Goal: Communication & Community: Answer question/provide support

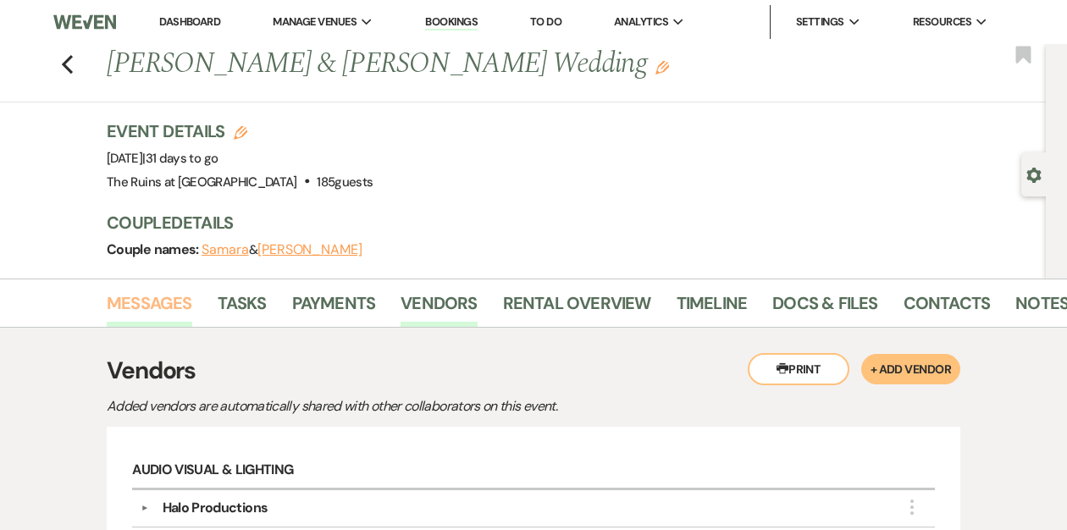
click at [132, 304] on link "Messages" at bounding box center [150, 308] width 86 height 37
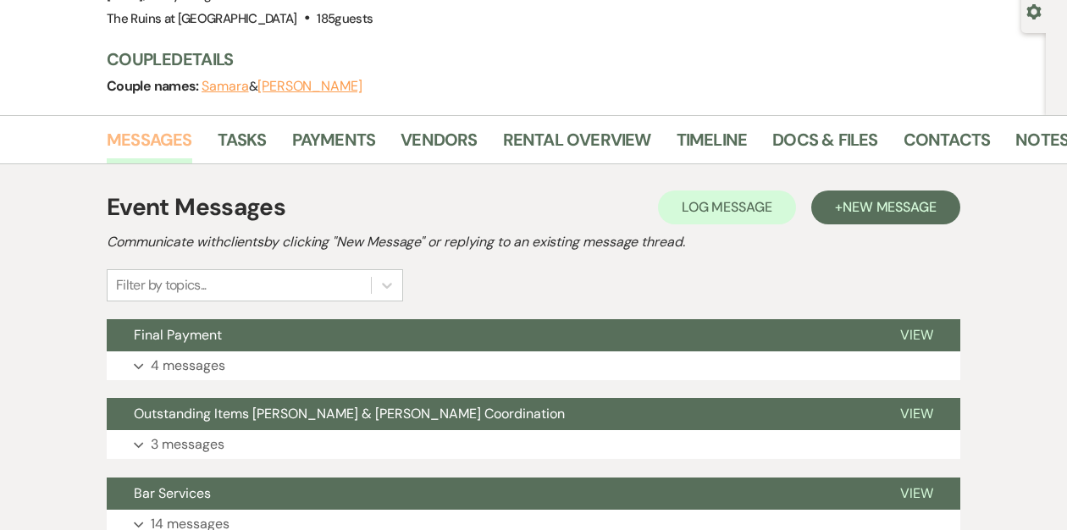
scroll to position [188, 0]
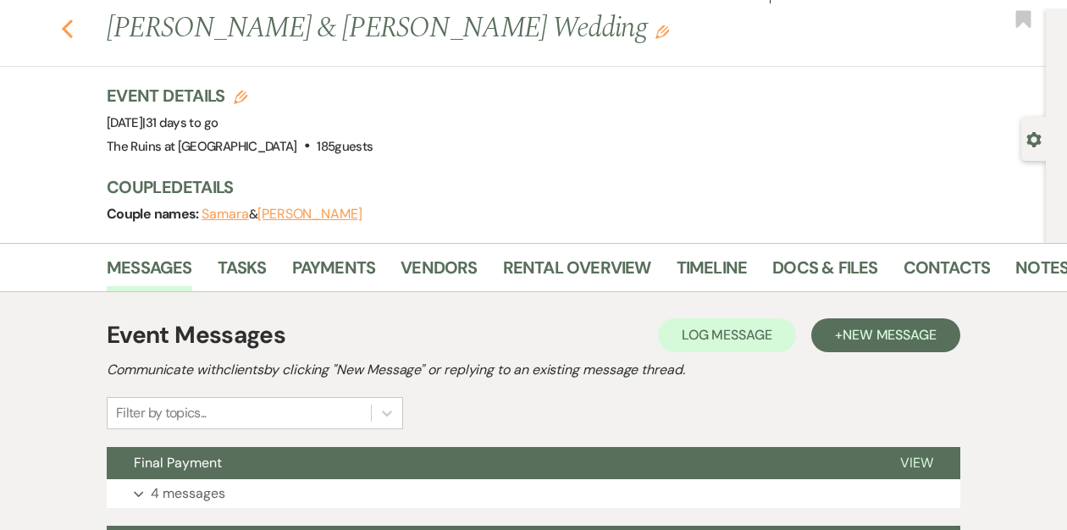
click at [69, 30] on icon "Previous" at bounding box center [67, 29] width 13 height 20
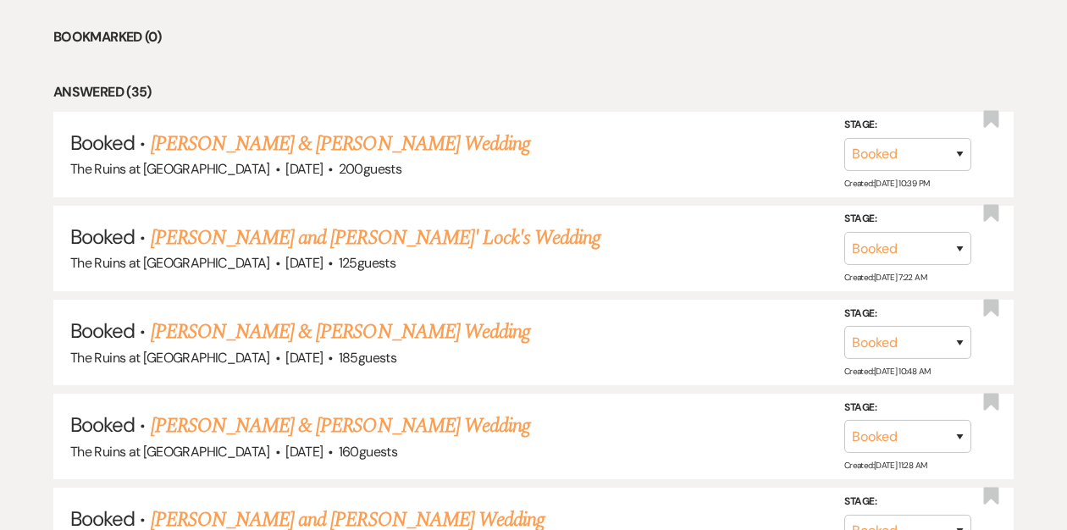
scroll to position [1084, 0]
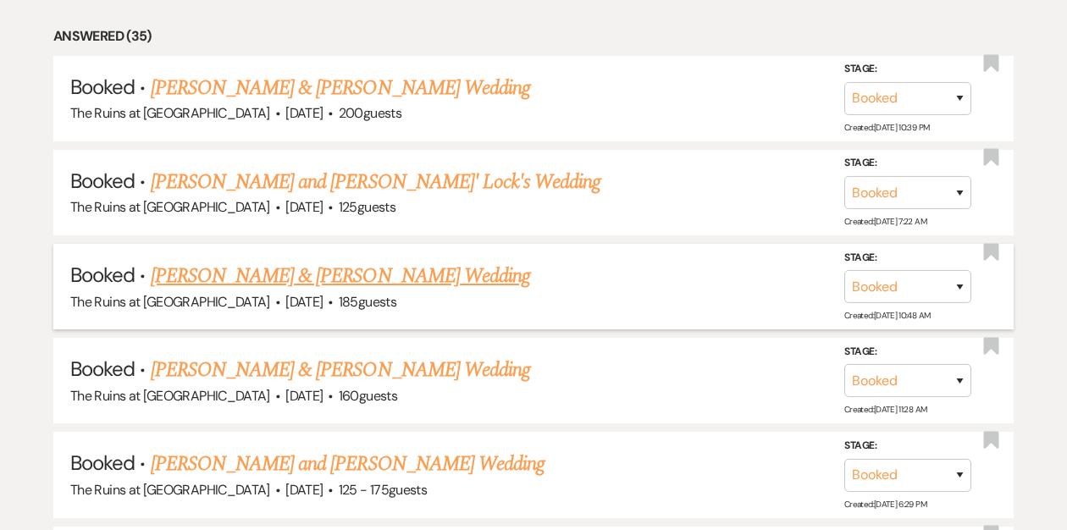
click at [224, 273] on link "[PERSON_NAME] & [PERSON_NAME] Wedding" at bounding box center [340, 276] width 379 height 30
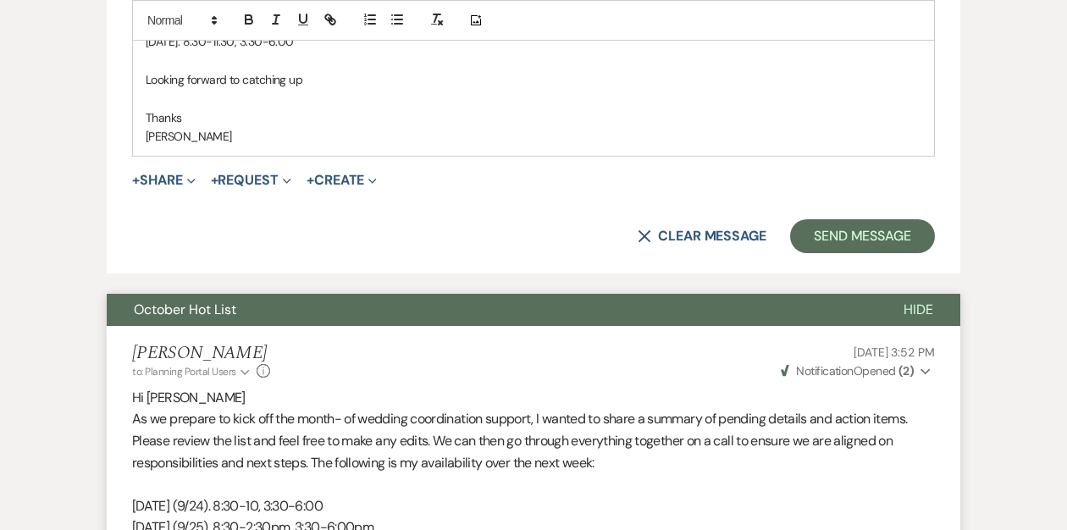
scroll to position [876, 0]
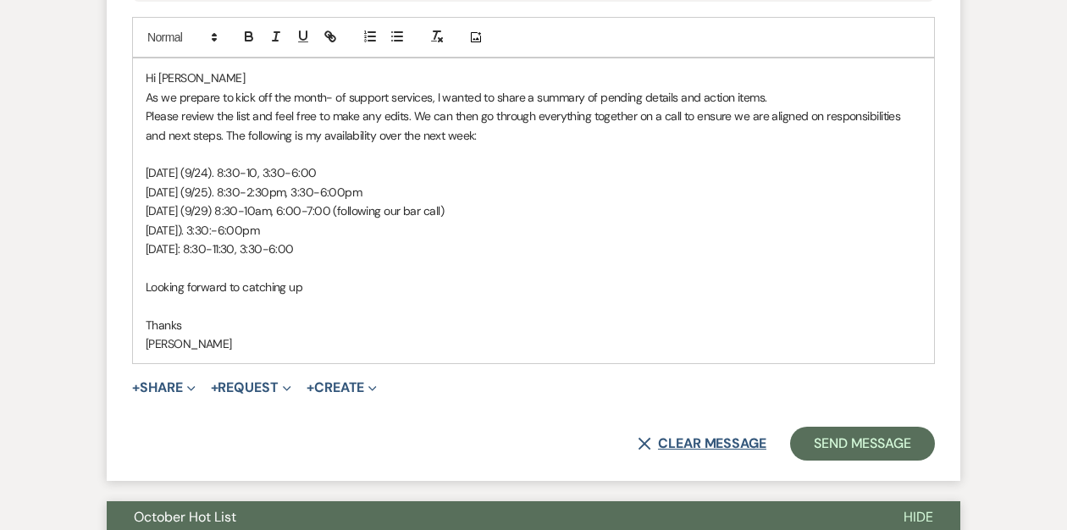
click at [649, 439] on button "X Clear message" at bounding box center [702, 444] width 129 height 14
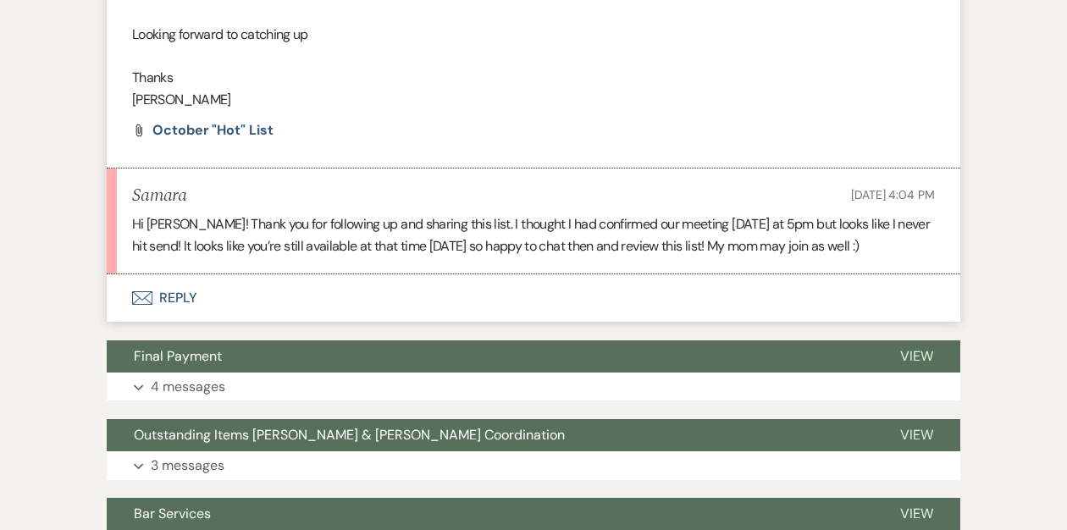
scroll to position [1430, 0]
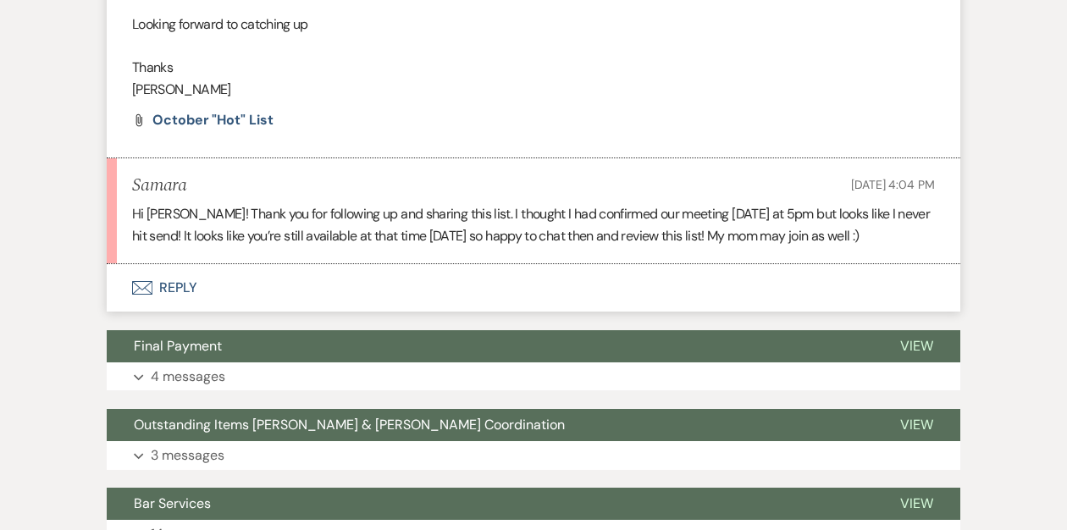
click at [177, 285] on button "Envelope Reply" at bounding box center [534, 287] width 854 height 47
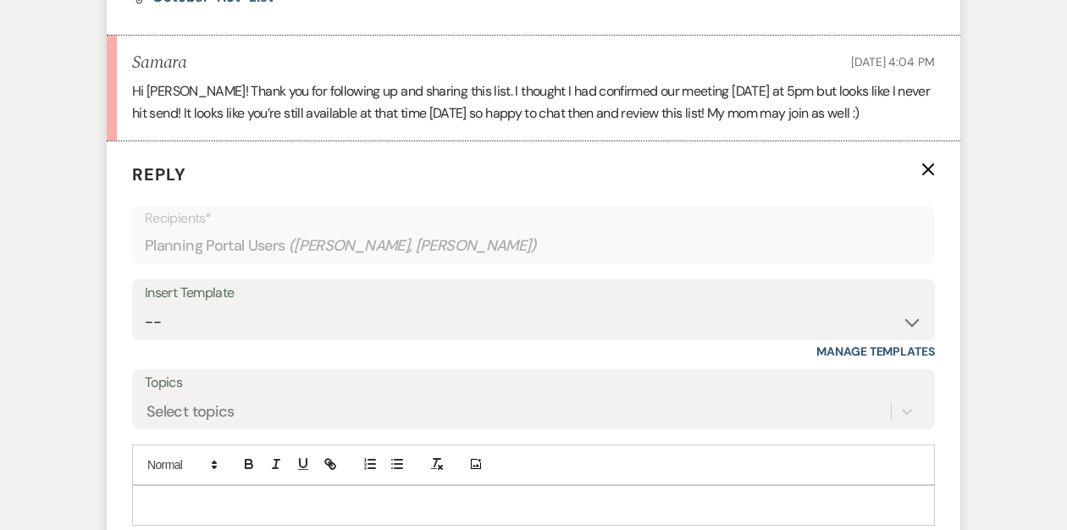
scroll to position [1680, 0]
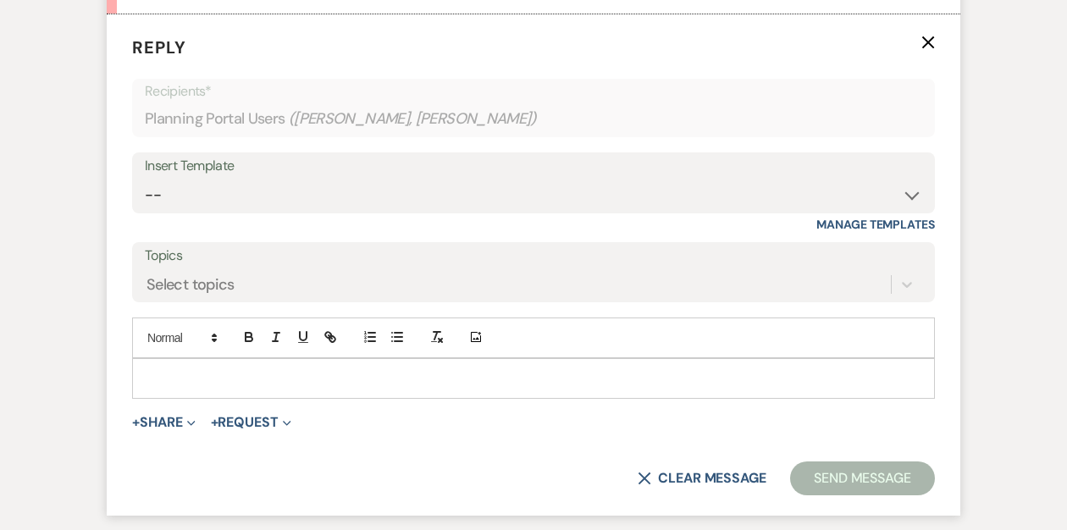
click at [191, 367] on div at bounding box center [533, 378] width 801 height 39
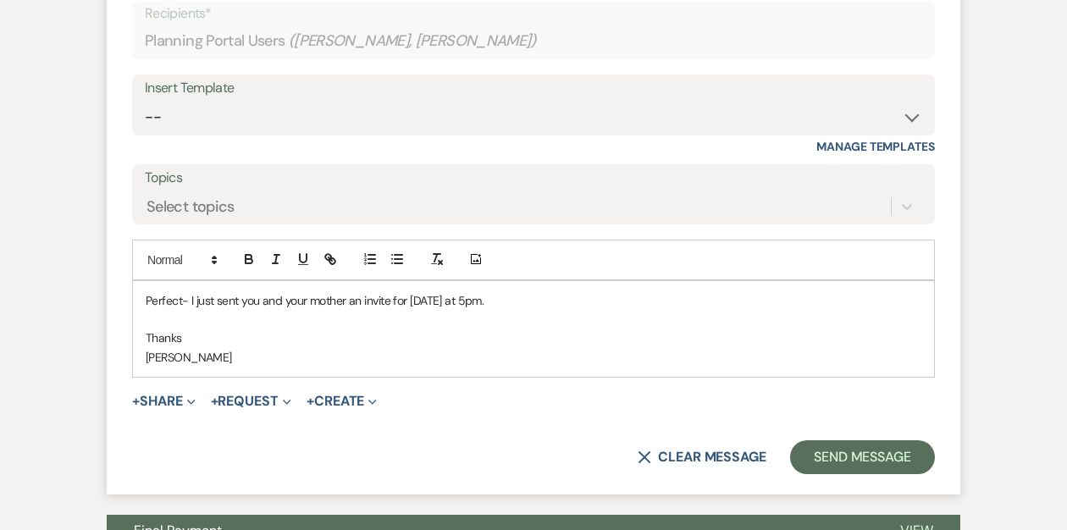
scroll to position [1787, 0]
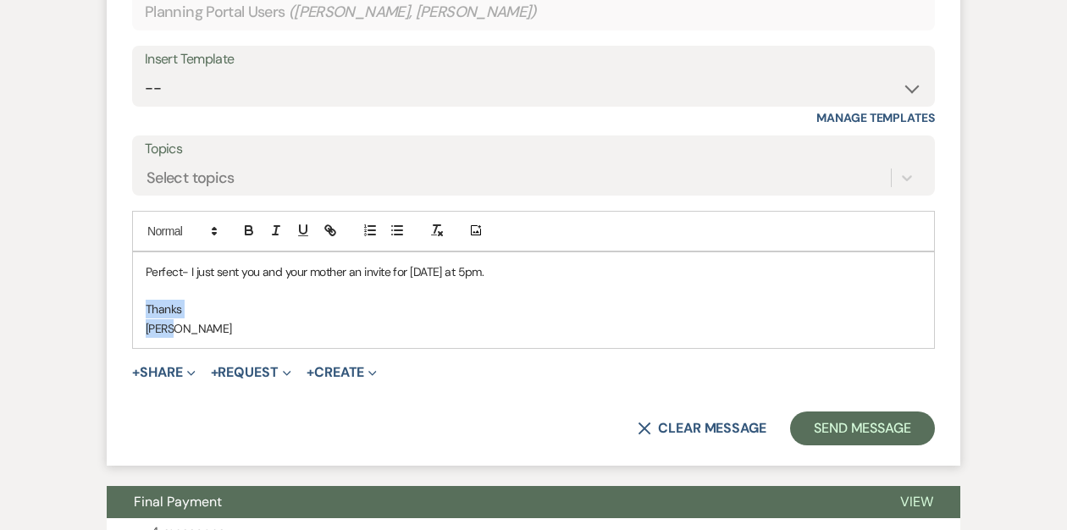
drag, startPoint x: 193, startPoint y: 333, endPoint x: 120, endPoint y: 316, distance: 74.8
click at [120, 316] on form "Reply X Draft saved! Recipients* Planning Portal Users ( Samara, Michaela Petig…" at bounding box center [534, 187] width 854 height 558
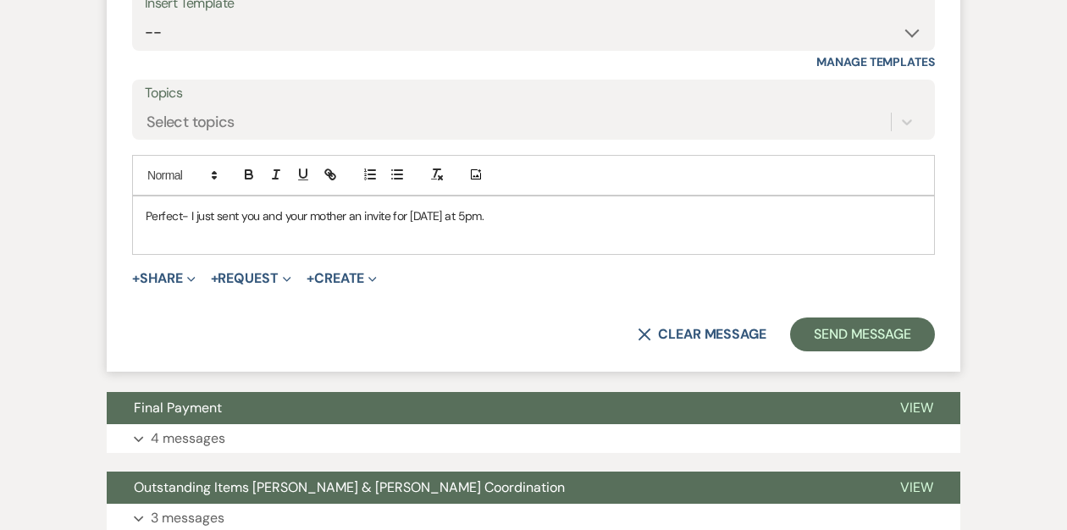
scroll to position [1896, 0]
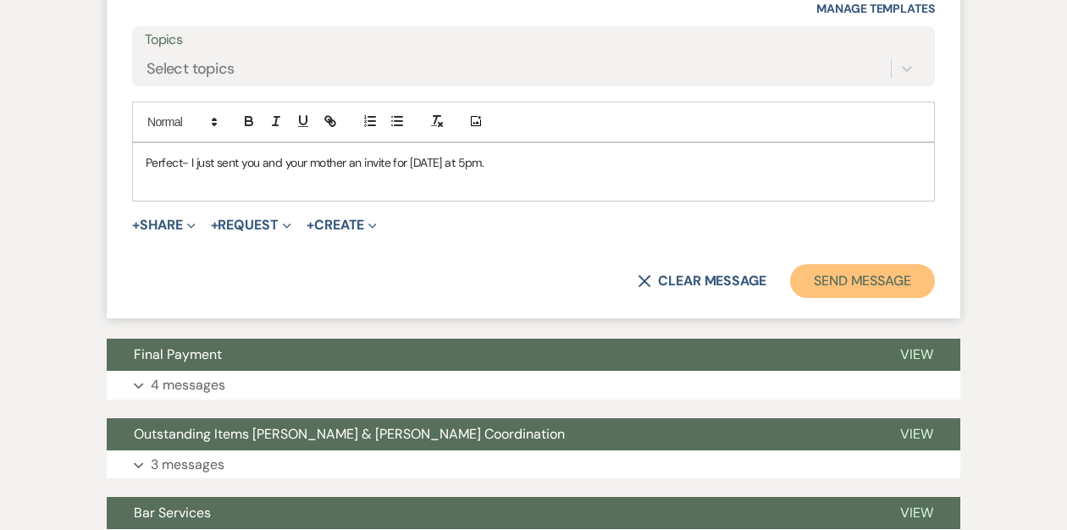
click at [852, 277] on button "Send Message" at bounding box center [862, 281] width 145 height 34
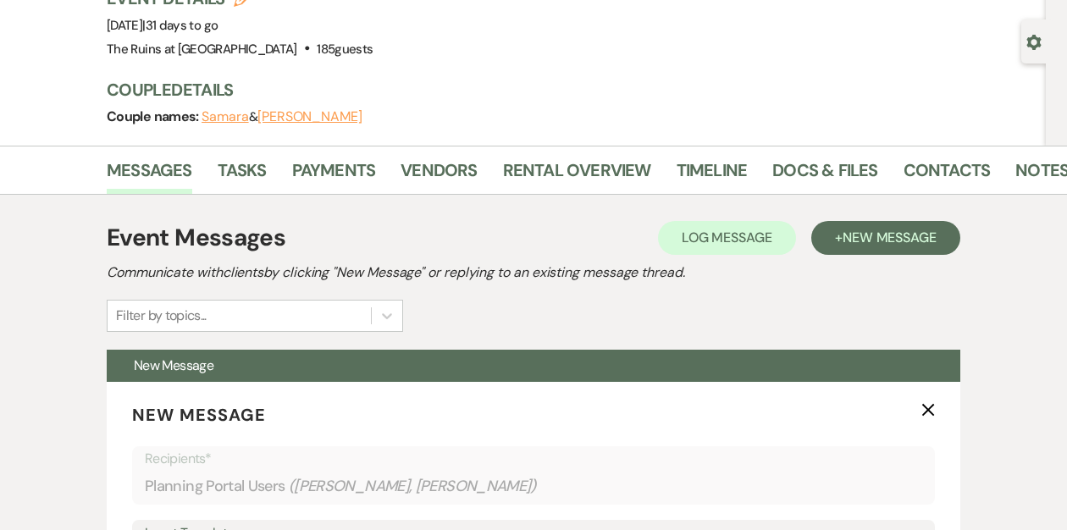
scroll to position [0, 0]
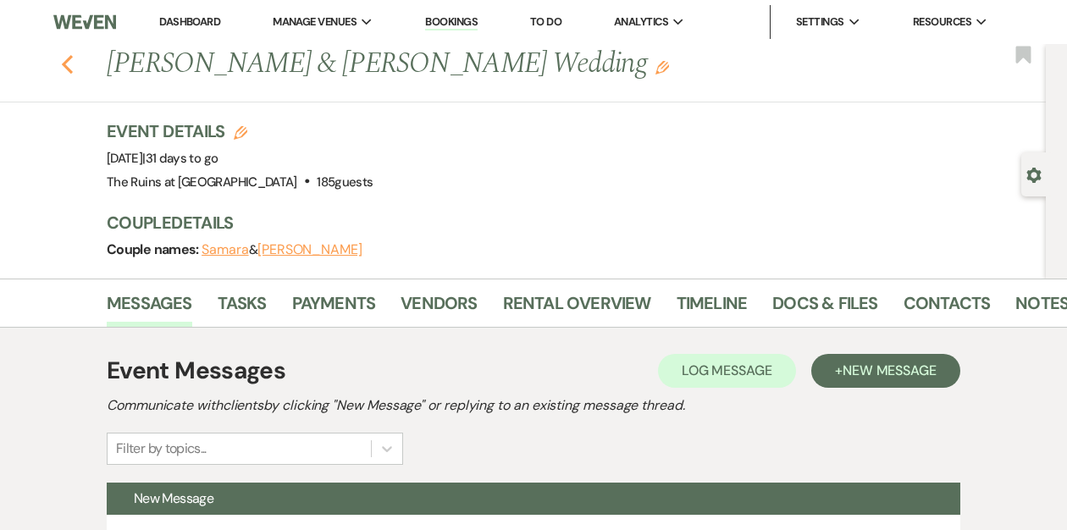
click at [73, 69] on icon "Previous" at bounding box center [67, 64] width 13 height 20
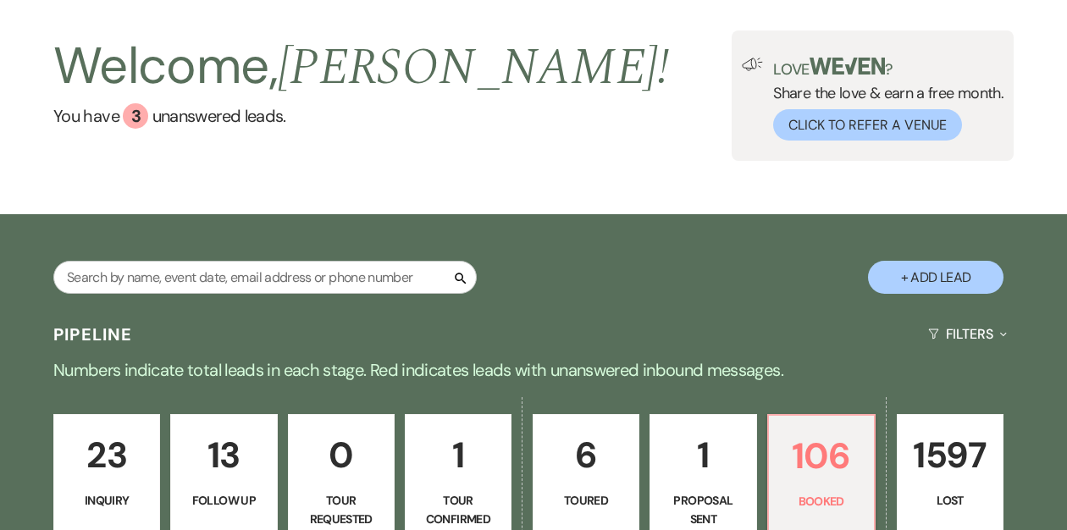
scroll to position [163, 0]
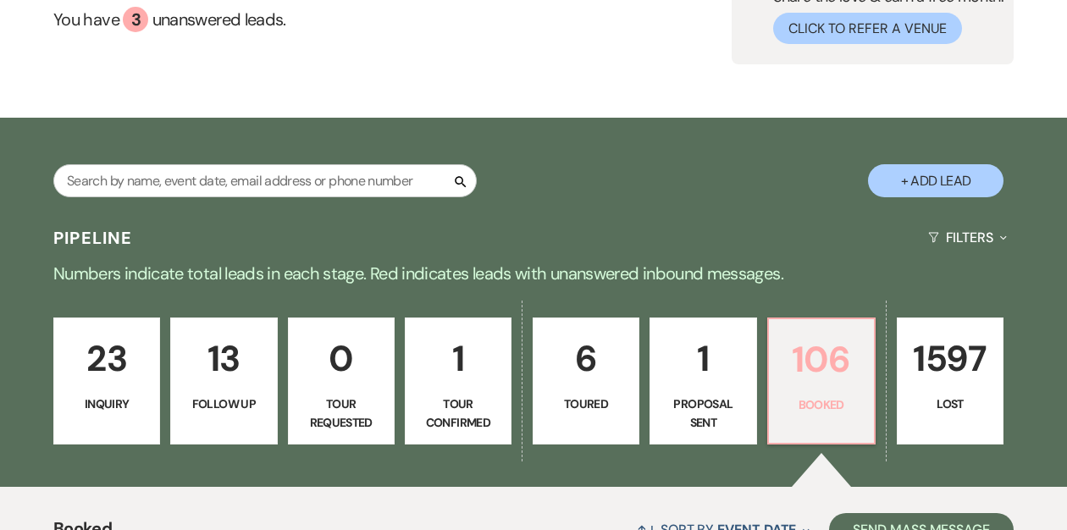
click at [812, 362] on p "106" at bounding box center [821, 359] width 85 height 57
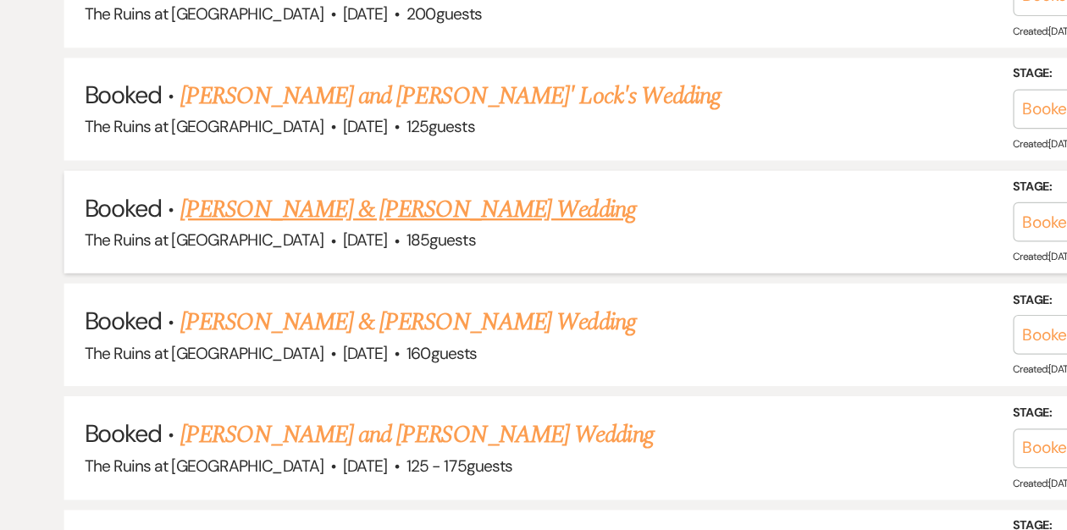
scroll to position [1098, 0]
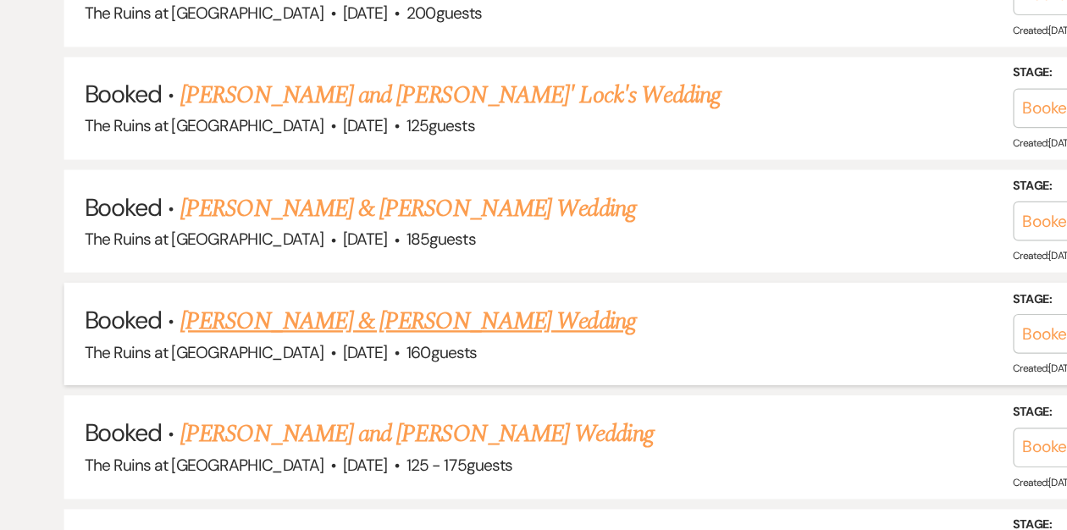
click at [223, 351] on link "[PERSON_NAME] & [PERSON_NAME] Wedding" at bounding box center [340, 355] width 379 height 30
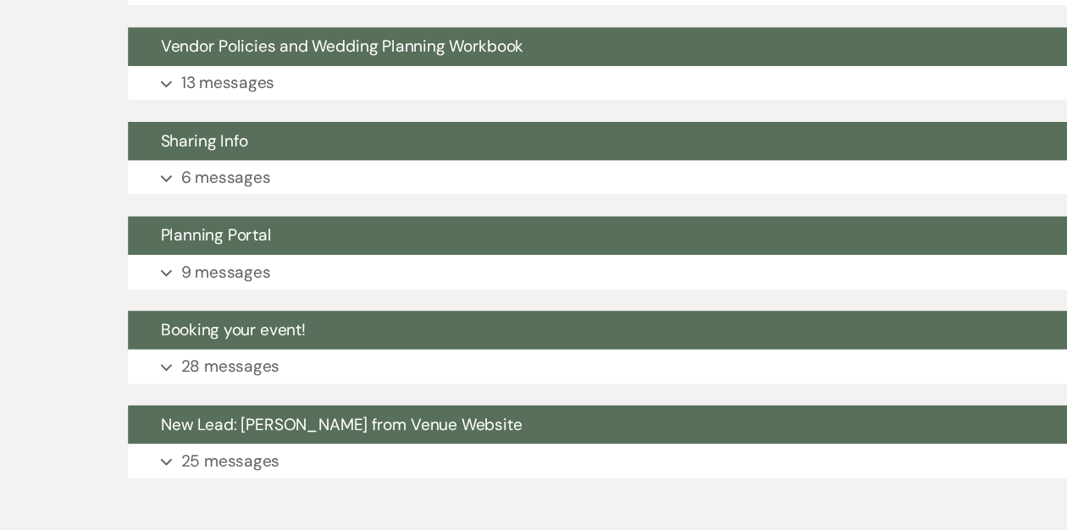
scroll to position [1134, 0]
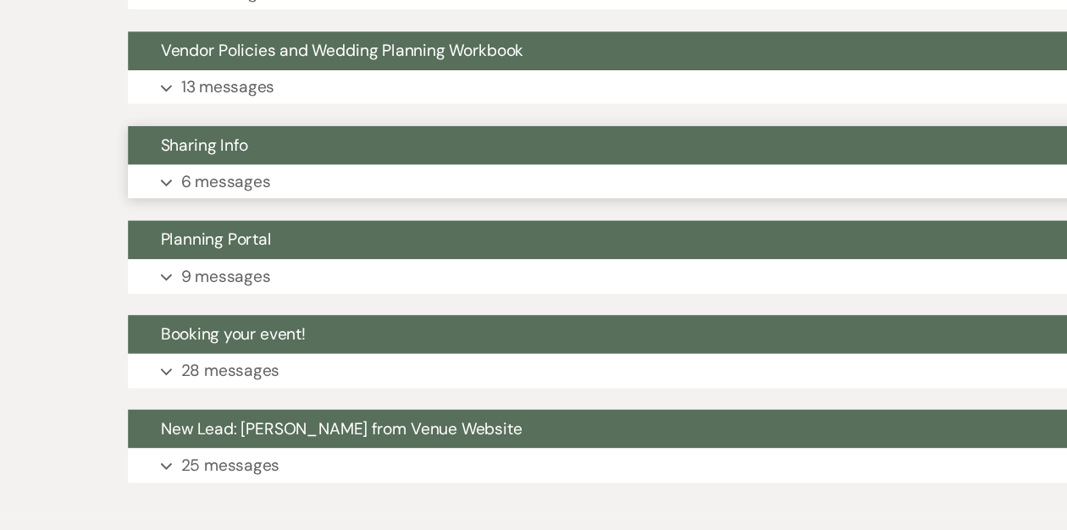
click at [235, 115] on button "Sharing Info" at bounding box center [490, 123] width 766 height 32
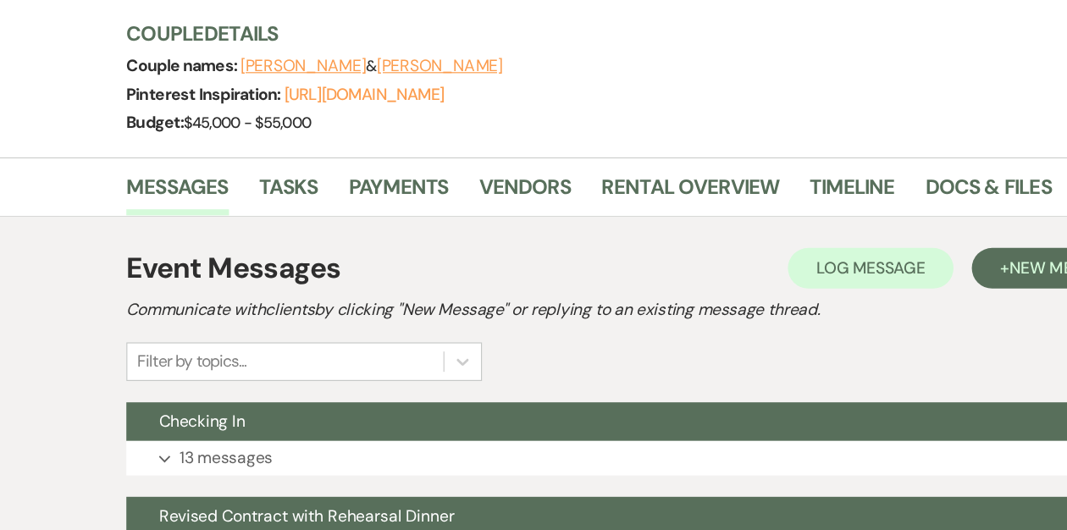
scroll to position [186, 0]
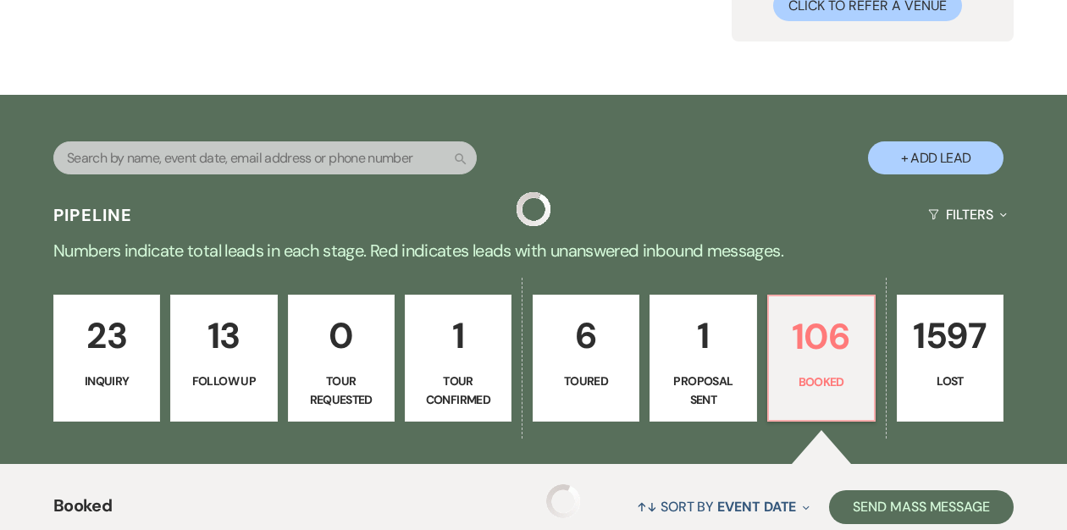
scroll to position [1098, 0]
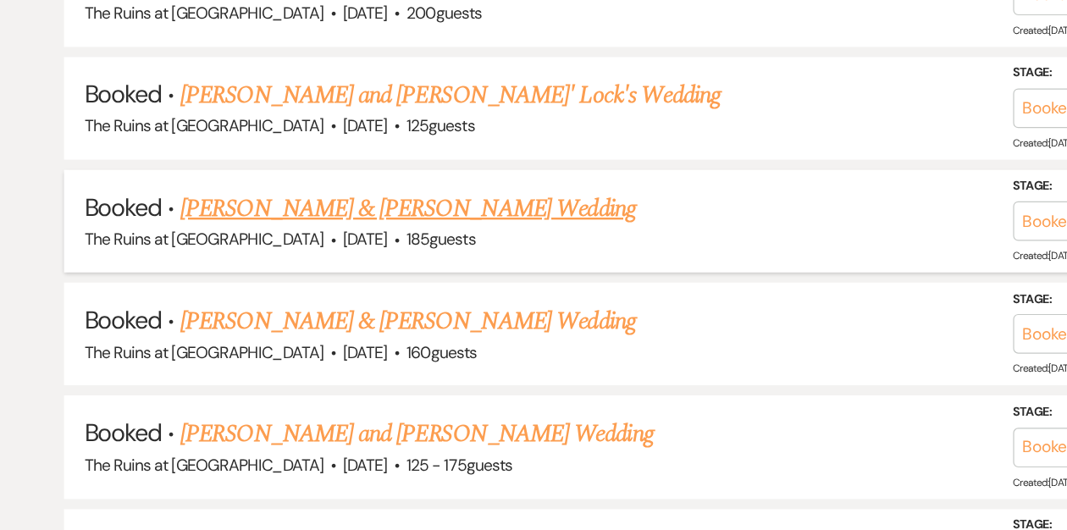
click at [318, 258] on link "[PERSON_NAME] & [PERSON_NAME] Wedding" at bounding box center [340, 261] width 379 height 30
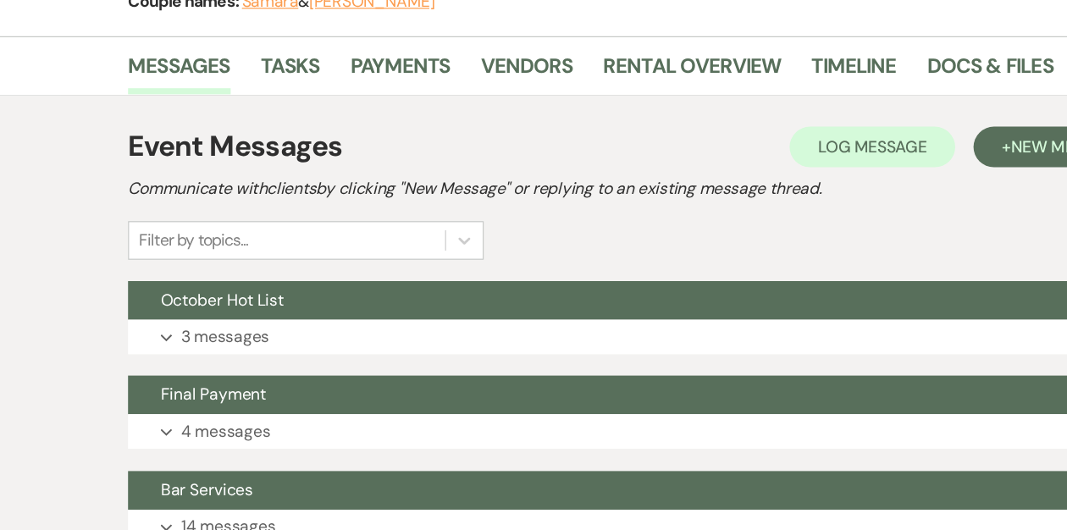
scroll to position [149, 0]
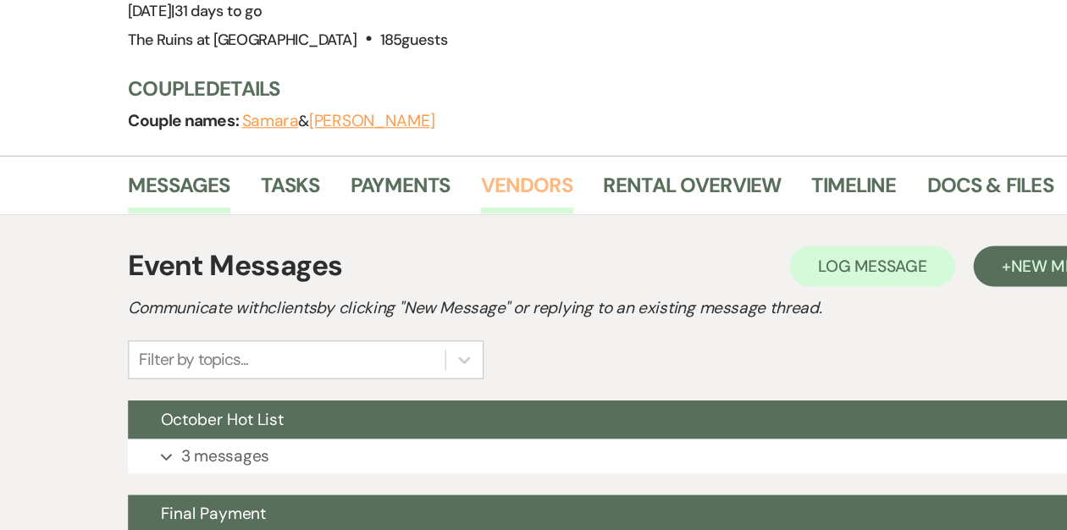
click at [426, 144] on link "Vendors" at bounding box center [439, 159] width 76 height 37
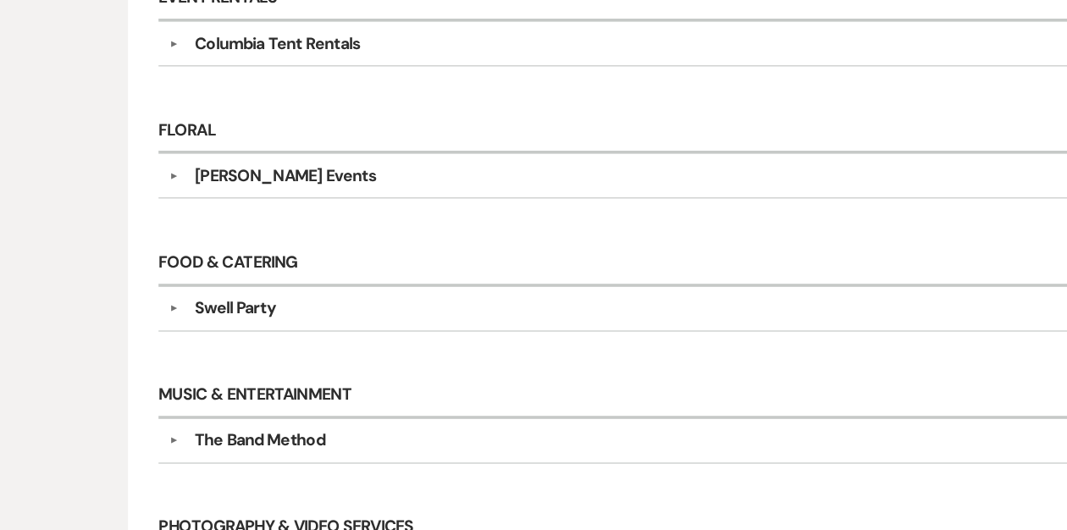
scroll to position [644, 0]
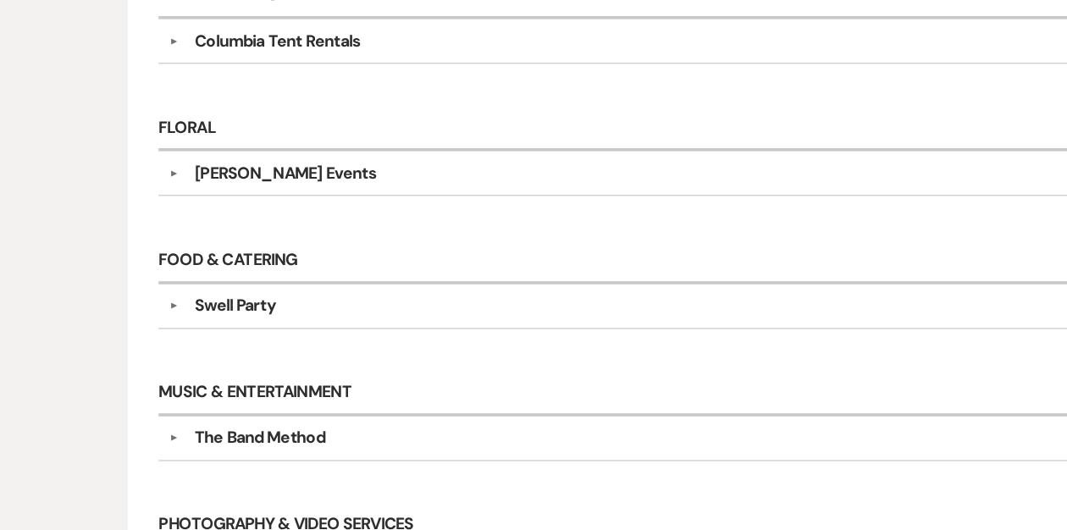
click at [141, 229] on button "▼" at bounding box center [145, 233] width 20 height 8
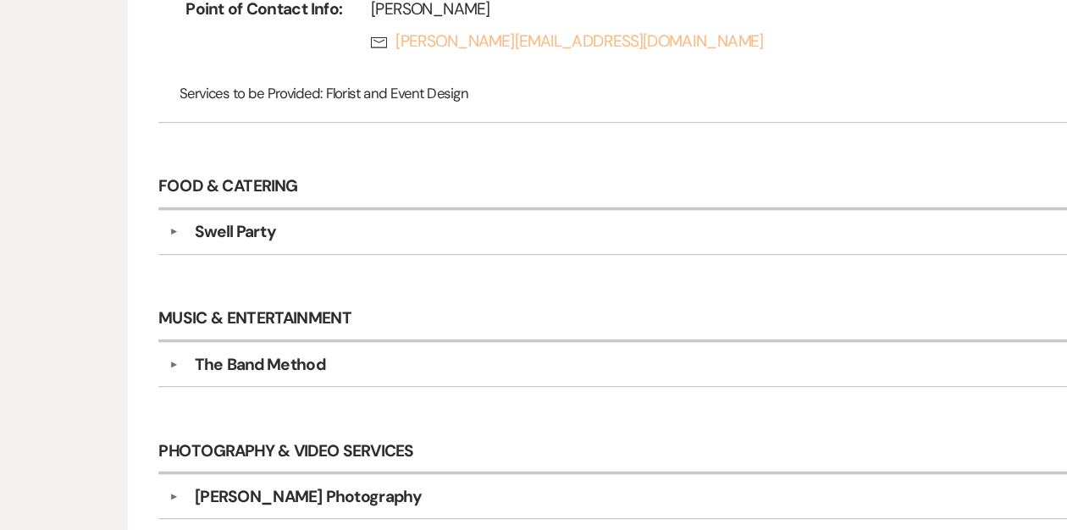
scroll to position [896, 0]
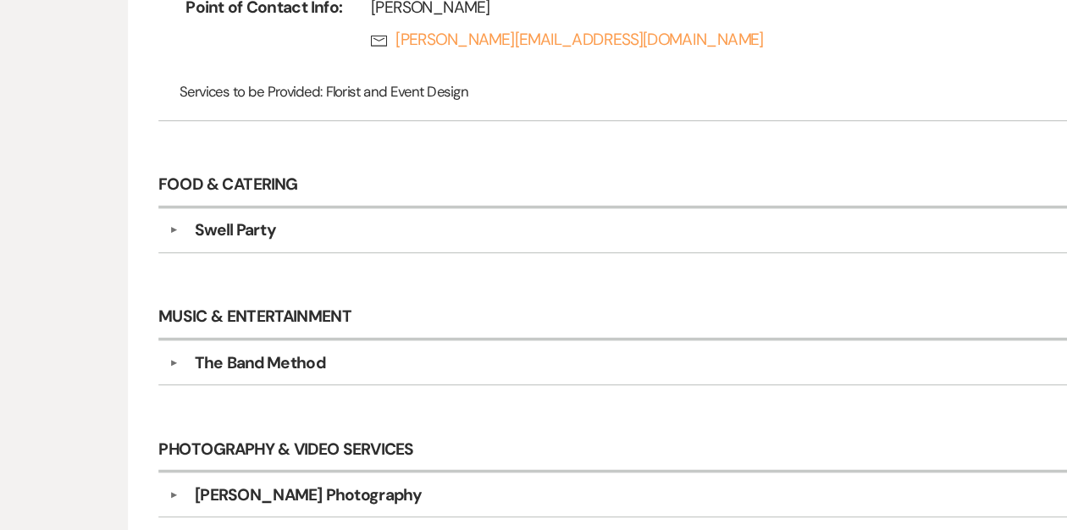
click at [144, 386] on button "▼" at bounding box center [145, 390] width 20 height 8
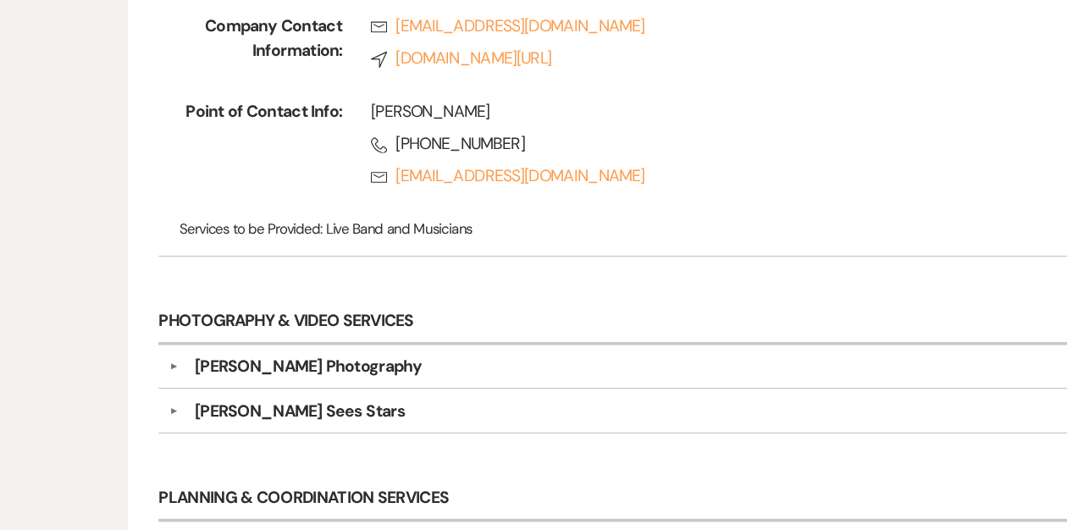
scroll to position [1228, 0]
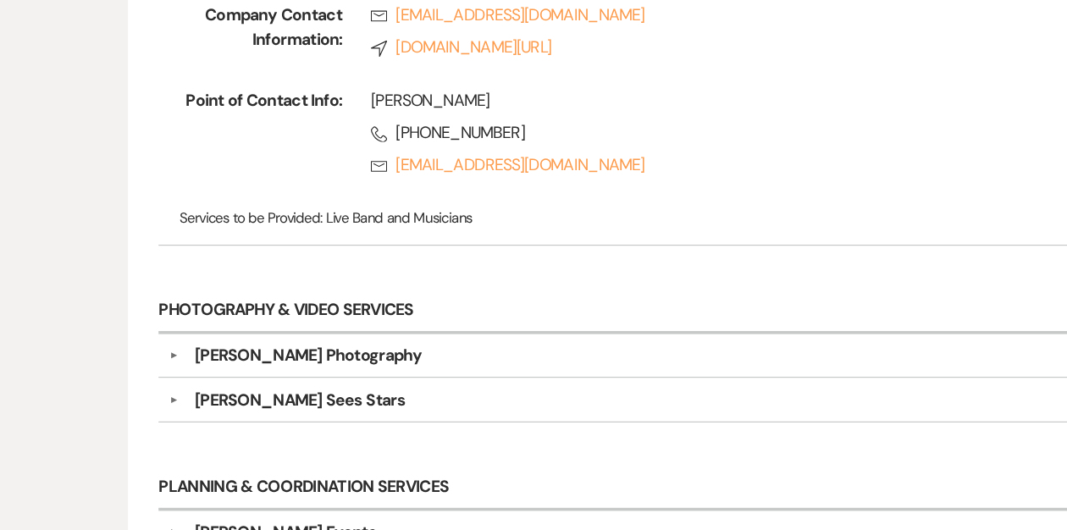
click at [145, 380] on button "▼" at bounding box center [145, 384] width 20 height 8
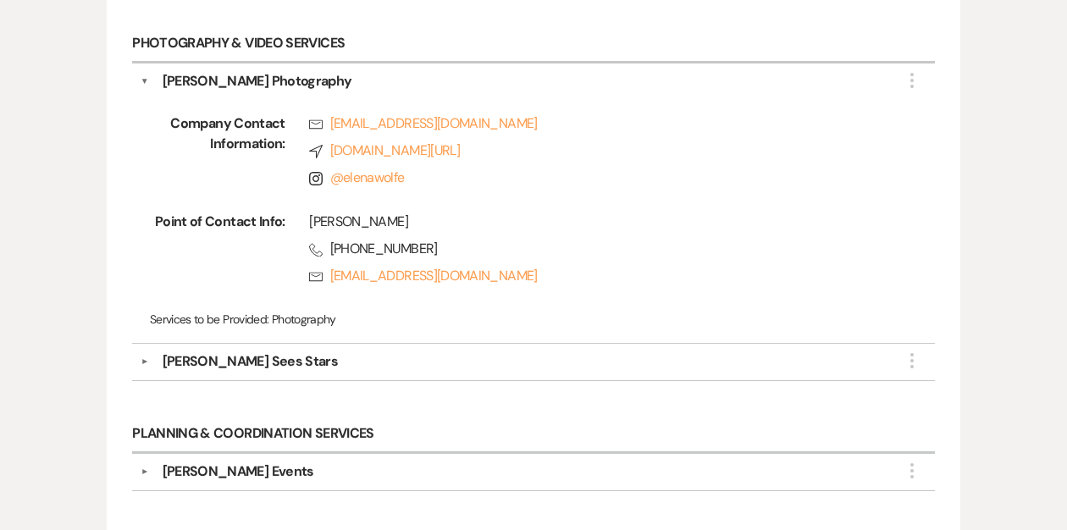
scroll to position [1535, 0]
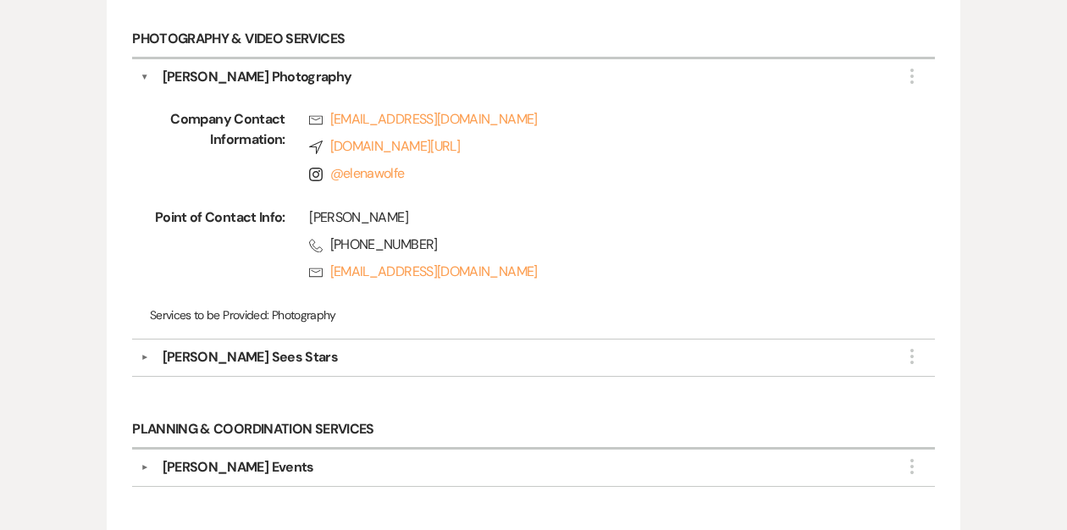
click at [138, 353] on button "▼" at bounding box center [145, 357] width 20 height 8
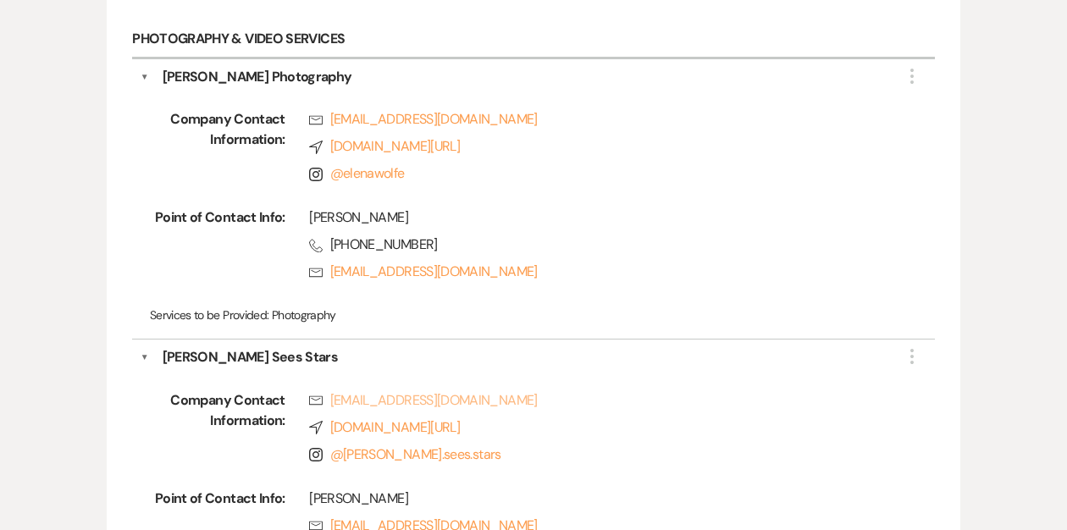
click at [464, 390] on link "Rsvp juliamargoross@gmail.com" at bounding box center [597, 400] width 577 height 20
click at [394, 390] on link "Rsvp juliamargoross@gmail.com" at bounding box center [597, 400] width 577 height 20
click at [390, 390] on link "Rsvp juliamargoross@gmail.com" at bounding box center [597, 400] width 577 height 20
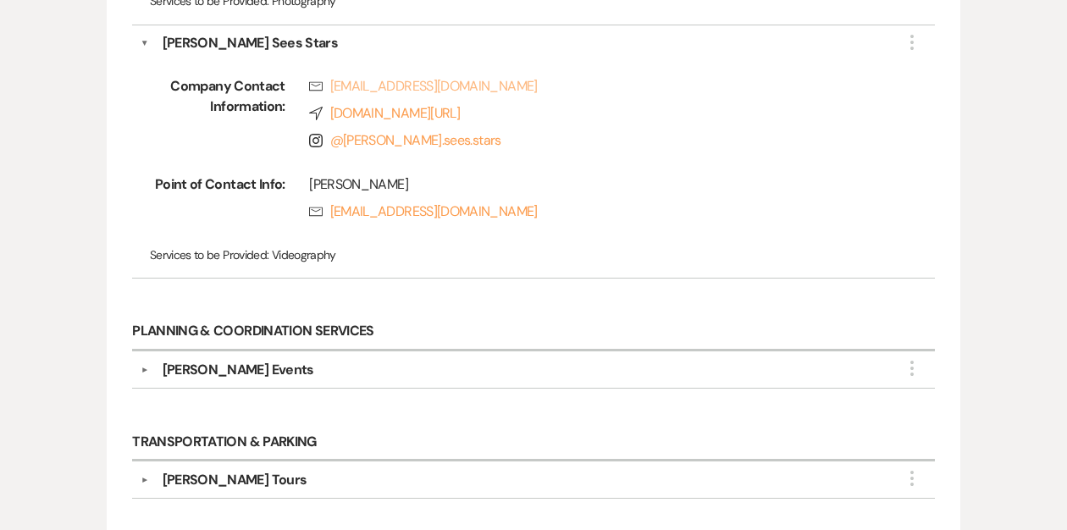
scroll to position [1774, 0]
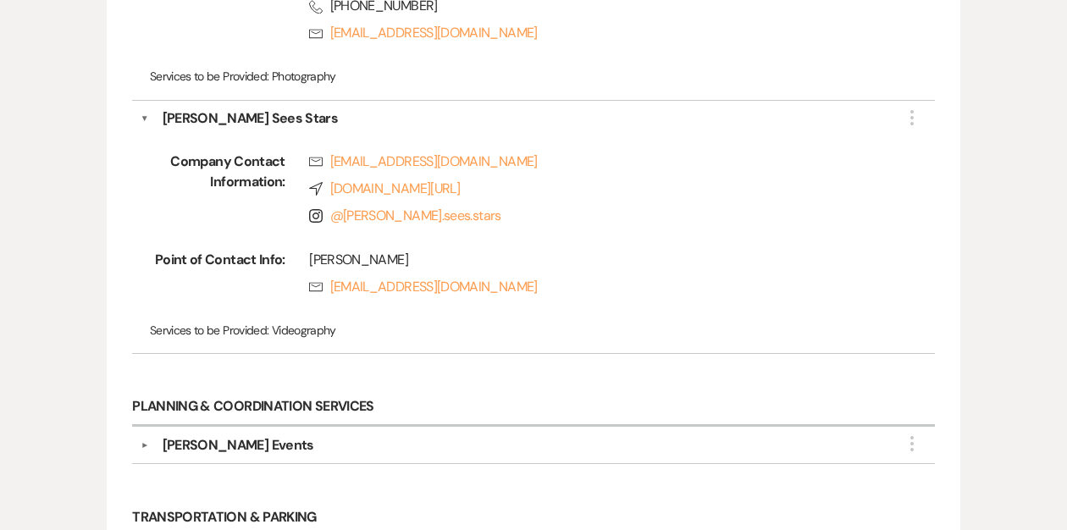
click at [141, 441] on button "▼" at bounding box center [145, 445] width 20 height 8
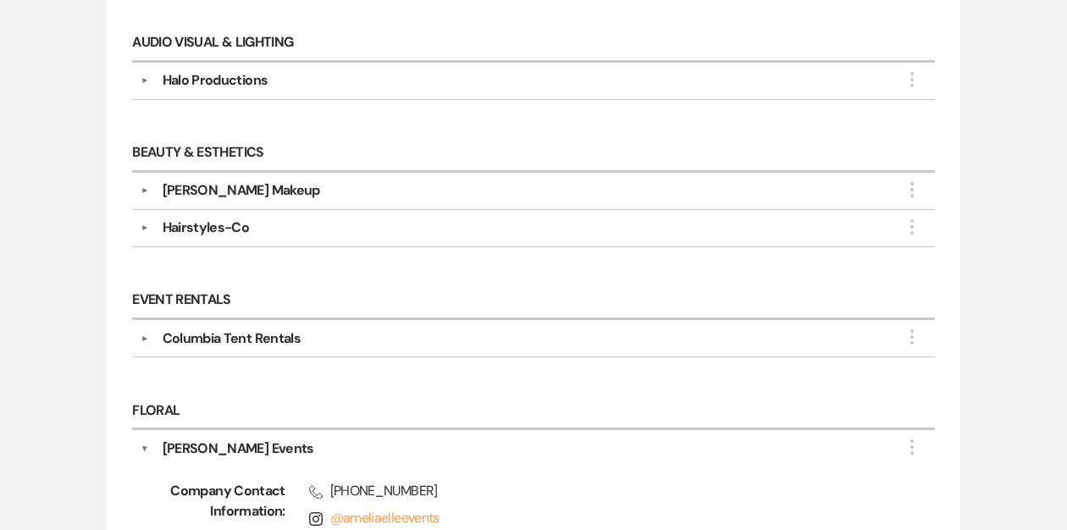
scroll to position [425, 0]
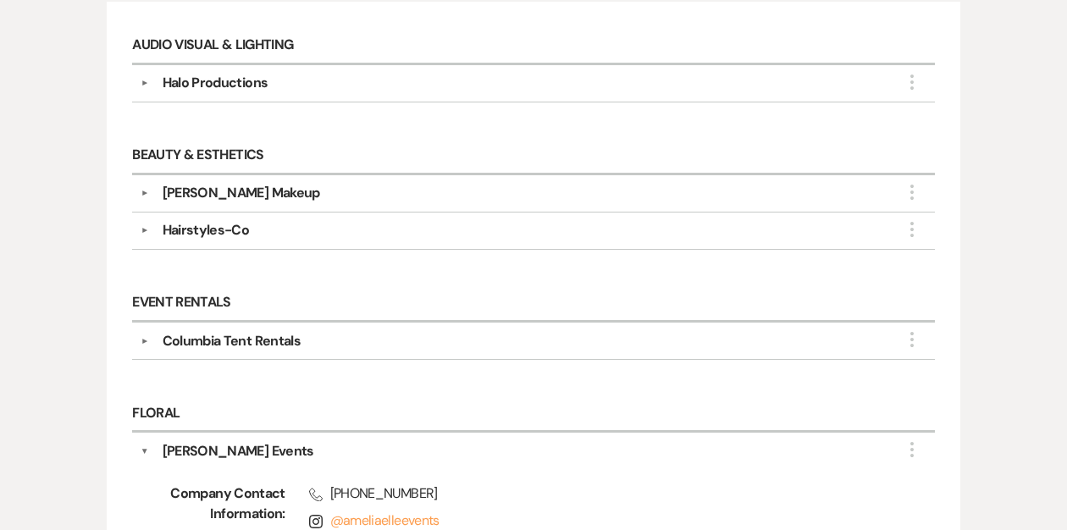
click at [147, 191] on button "▼" at bounding box center [145, 193] width 20 height 8
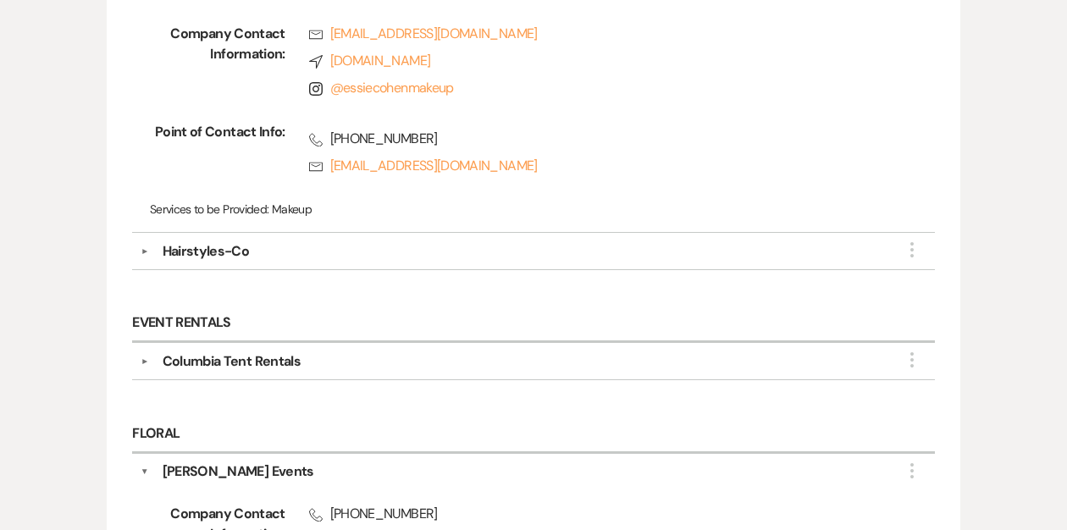
scroll to position [725, 0]
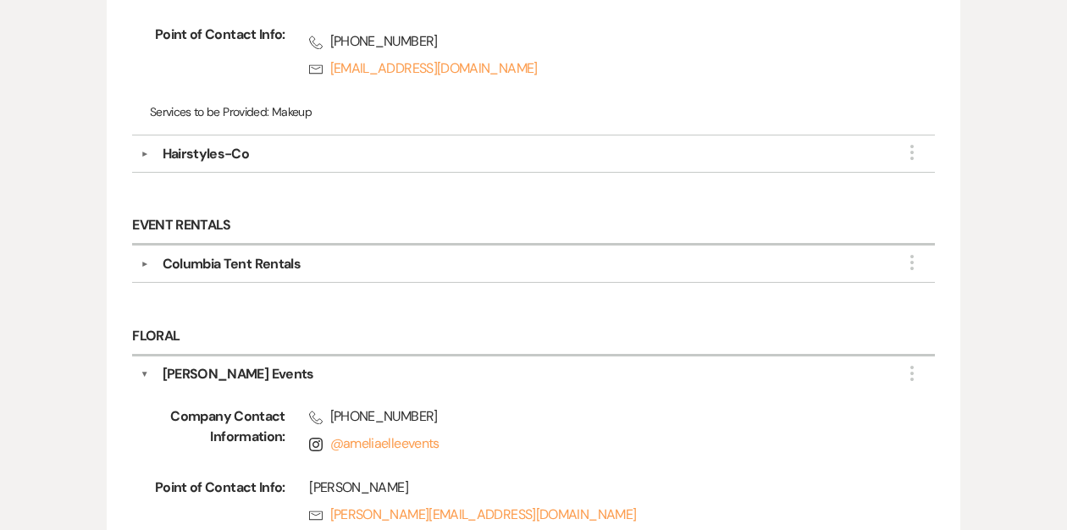
click at [143, 370] on button "▼" at bounding box center [145, 374] width 8 height 20
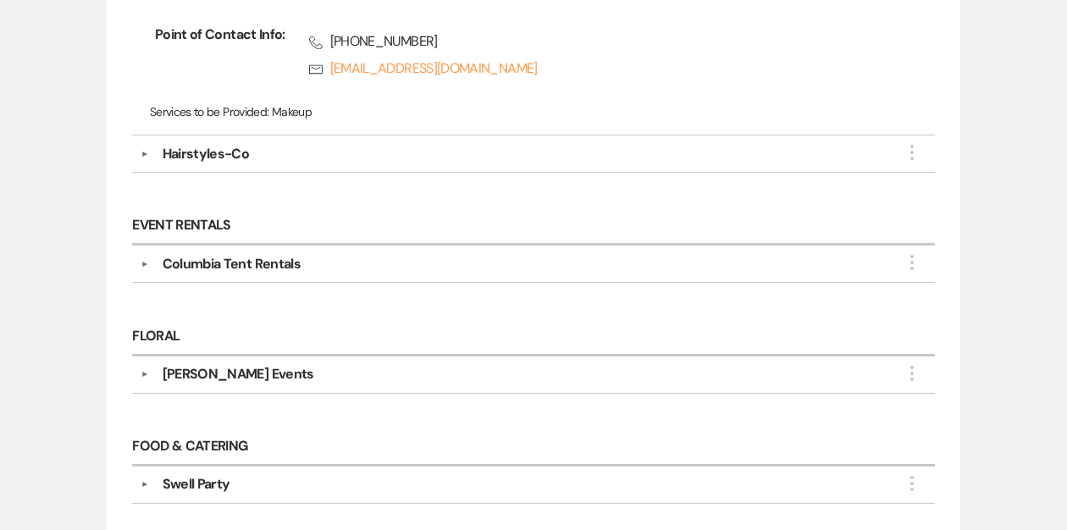
click at [144, 370] on button "▼" at bounding box center [145, 374] width 20 height 8
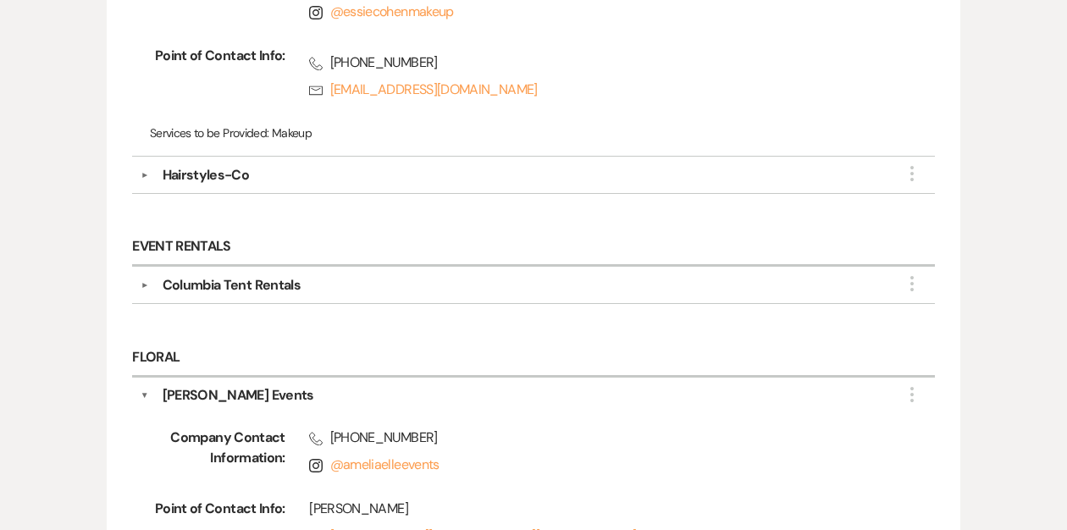
scroll to position [655, 0]
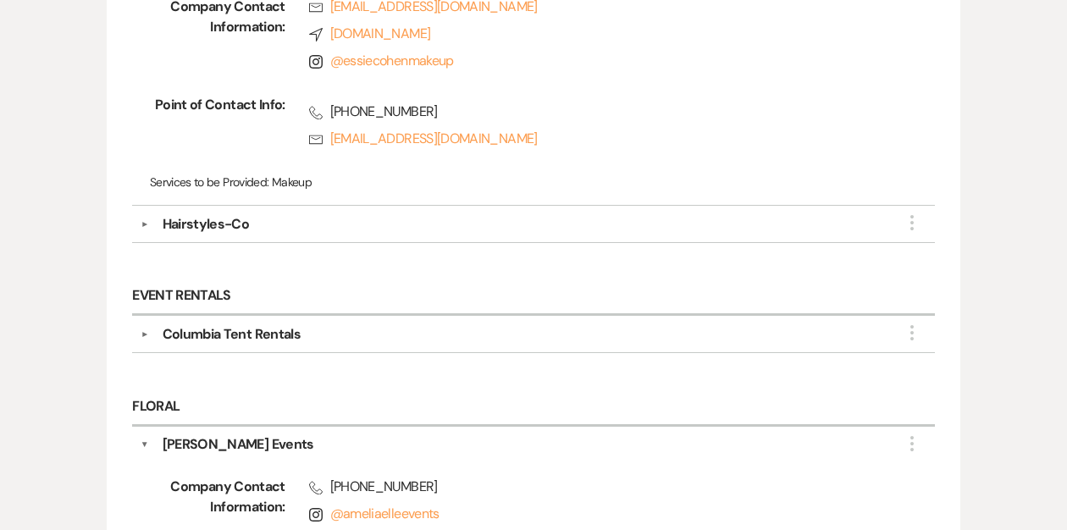
click at [145, 223] on button "▼" at bounding box center [145, 224] width 20 height 8
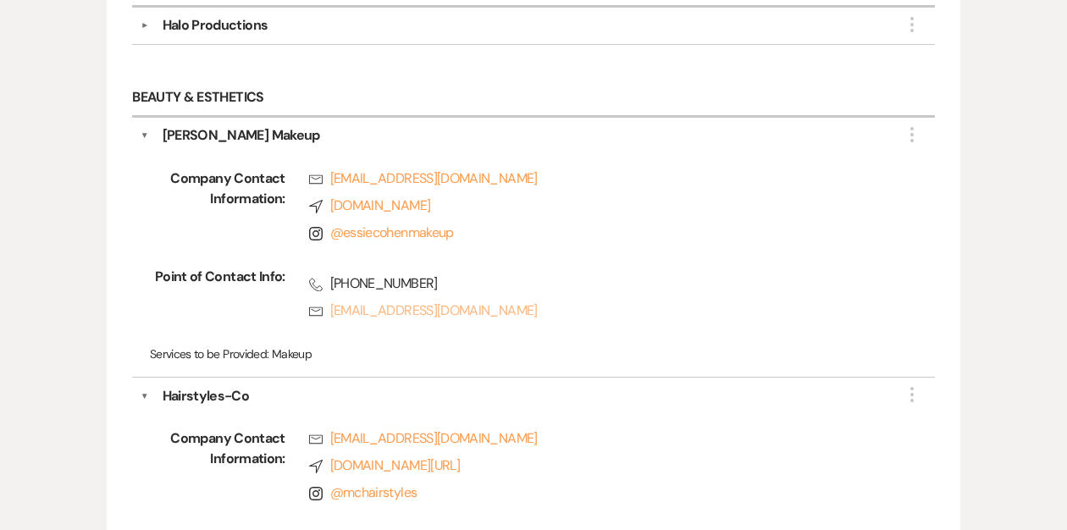
scroll to position [322, 0]
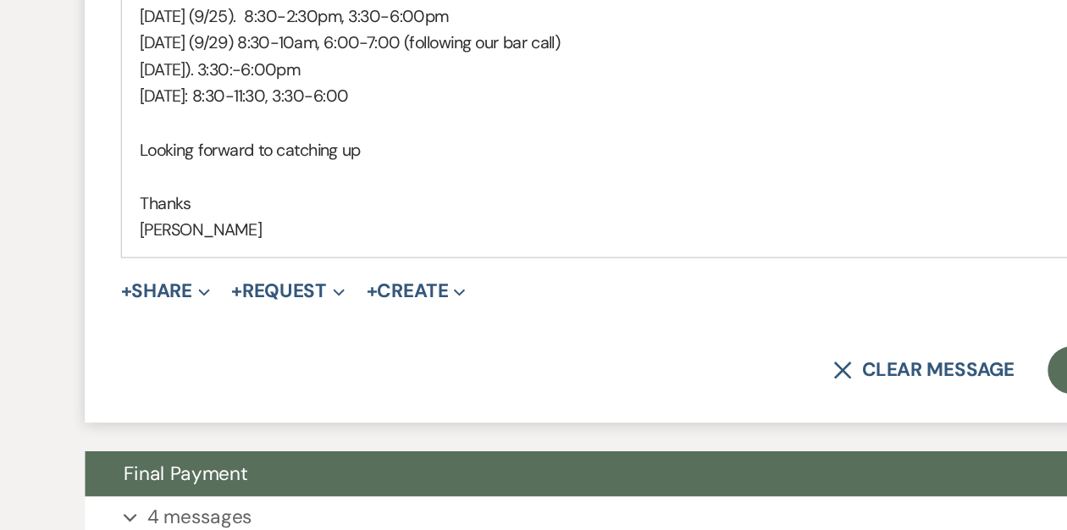
scroll to position [903, 0]
click at [170, 358] on button "+ Share Expand" at bounding box center [164, 361] width 64 height 14
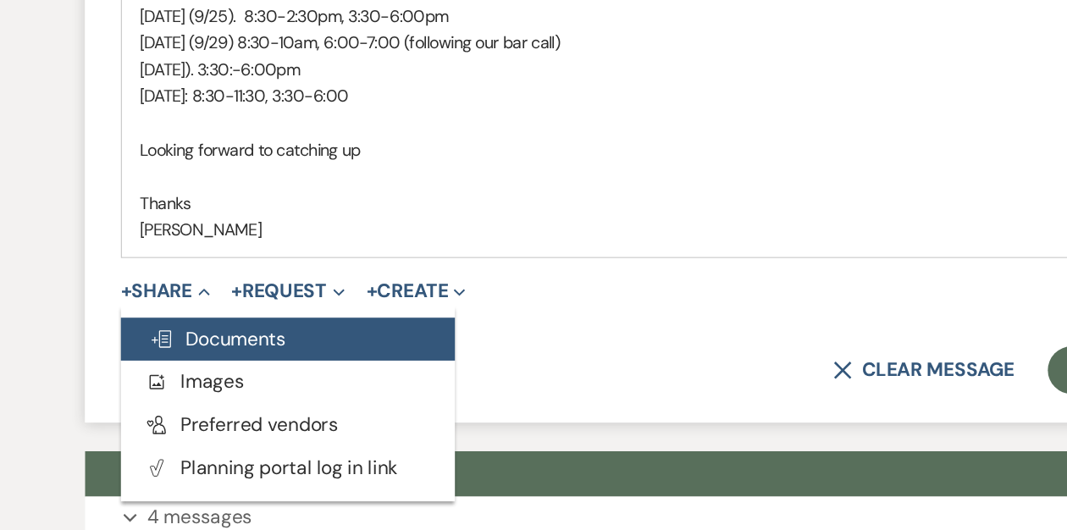
click at [192, 389] on span "Doc Upload Documents" at bounding box center [200, 394] width 97 height 18
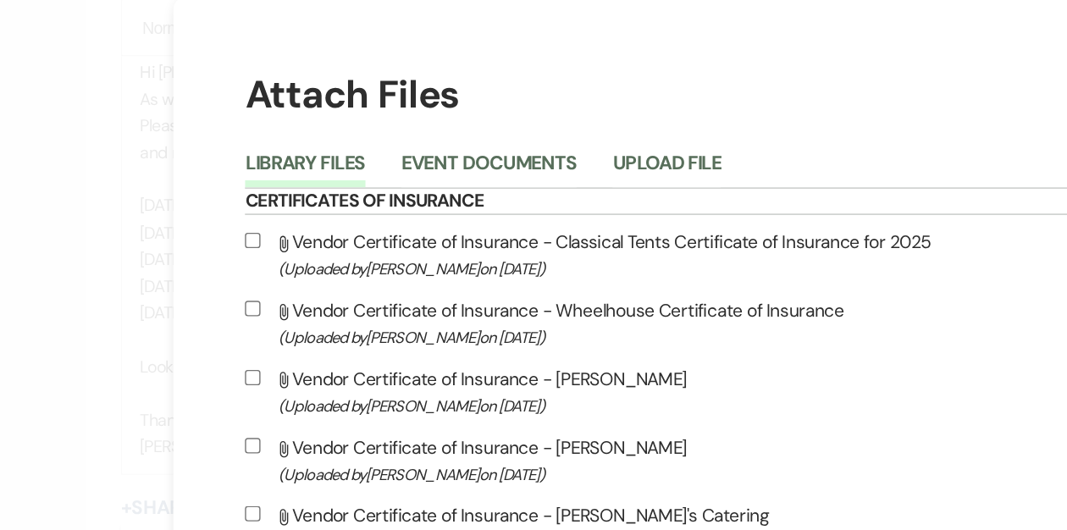
scroll to position [3, 0]
click at [549, 116] on button "Upload File" at bounding box center [519, 121] width 77 height 24
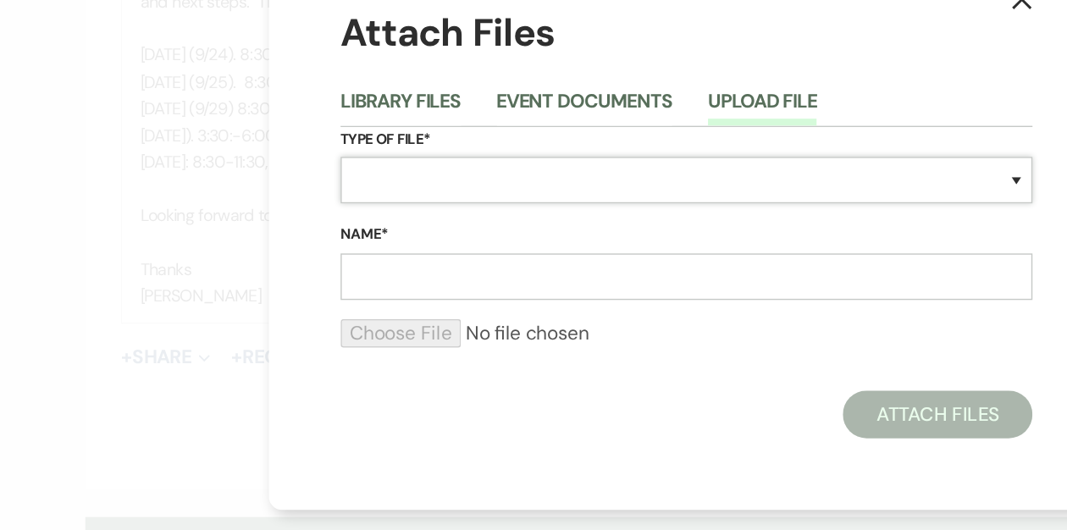
click at [315, 240] on select "Special Event Insurance Vendor Certificate of Insurance Contracts / Rental Agre…" at bounding box center [533, 234] width 491 height 33
select select "0"
click at [288, 218] on select "Special Event Insurance Vendor Certificate of Insurance Contracts / Rental Agre…" at bounding box center [533, 234] width 491 height 33
click at [315, 298] on input "Name*" at bounding box center [533, 303] width 491 height 33
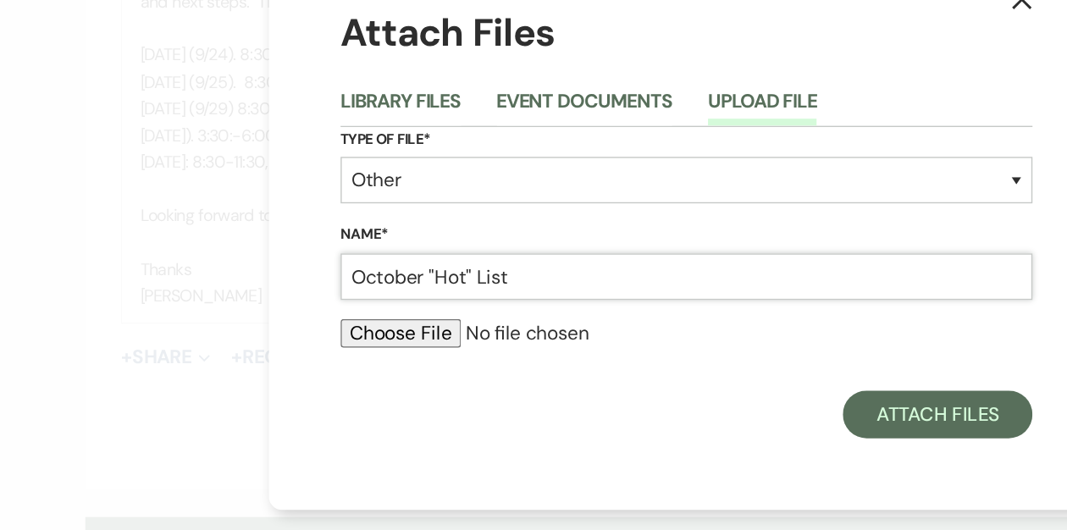
type input "October "Hot" List"
click at [308, 347] on input "file" at bounding box center [533, 344] width 491 height 20
type input "C:\fakepath\Samara and Doug Hot List .docx"
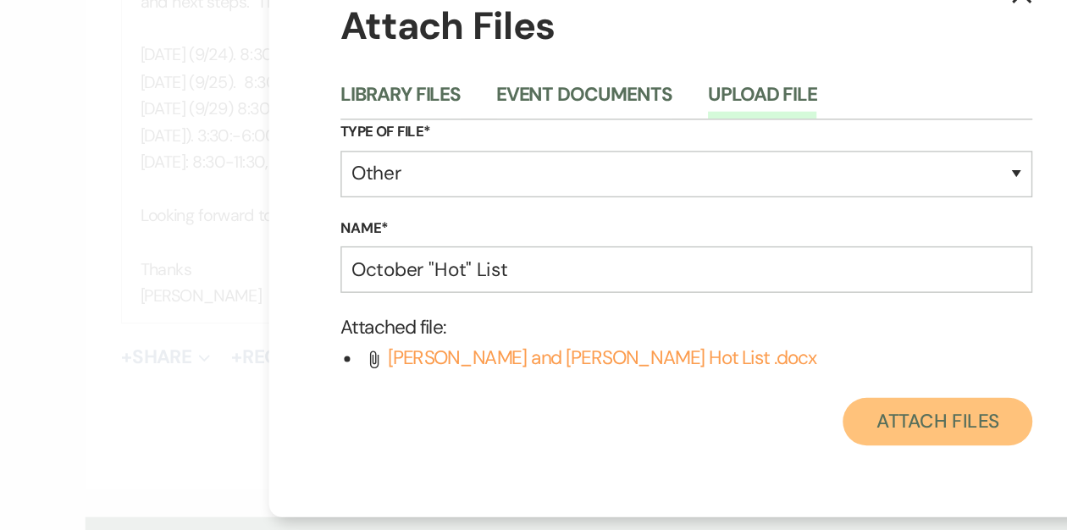
click at [677, 408] on button "Attach Files" at bounding box center [711, 406] width 135 height 34
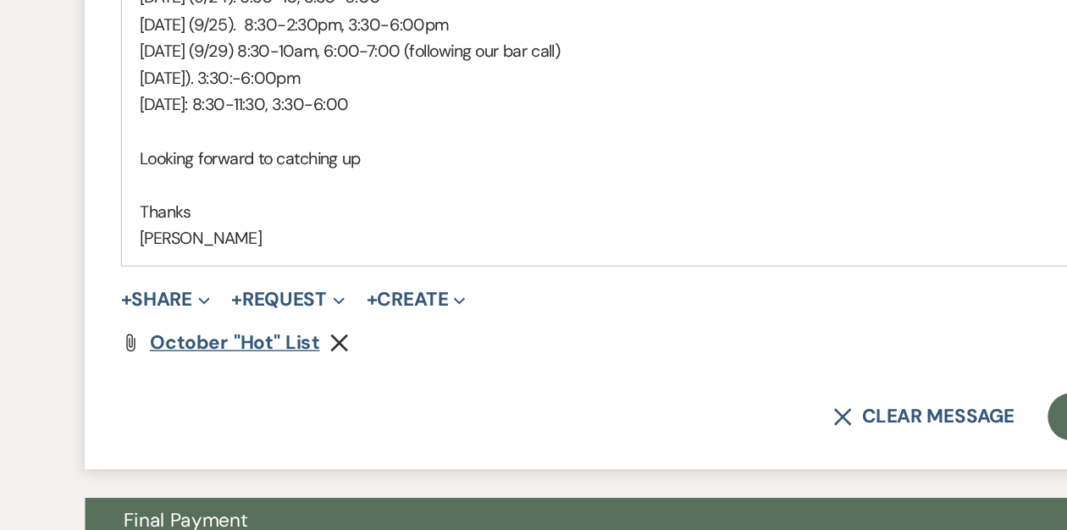
click at [196, 391] on span "October "Hot" List" at bounding box center [212, 391] width 121 height 18
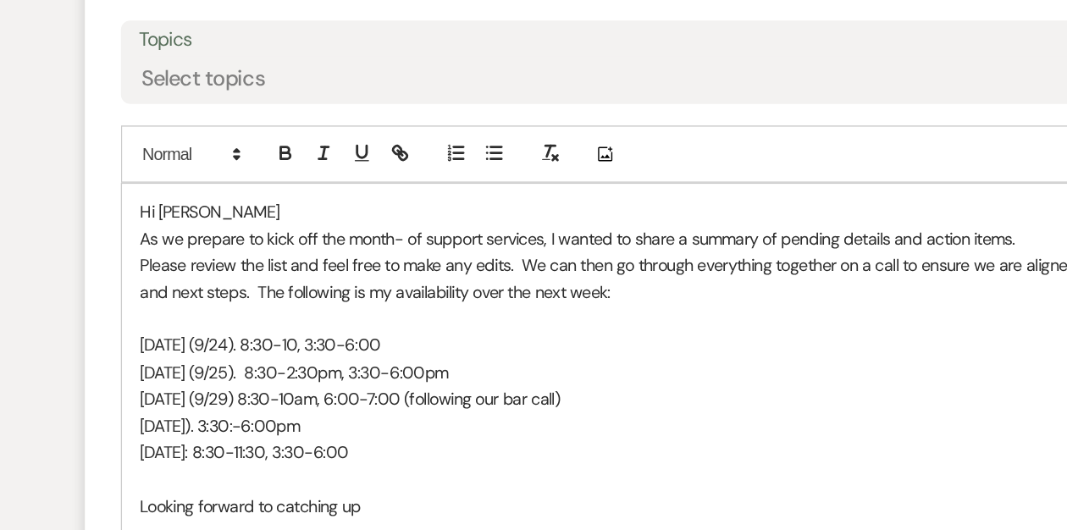
scroll to position [781, 0]
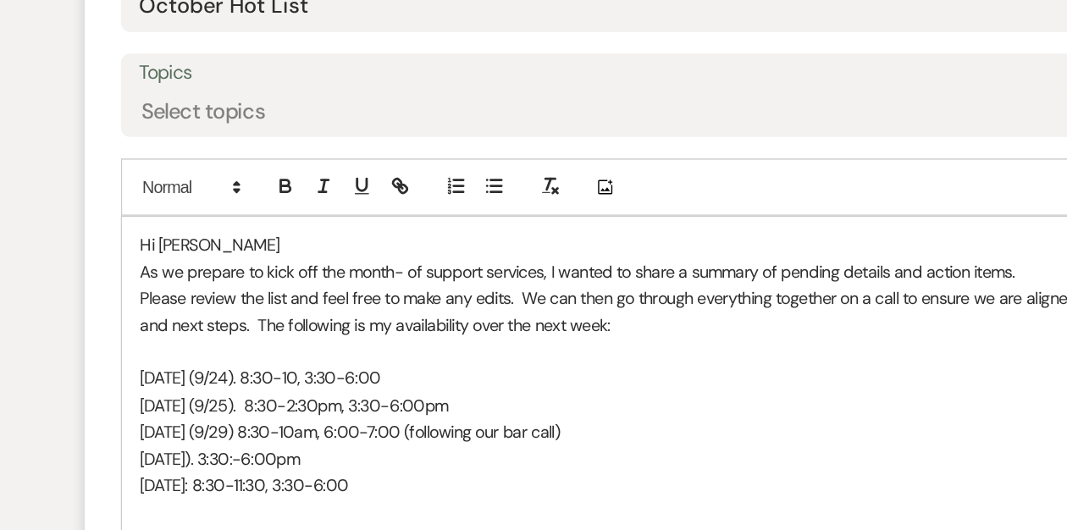
click at [348, 191] on p "As we prepare to kick off the month- of support services, I wanted to share a s…" at bounding box center [534, 193] width 776 height 19
click at [543, 193] on p "As we prepare to kick off the month- of wedding coordination support services, …" at bounding box center [534, 193] width 776 height 19
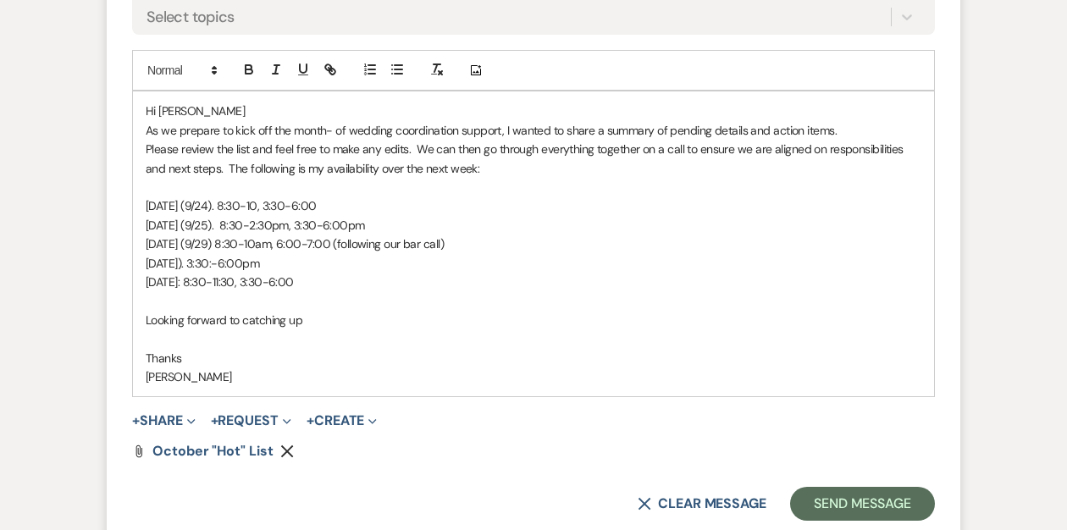
scroll to position [879, 0]
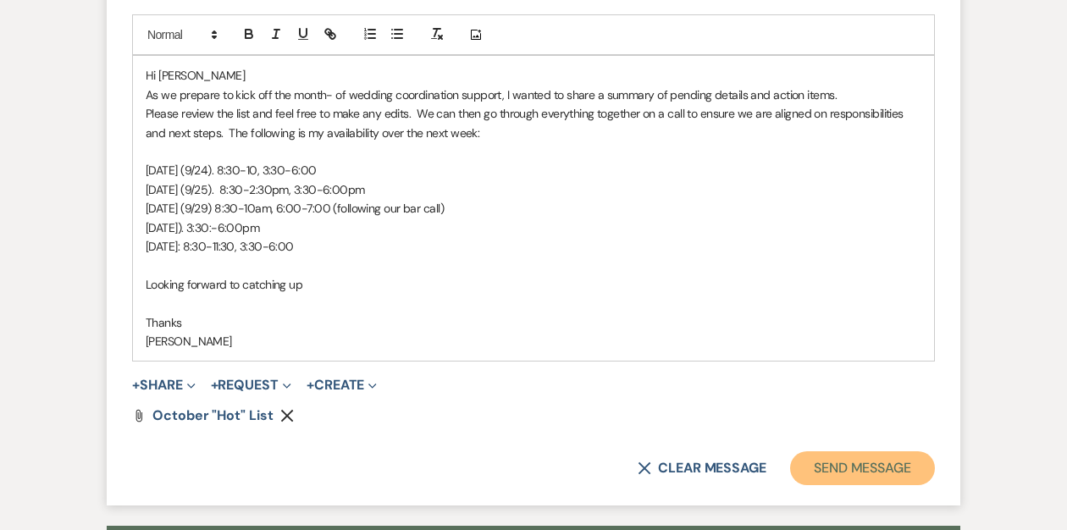
click at [819, 463] on button "Send Message" at bounding box center [862, 468] width 145 height 34
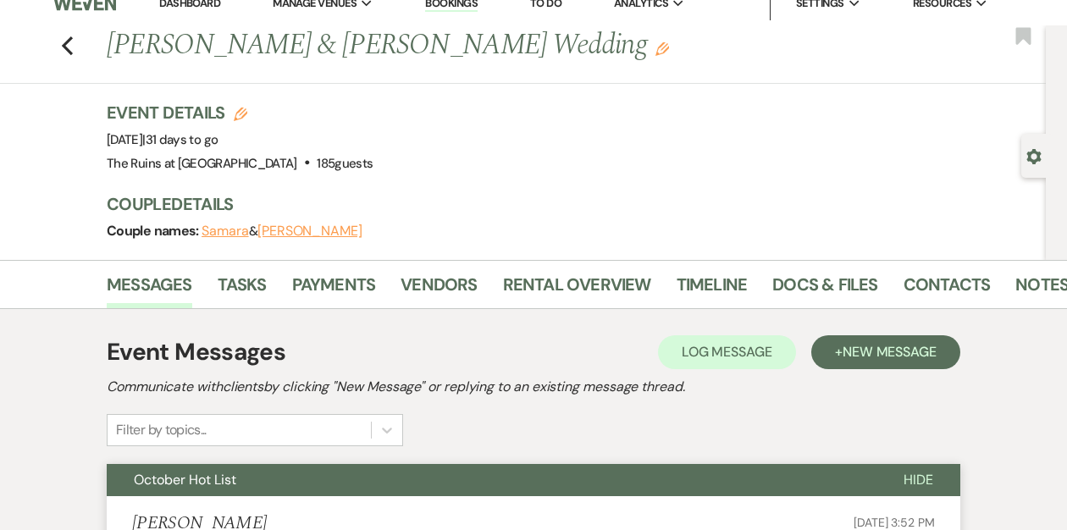
scroll to position [0, 0]
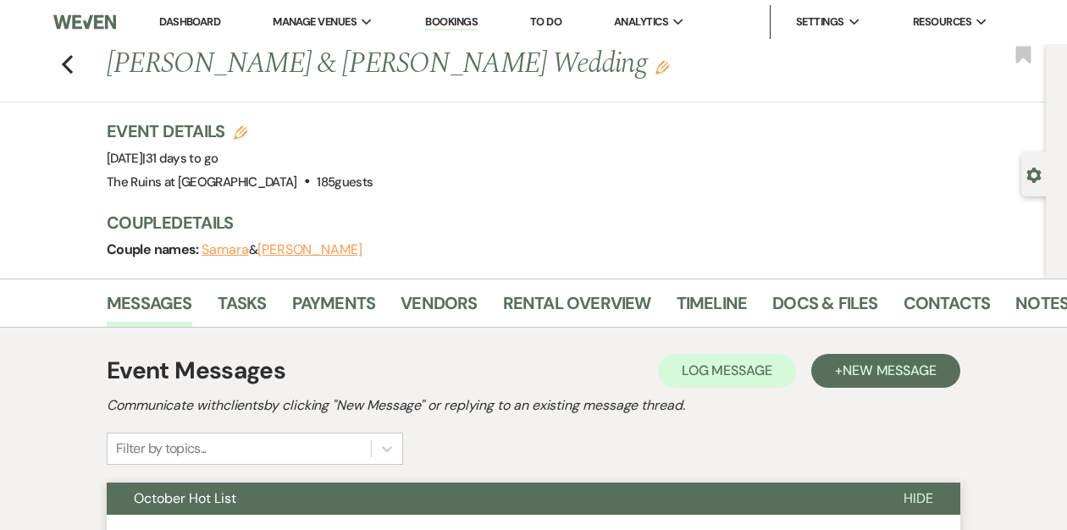
click at [204, 20] on link "Dashboard" at bounding box center [189, 21] width 61 height 14
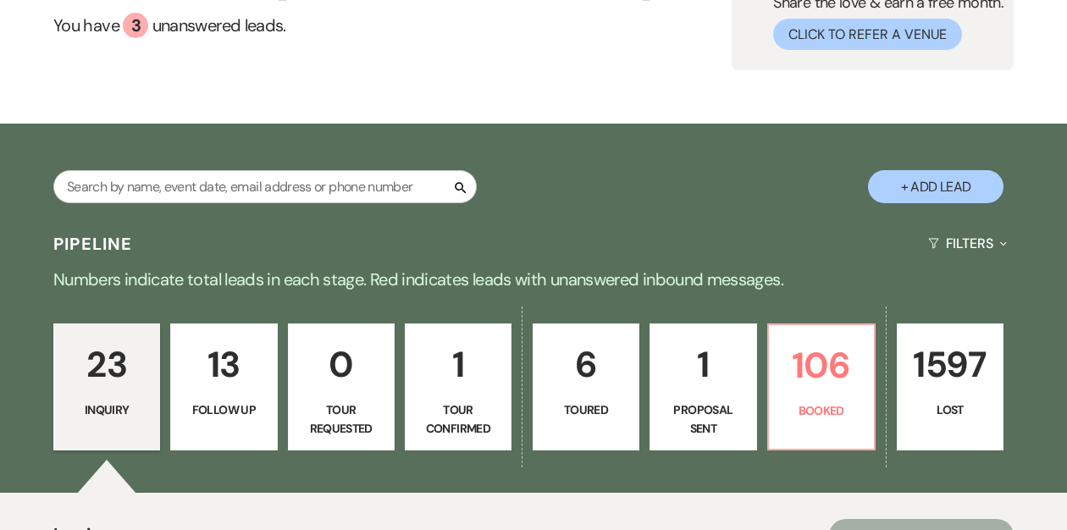
scroll to position [158, 0]
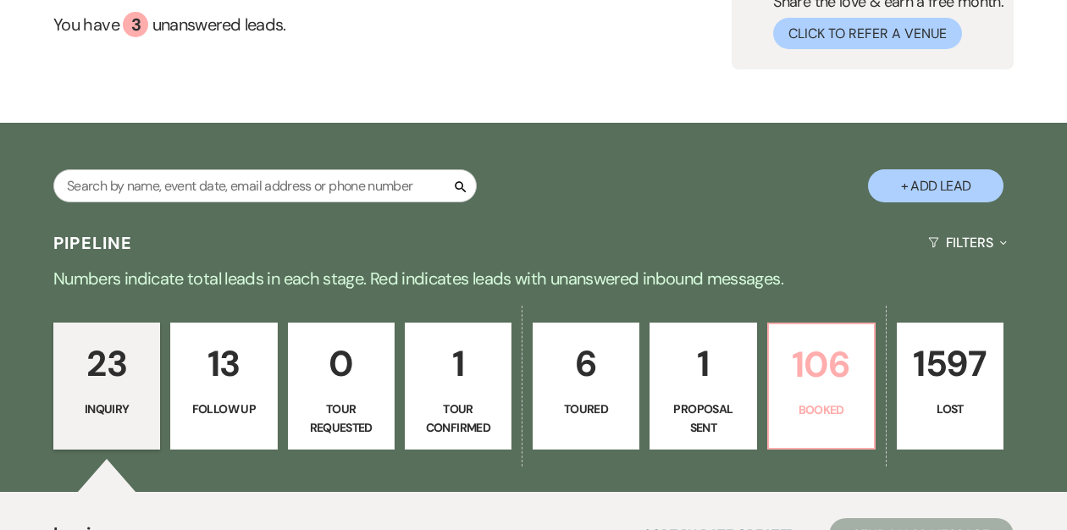
click at [825, 395] on link "106 Booked" at bounding box center [821, 386] width 108 height 127
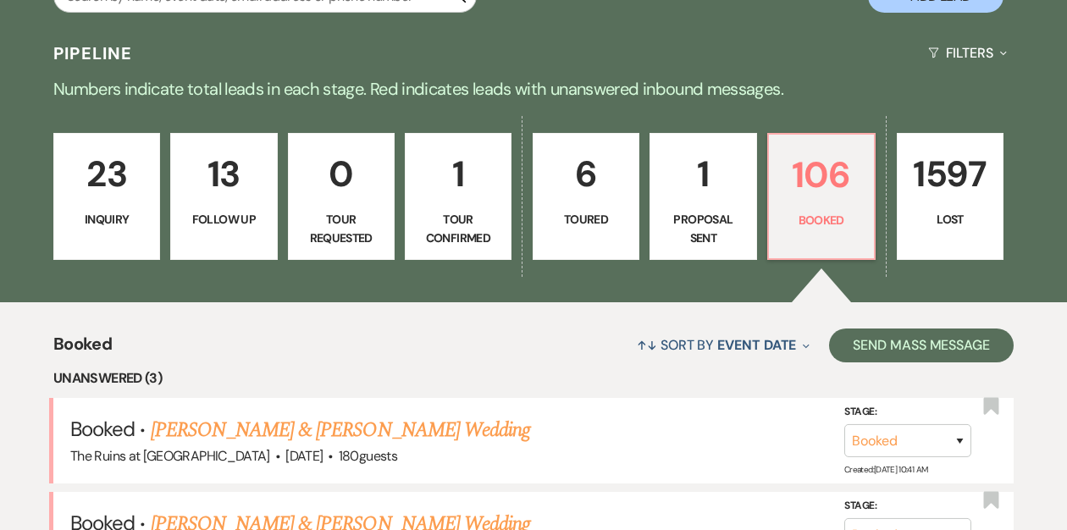
scroll to position [693, 0]
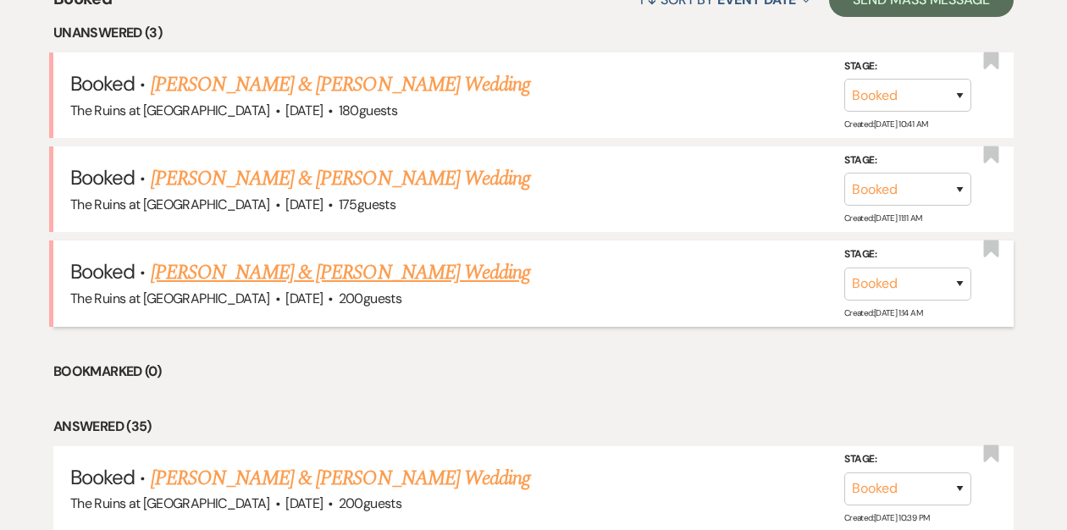
click at [267, 272] on link "[PERSON_NAME] & [PERSON_NAME] Wedding" at bounding box center [340, 272] width 379 height 30
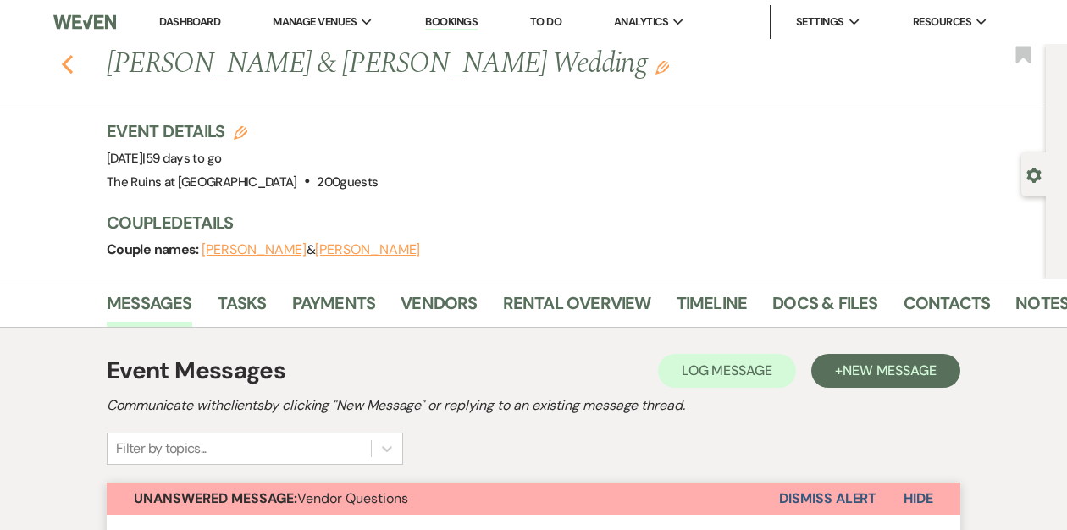
click at [66, 64] on icon "Previous" at bounding box center [67, 64] width 13 height 20
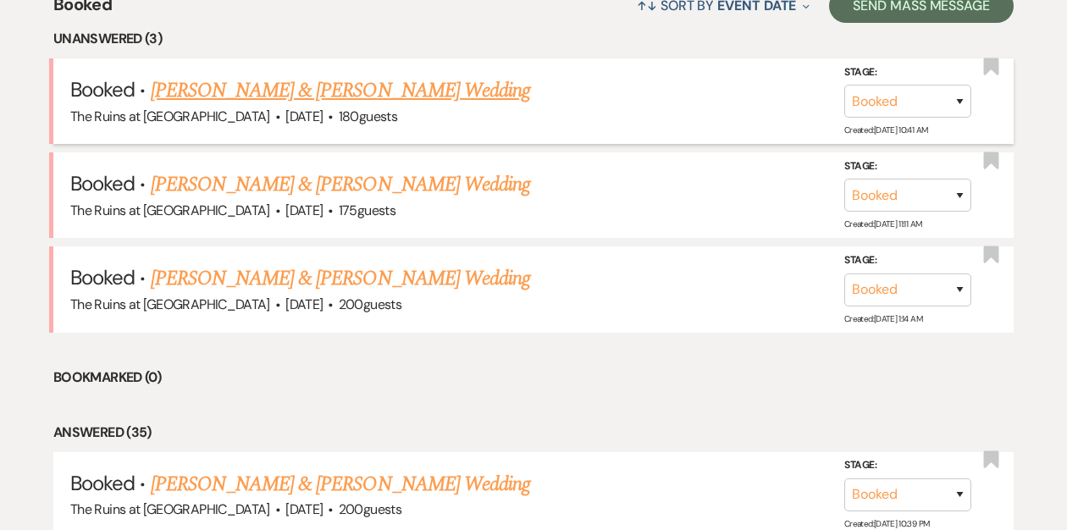
scroll to position [684, 0]
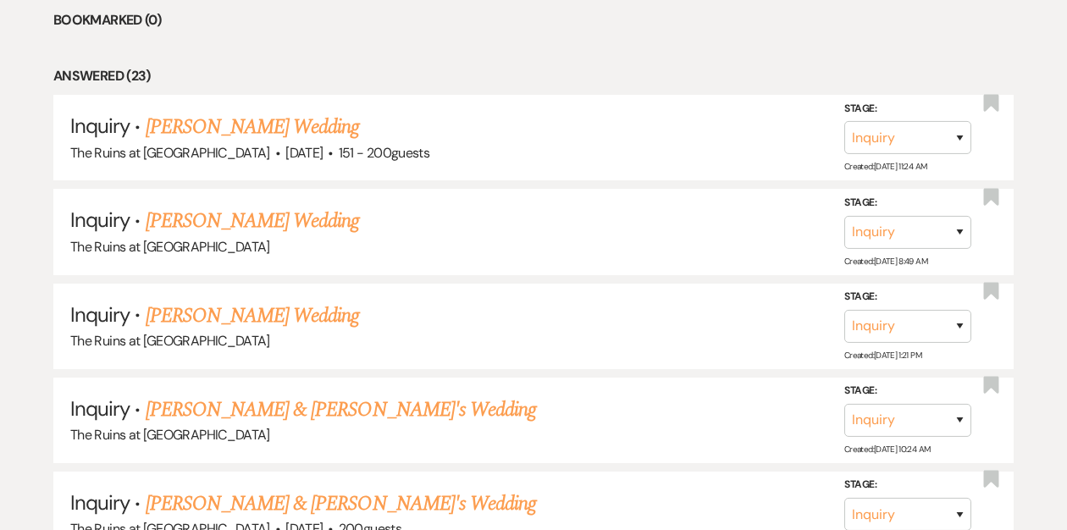
scroll to position [406, 0]
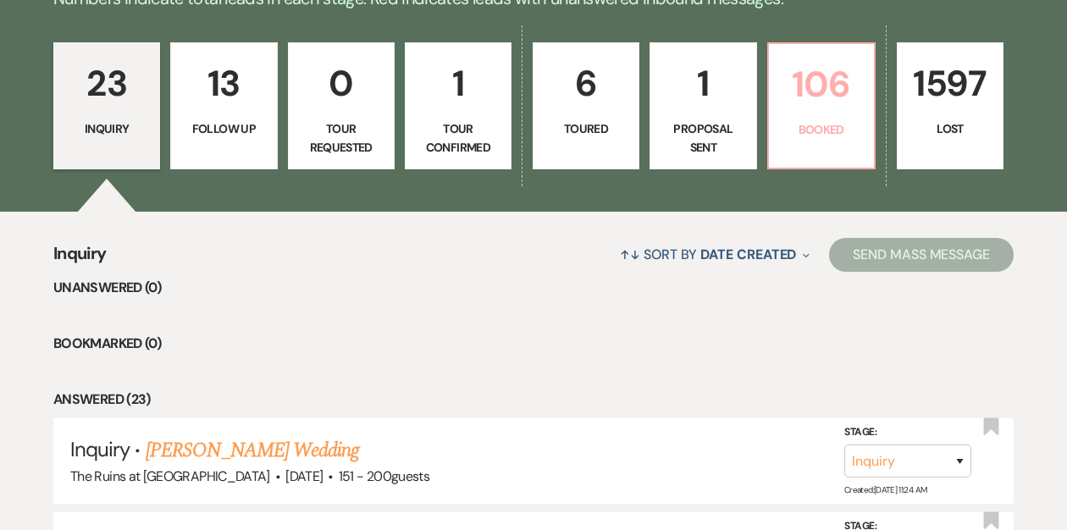
click at [796, 84] on p "106" at bounding box center [821, 84] width 85 height 57
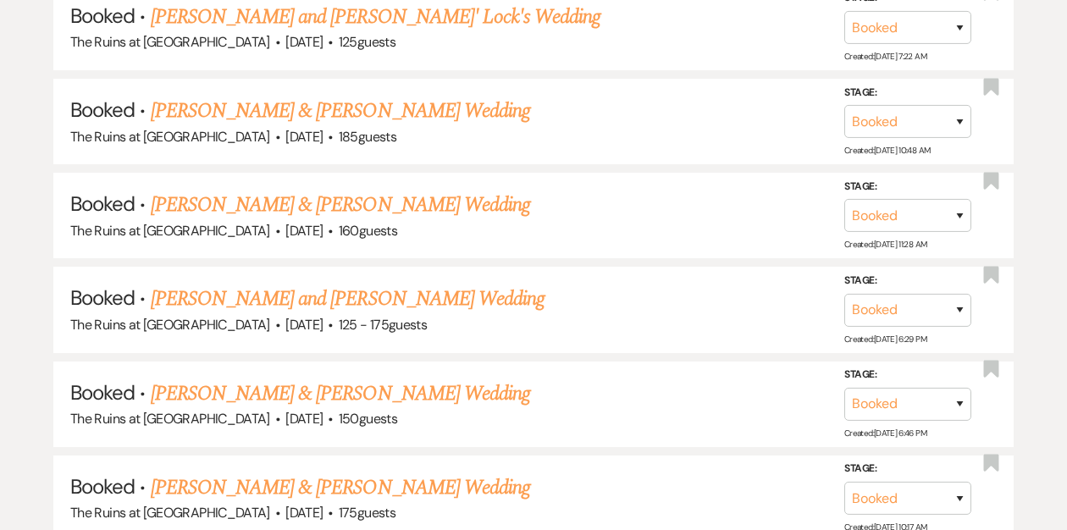
scroll to position [1252, 0]
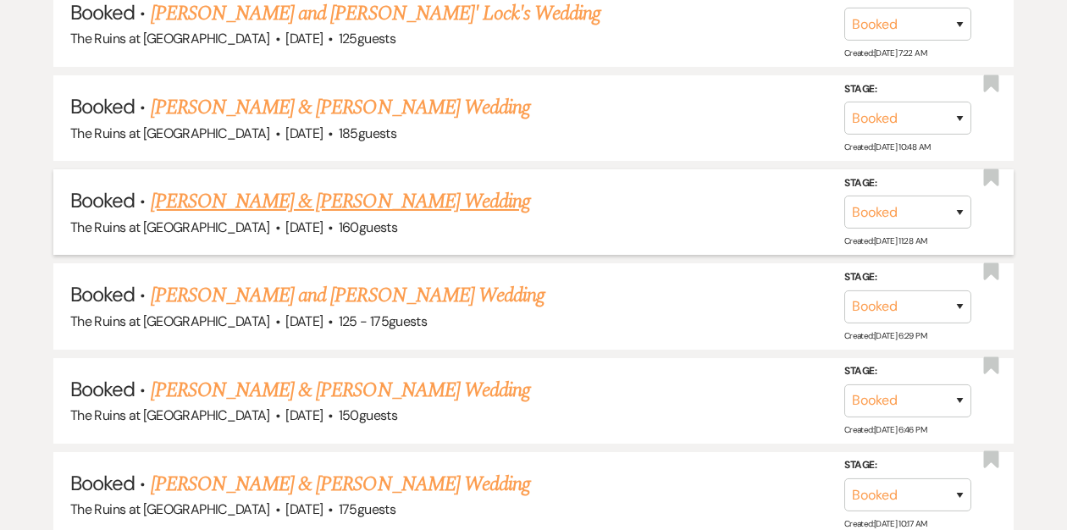
click at [262, 190] on link "[PERSON_NAME] & [PERSON_NAME] Wedding" at bounding box center [340, 201] width 379 height 30
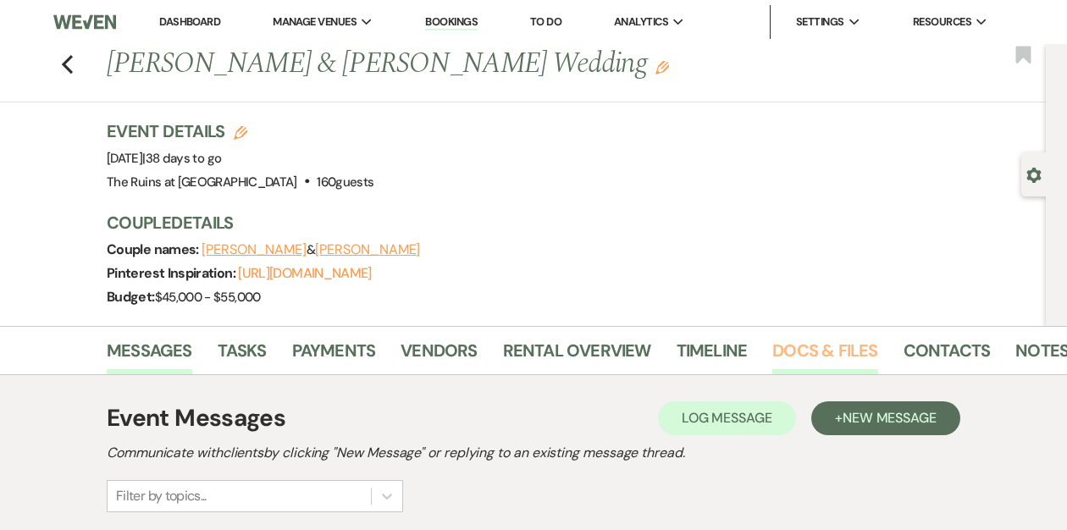
click at [842, 349] on link "Docs & Files" at bounding box center [824, 355] width 105 height 37
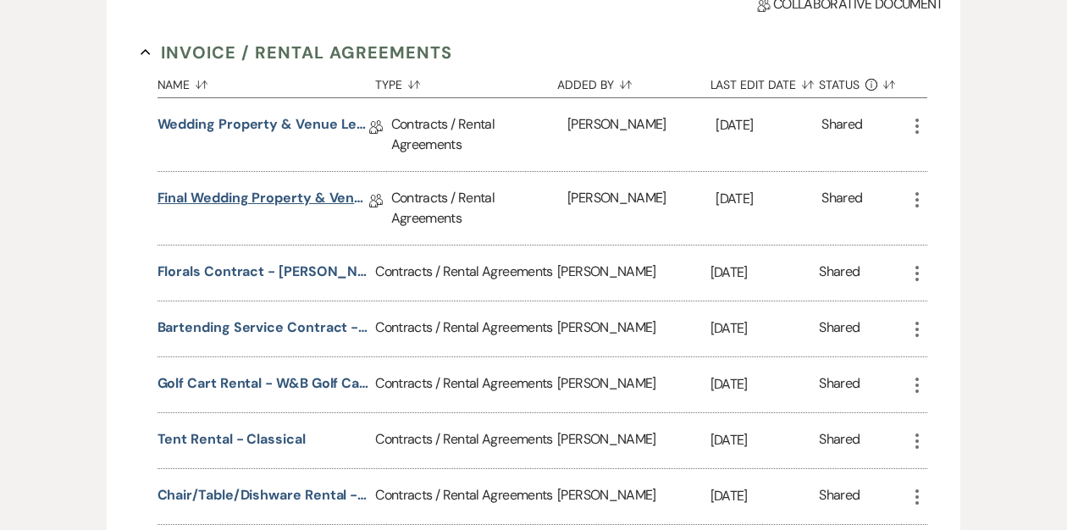
scroll to position [493, 0]
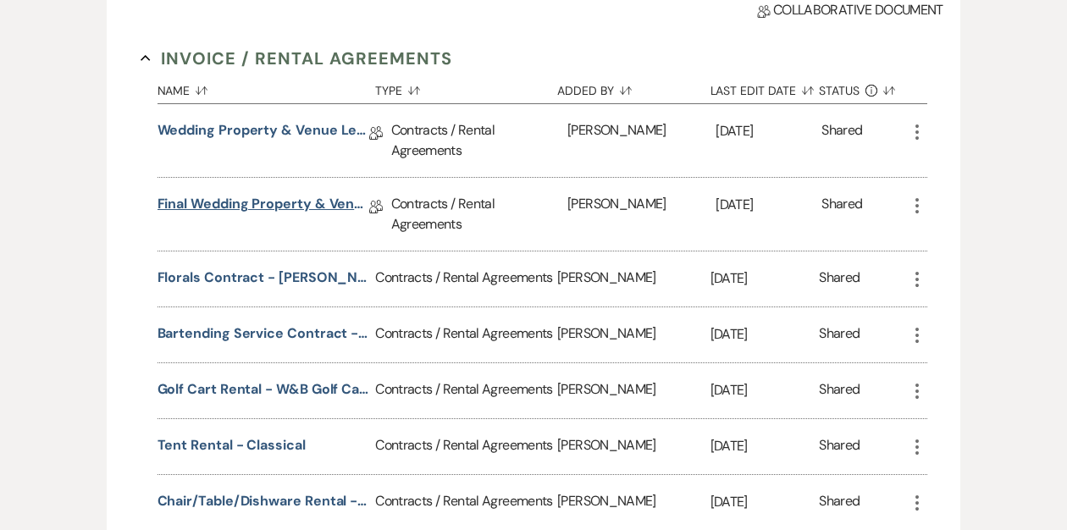
click at [251, 196] on link "Final Wedding Property & Venue Lease Contract" at bounding box center [263, 207] width 212 height 26
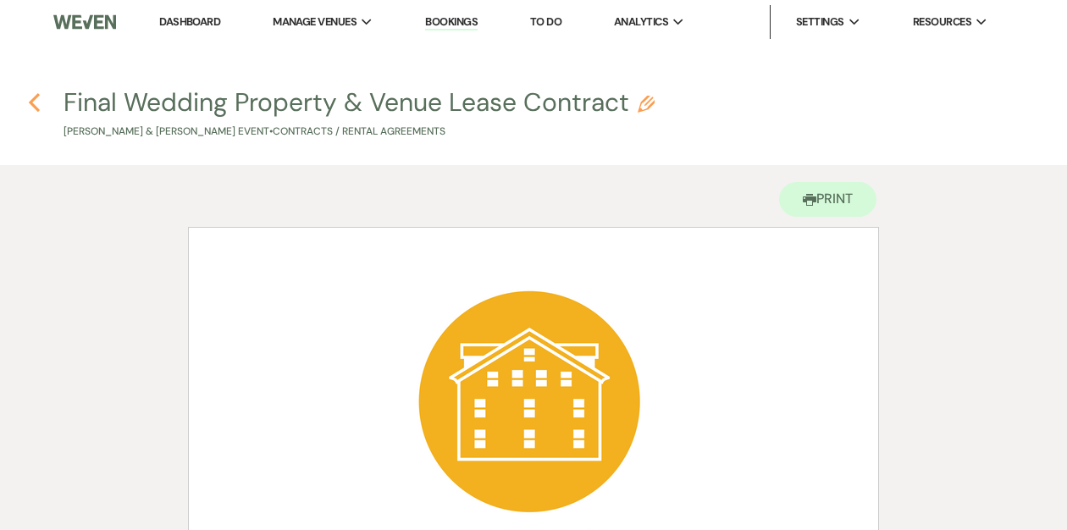
click at [34, 104] on use "button" at bounding box center [34, 102] width 11 height 19
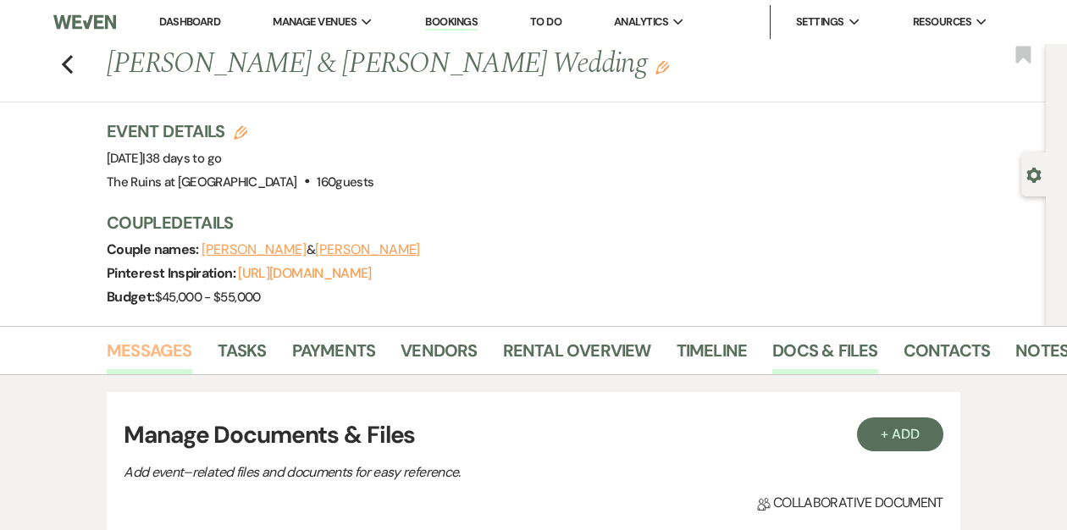
click at [159, 346] on link "Messages" at bounding box center [150, 355] width 86 height 37
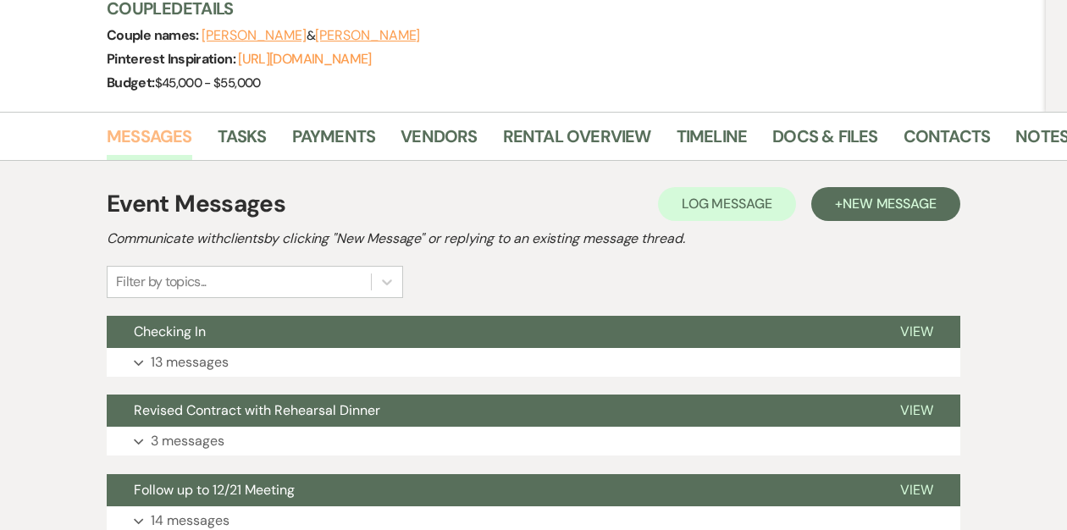
scroll to position [377, 0]
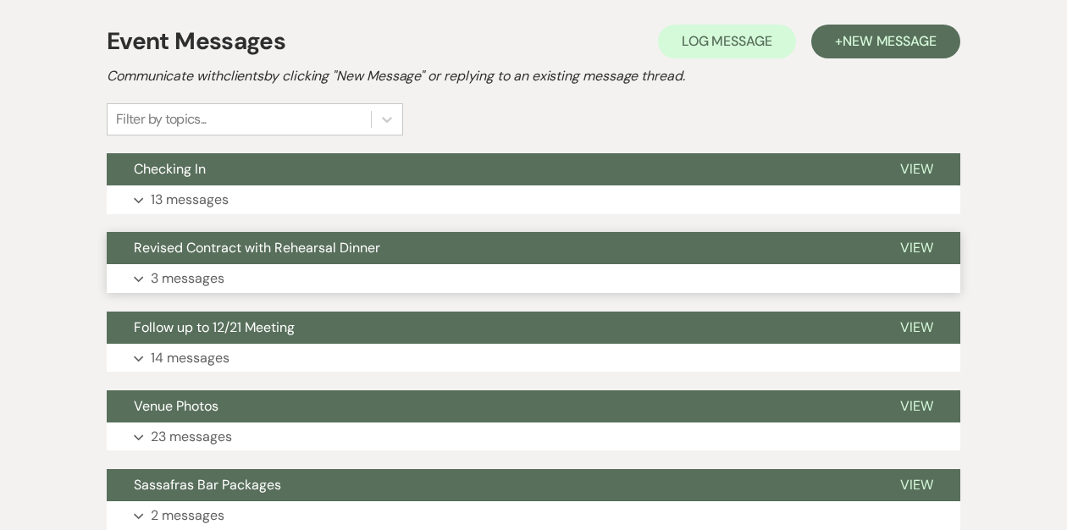
click at [214, 252] on span "Revised Contract with Rehearsal Dinner" at bounding box center [257, 248] width 246 height 18
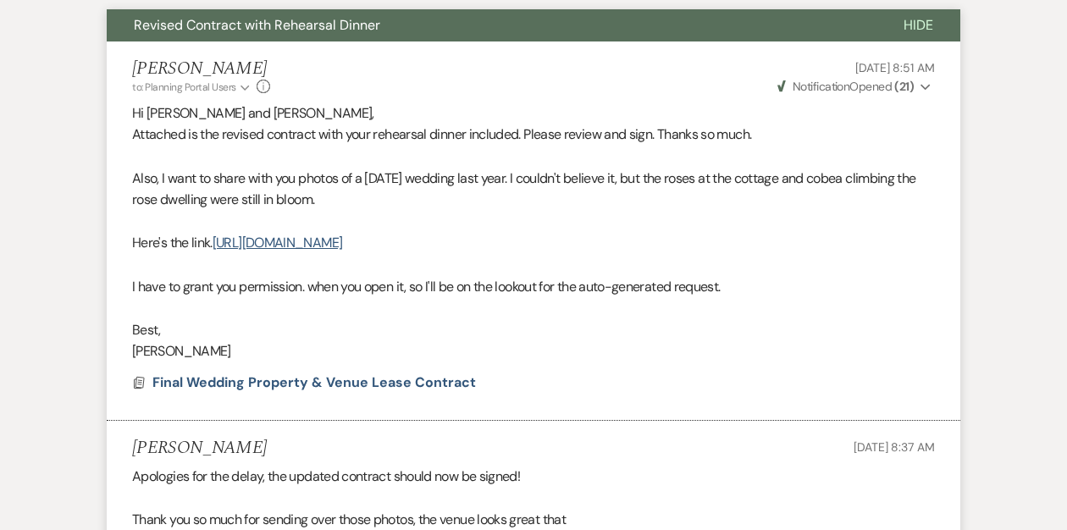
scroll to position [664, 0]
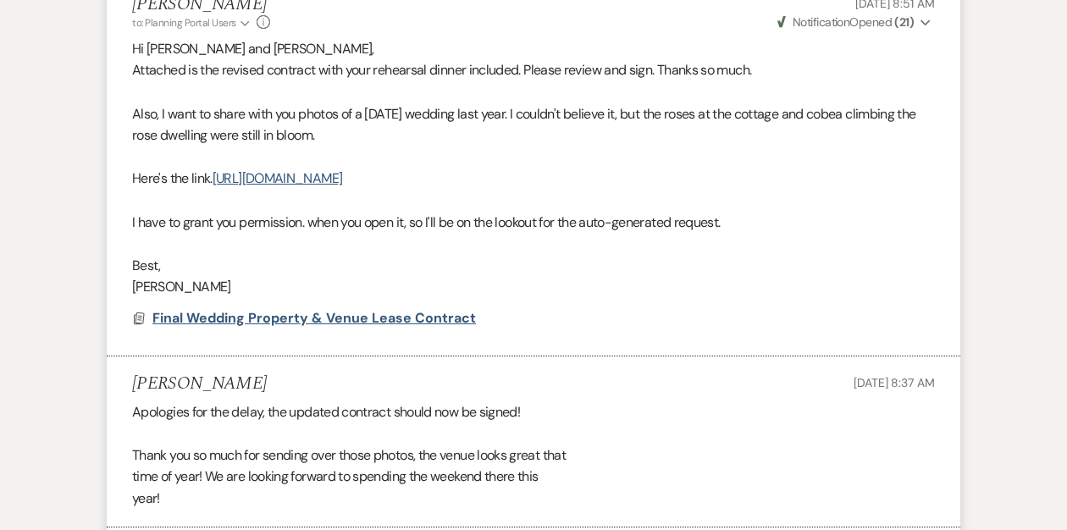
click at [196, 316] on span "Final Wedding Property & Venue Lease Contract" at bounding box center [313, 318] width 323 height 18
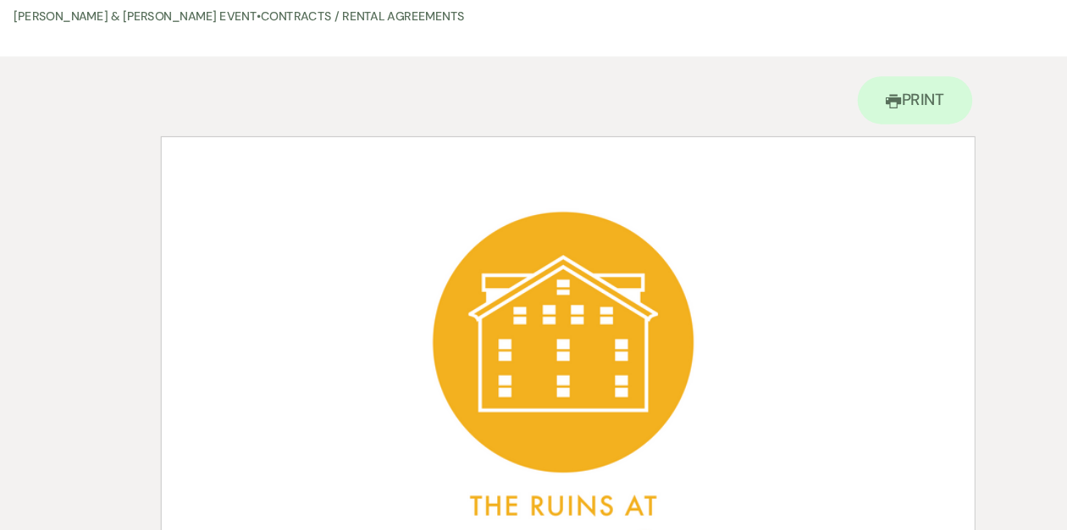
scroll to position [0, 0]
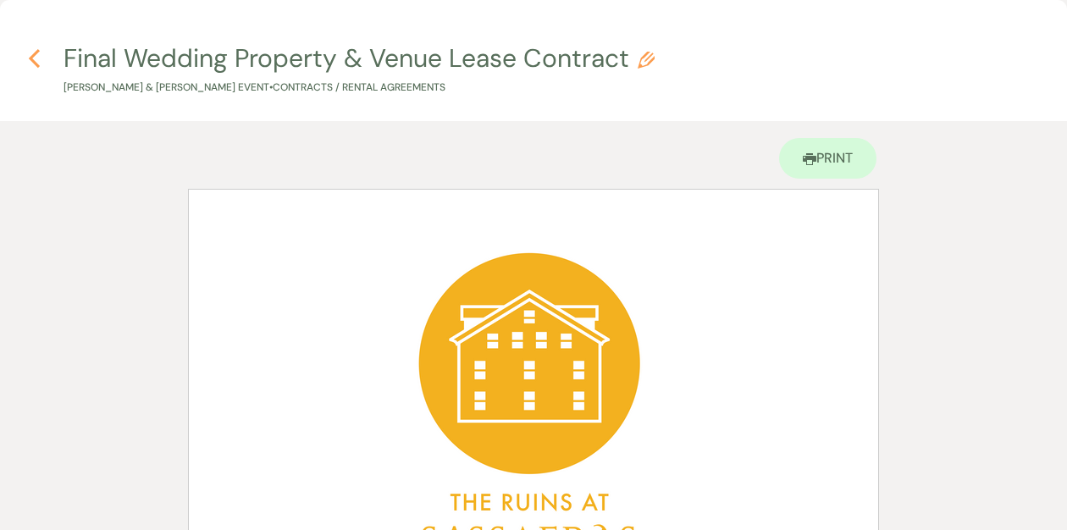
click at [34, 60] on icon "Previous" at bounding box center [34, 58] width 13 height 20
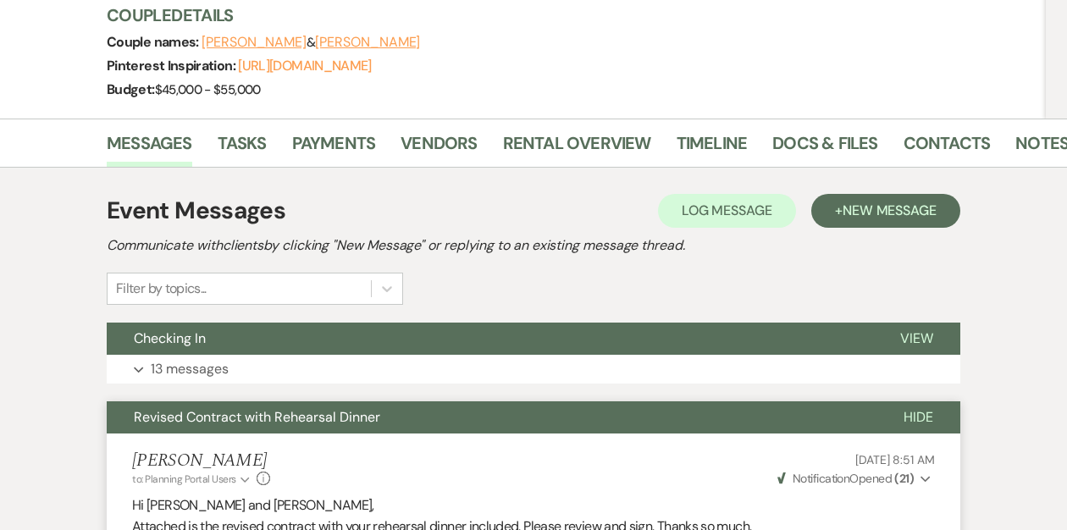
scroll to position [116, 0]
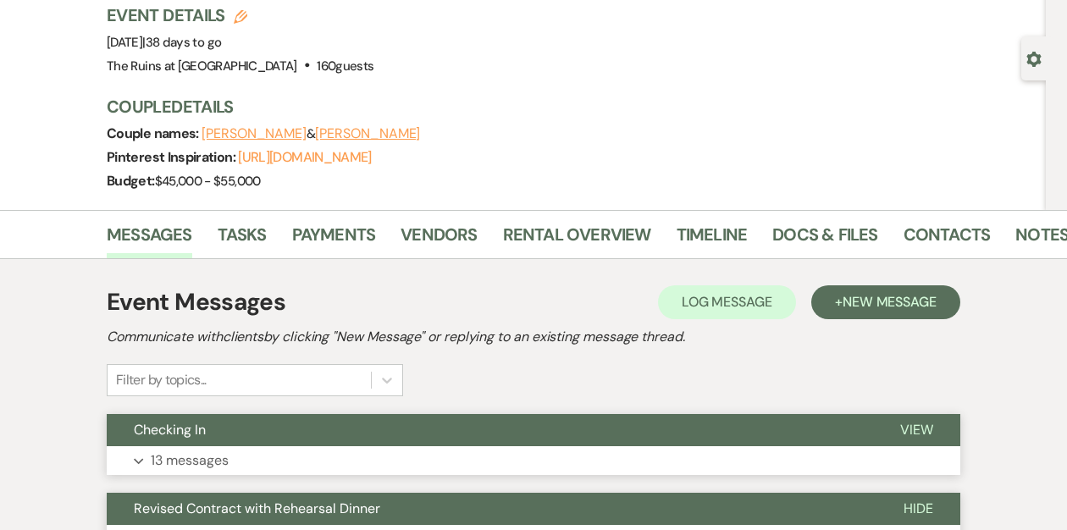
click at [205, 423] on span "Checking In" at bounding box center [170, 430] width 72 height 18
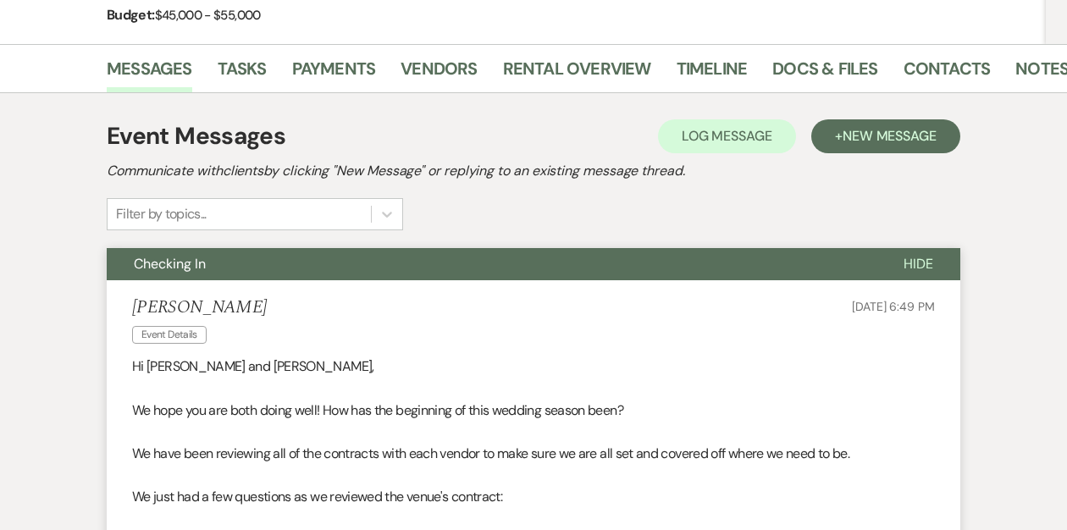
scroll to position [0, 0]
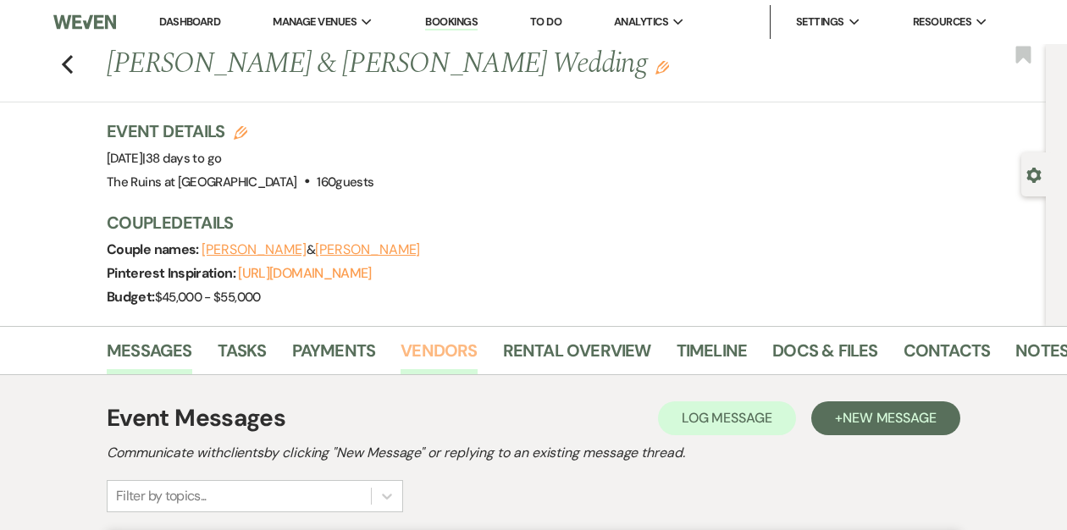
click at [418, 349] on link "Vendors" at bounding box center [439, 355] width 76 height 37
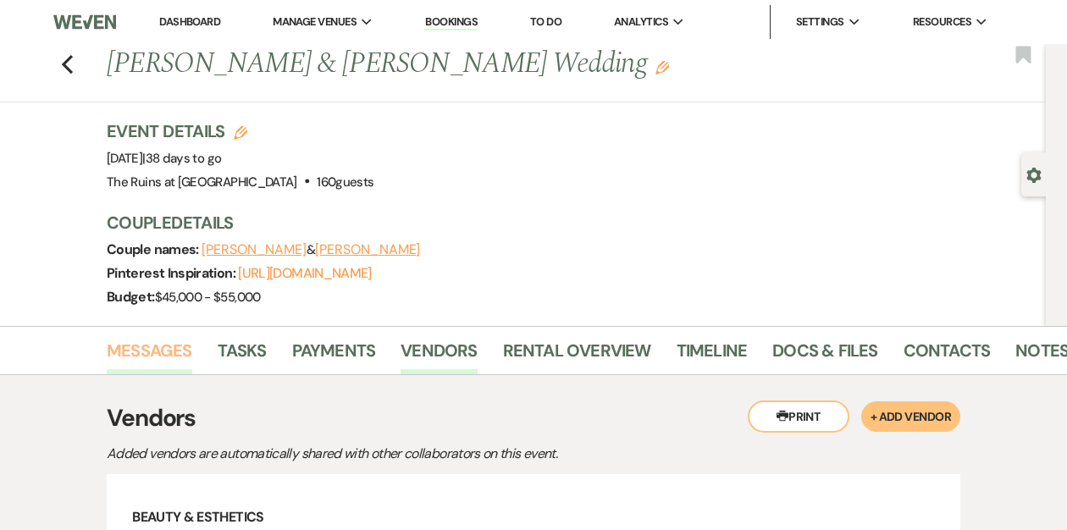
click at [165, 343] on link "Messages" at bounding box center [150, 355] width 86 height 37
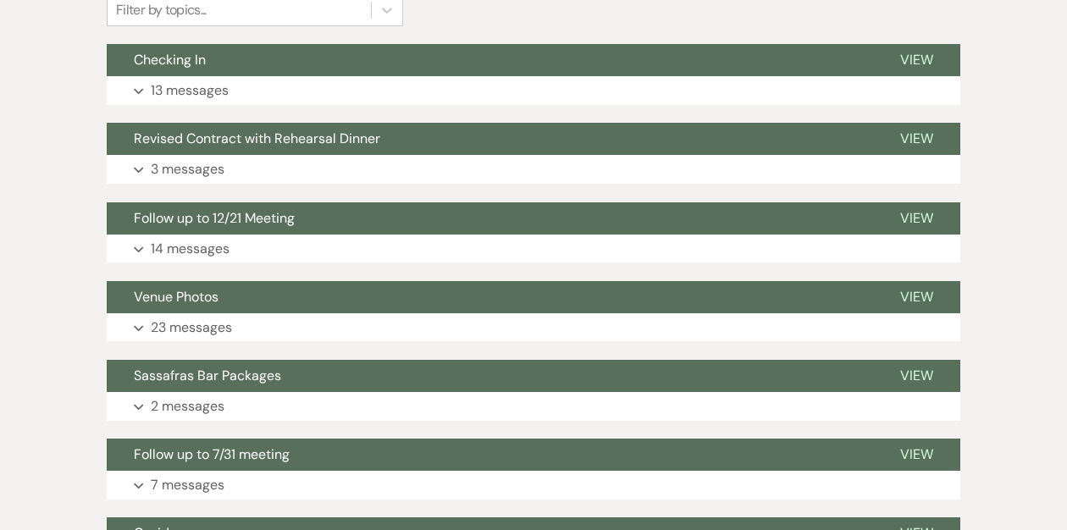
scroll to position [549, 0]
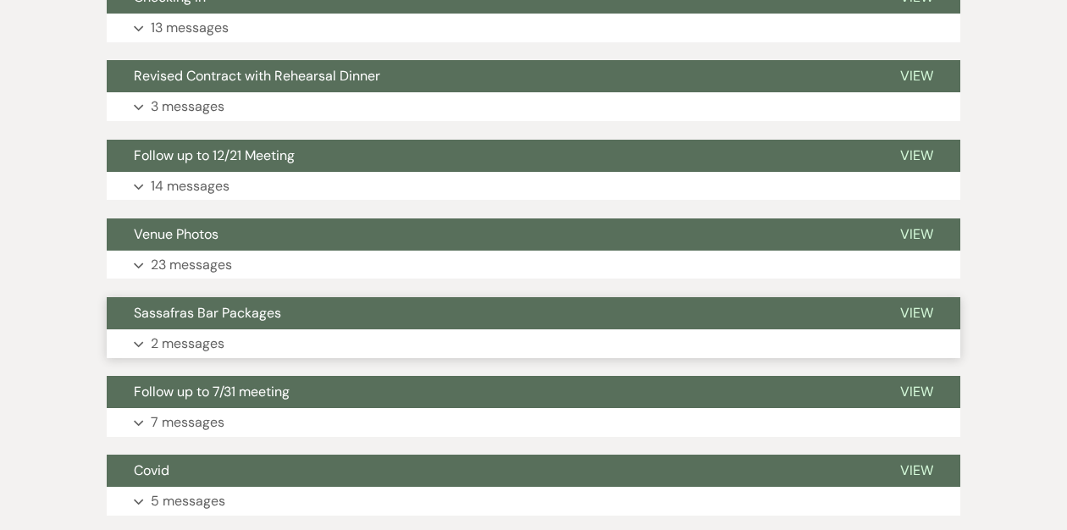
click at [235, 311] on span "Sassafras Bar Packages" at bounding box center [207, 313] width 147 height 18
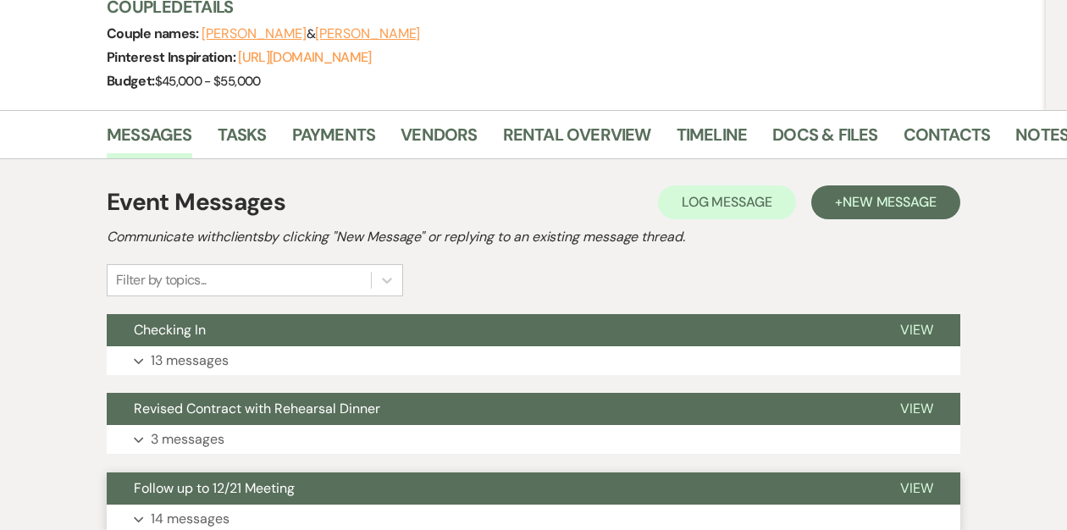
scroll to position [0, 0]
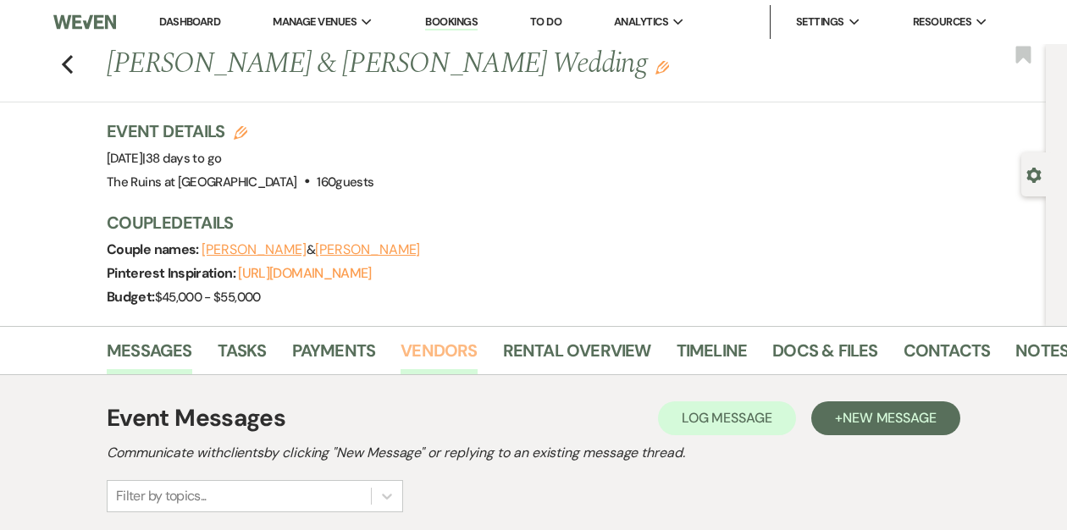
click at [412, 349] on link "Vendors" at bounding box center [439, 355] width 76 height 37
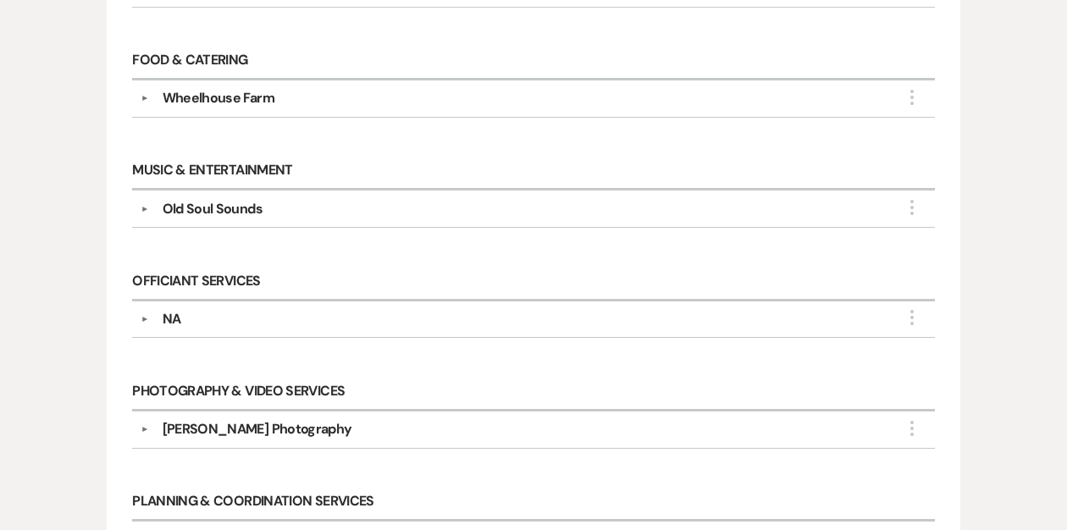
scroll to position [1033, 0]
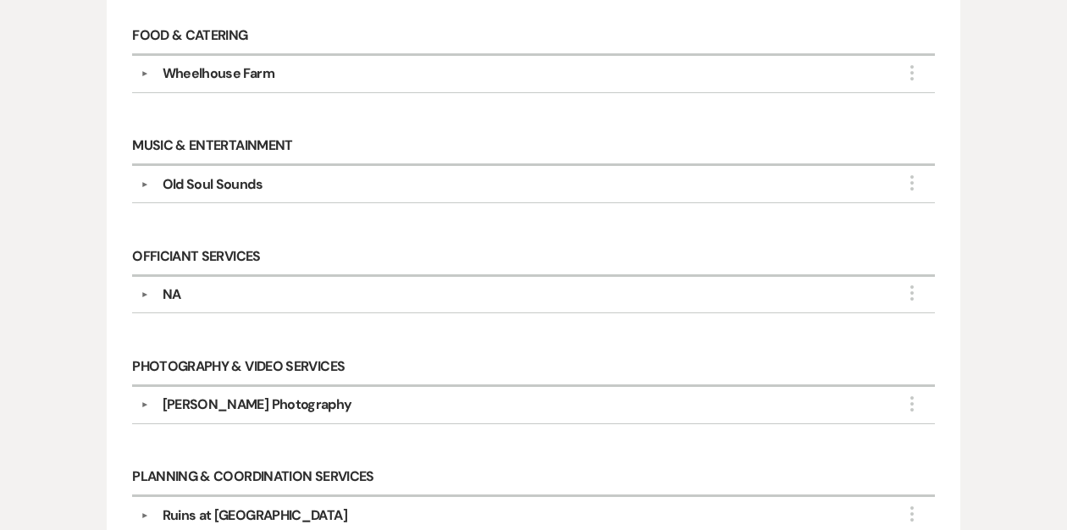
click at [142, 401] on button "▼" at bounding box center [145, 405] width 20 height 8
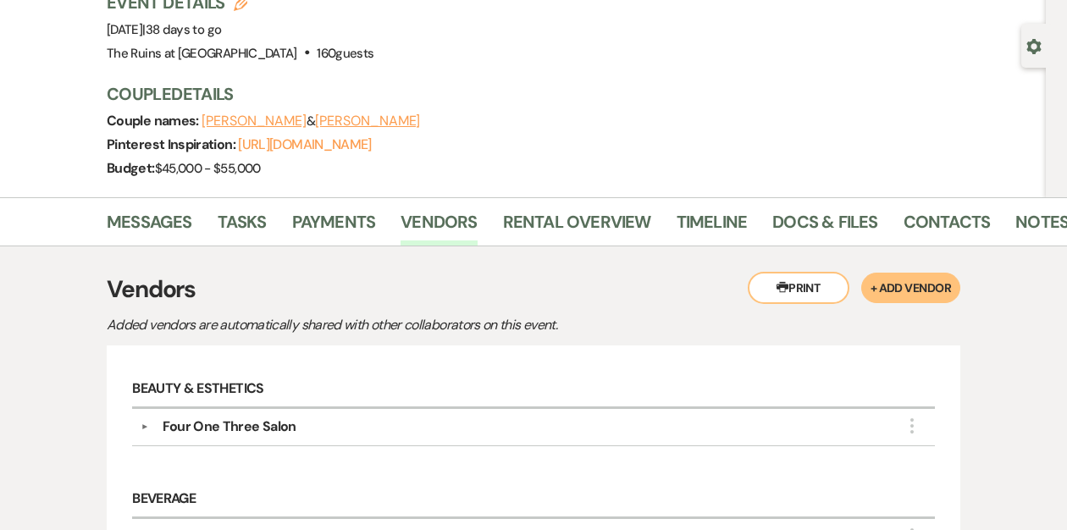
scroll to position [133, 0]
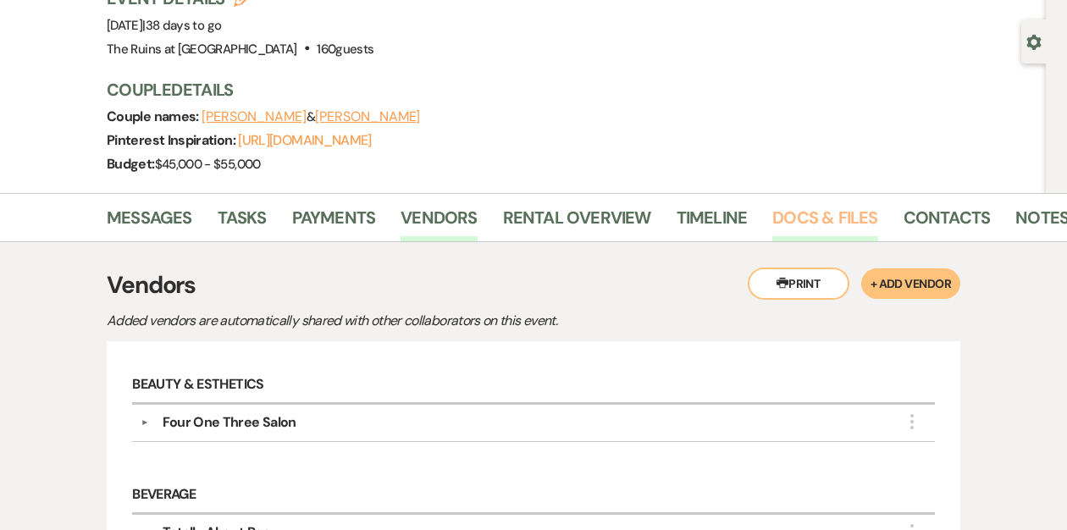
click at [783, 215] on link "Docs & Files" at bounding box center [824, 222] width 105 height 37
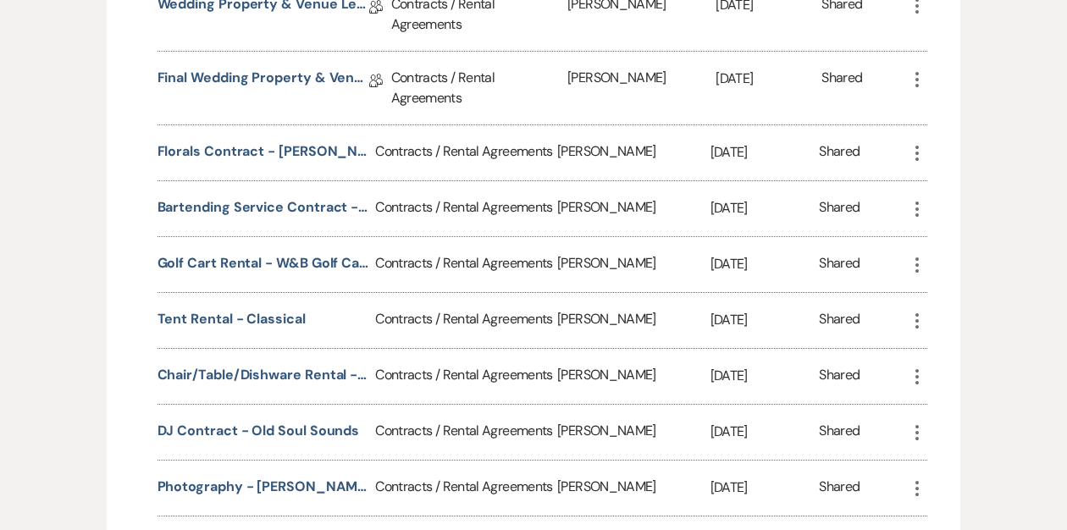
scroll to position [622, 0]
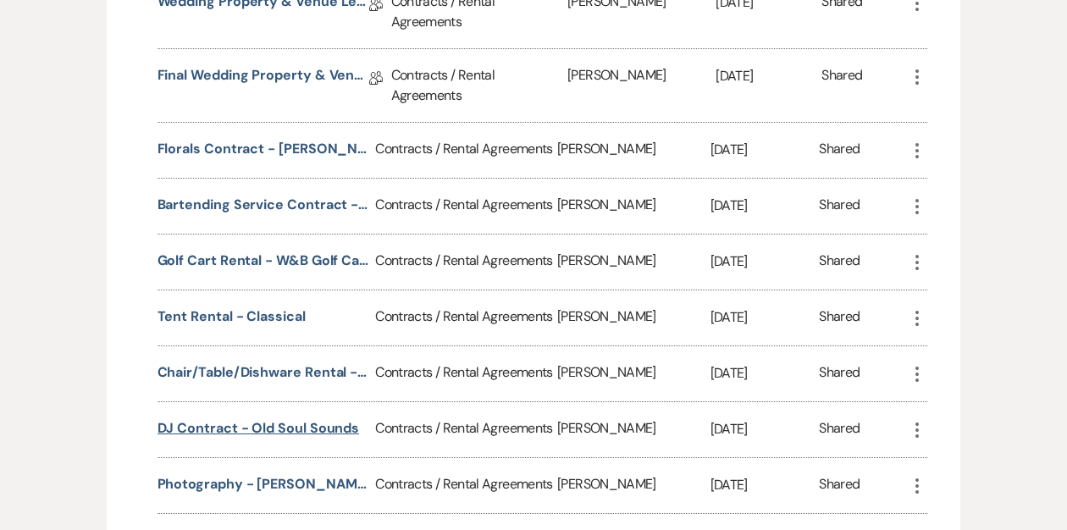
click at [202, 424] on button "DJ Contract - Old Soul Sounds" at bounding box center [258, 428] width 202 height 20
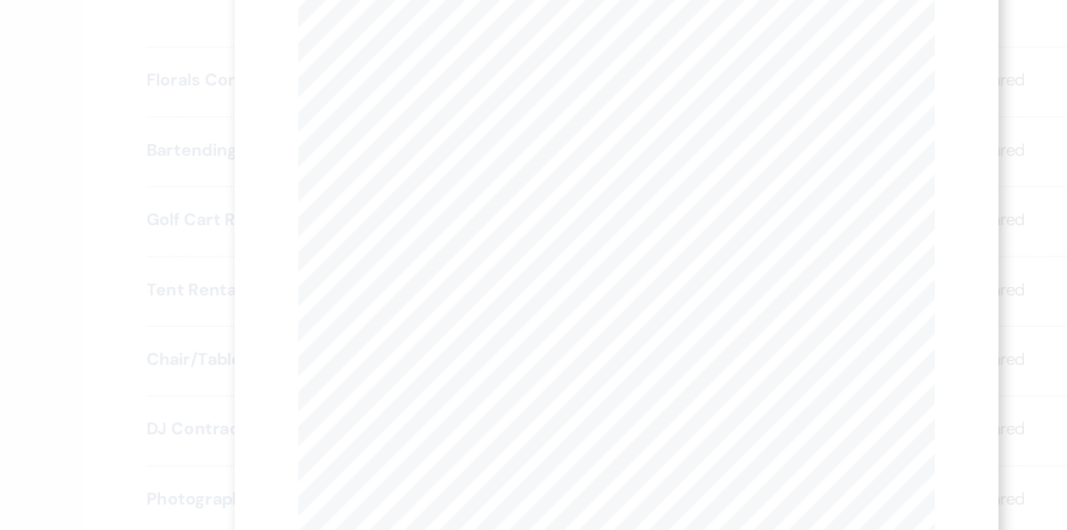
scroll to position [0, 0]
click at [441, 59] on button "Next Next" at bounding box center [445, 62] width 44 height 14
click at [450, 58] on button "Next Next" at bounding box center [445, 62] width 44 height 14
click at [445, 66] on button "Next Next" at bounding box center [445, 62] width 44 height 14
click at [450, 63] on button "Next Next" at bounding box center [445, 62] width 44 height 14
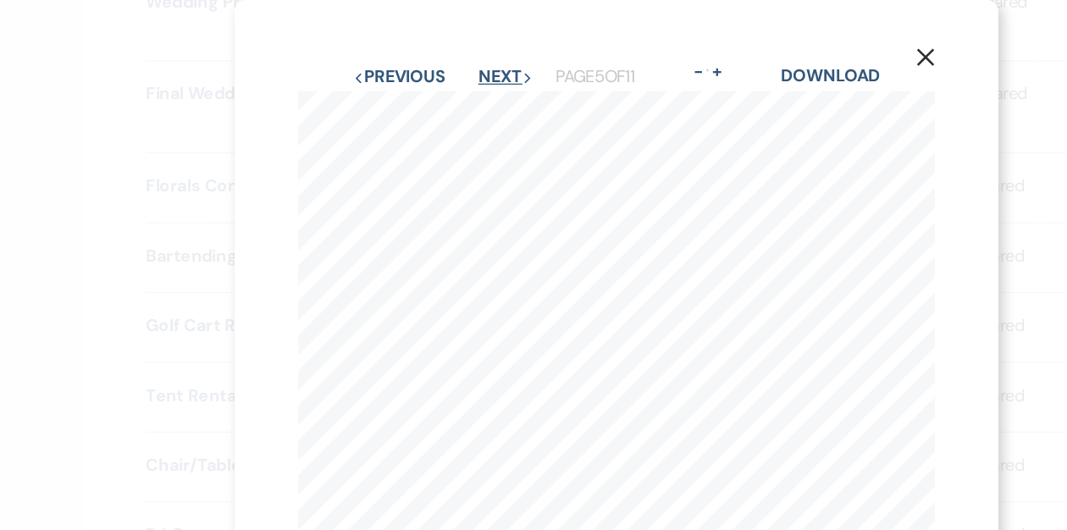
click at [441, 60] on button "Next Next" at bounding box center [445, 62] width 44 height 14
click at [437, 63] on button "Next Next" at bounding box center [445, 62] width 44 height 14
click at [439, 61] on button "Next Next" at bounding box center [445, 62] width 44 height 14
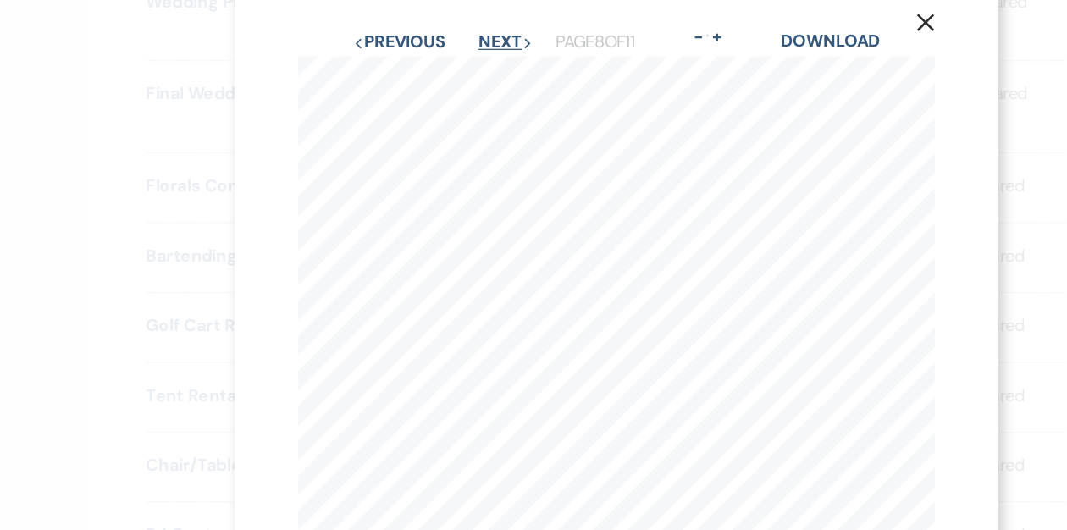
click at [447, 31] on button "Next Next" at bounding box center [445, 34] width 44 height 14
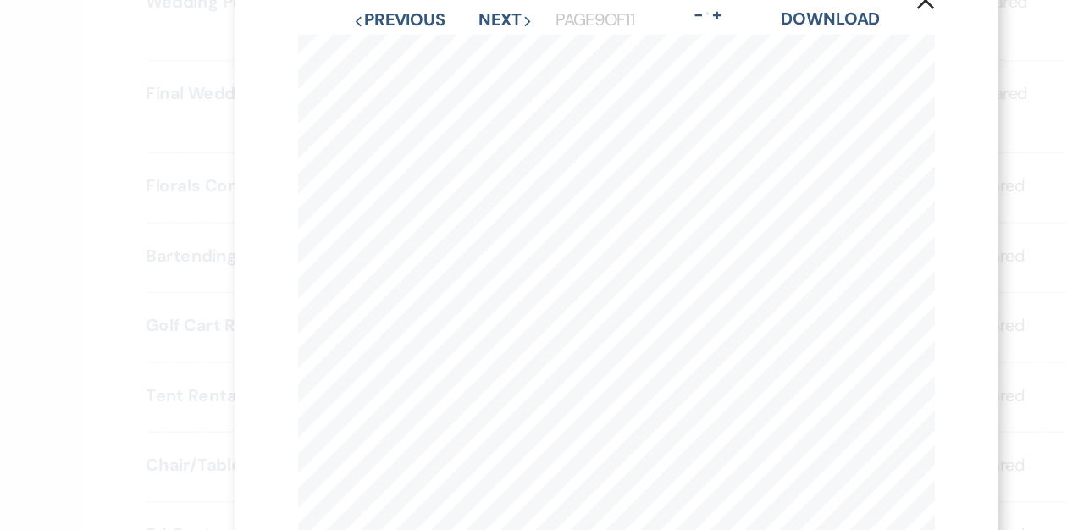
scroll to position [0, 0]
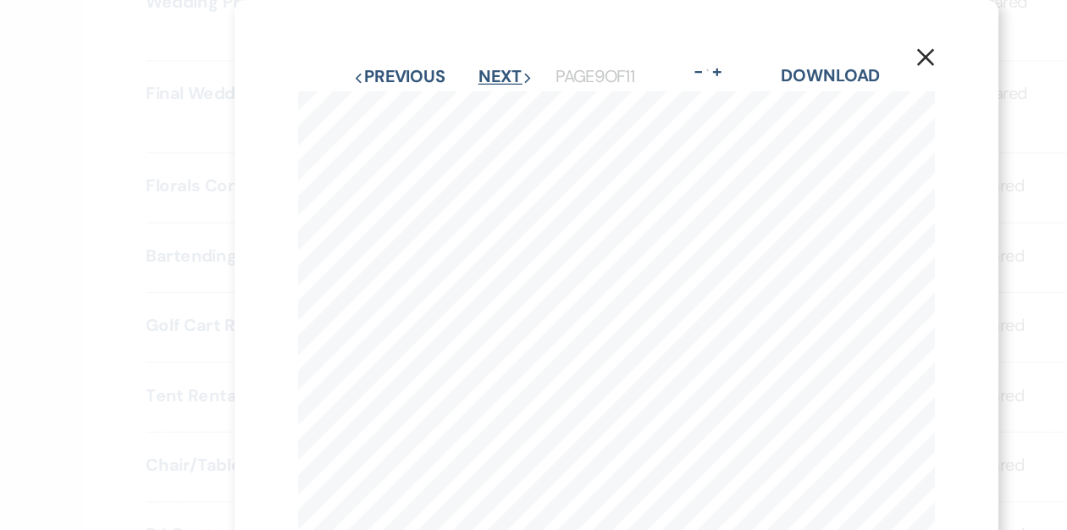
click at [435, 56] on button "Next Next" at bounding box center [445, 62] width 44 height 14
click at [435, 56] on button "Next Next" at bounding box center [444, 62] width 44 height 14
click at [378, 62] on button "Previous Previous" at bounding box center [360, 62] width 74 height 14
click at [378, 62] on button "Previous Previous" at bounding box center [359, 62] width 74 height 14
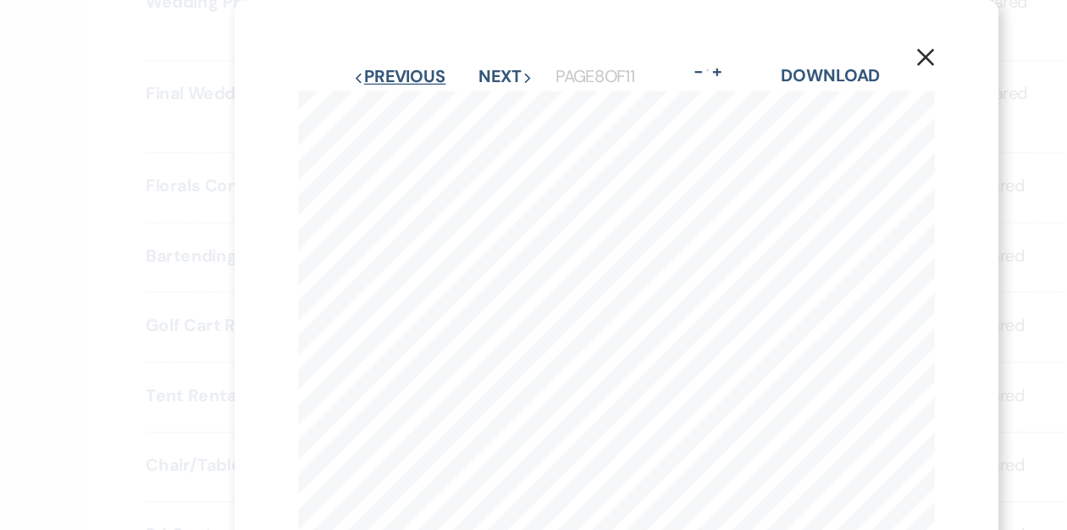
click at [378, 62] on button "Previous Previous" at bounding box center [360, 62] width 74 height 14
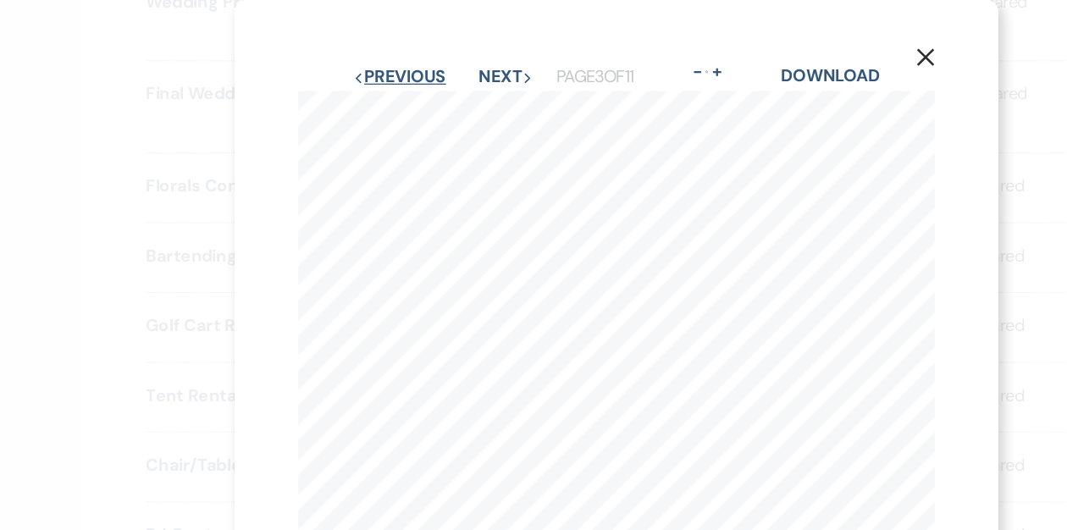
click at [378, 62] on button "Previous Previous" at bounding box center [360, 62] width 74 height 14
click at [437, 61] on button "Next Next" at bounding box center [445, 62] width 44 height 14
click at [439, 58] on button "Next Next" at bounding box center [445, 62] width 44 height 14
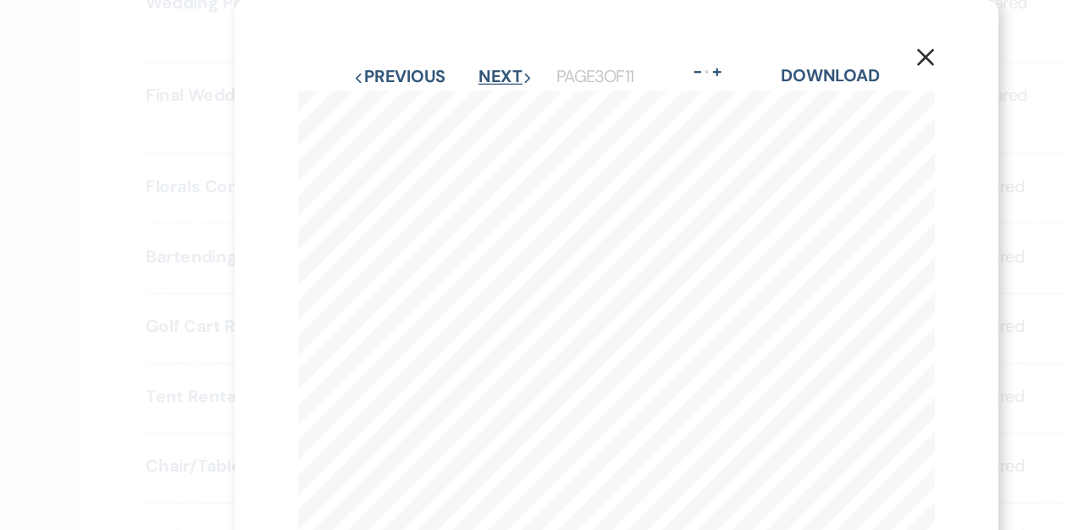
click at [436, 60] on button "Next Next" at bounding box center [445, 62] width 44 height 14
click at [780, 50] on icon "X" at bounding box center [780, 45] width 15 height 15
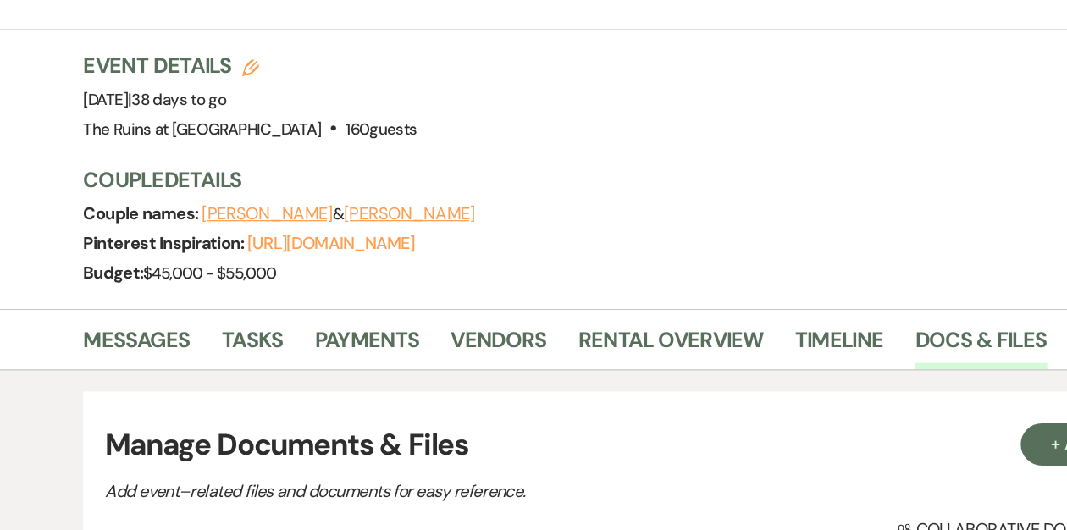
scroll to position [0, 0]
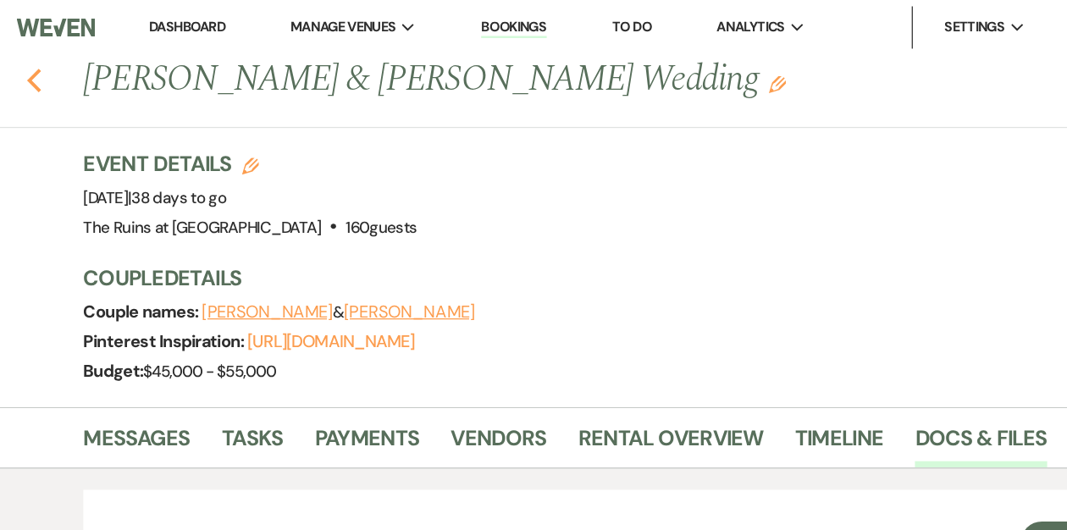
click at [67, 59] on use "button" at bounding box center [67, 64] width 11 height 19
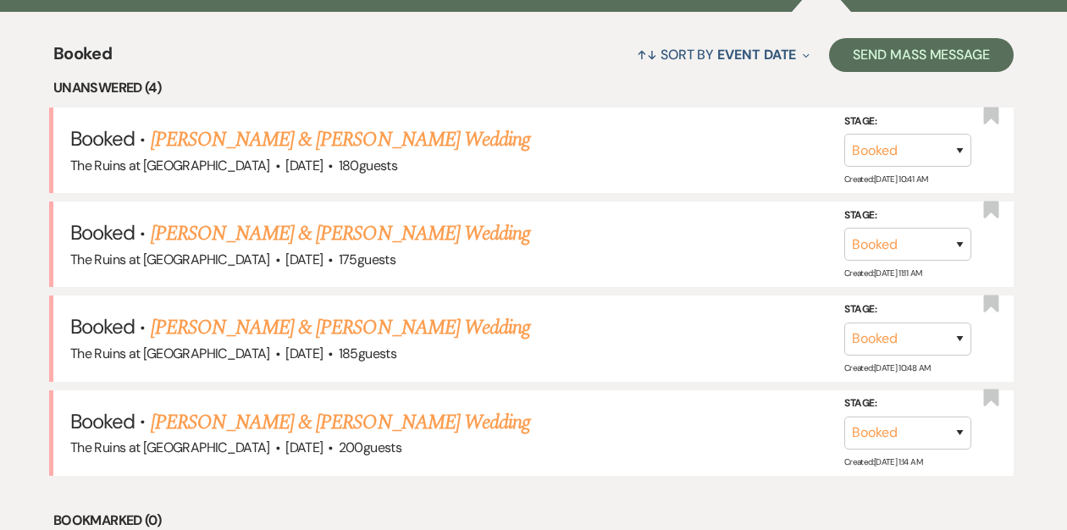
scroll to position [644, 0]
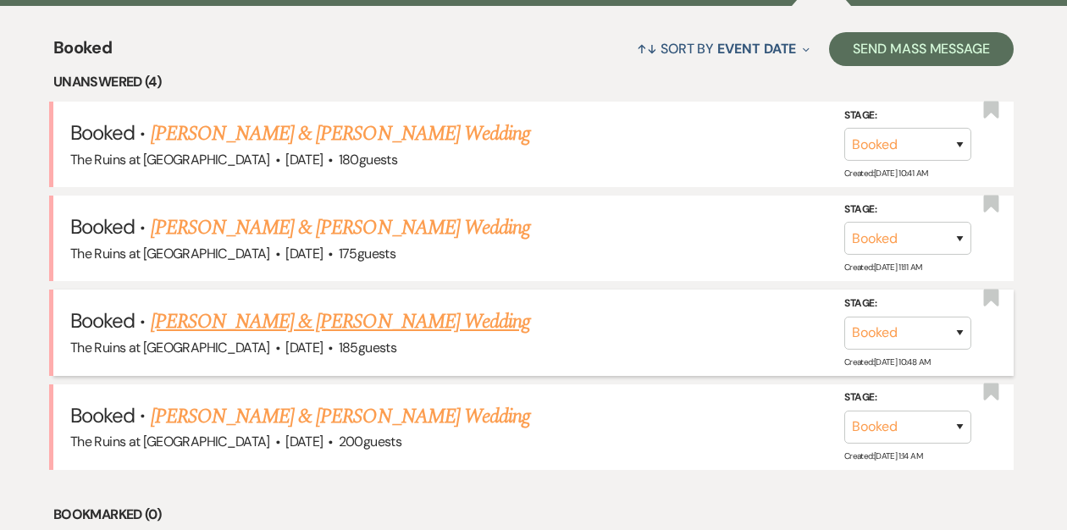
click at [228, 319] on link "[PERSON_NAME] & [PERSON_NAME] Wedding" at bounding box center [340, 322] width 379 height 30
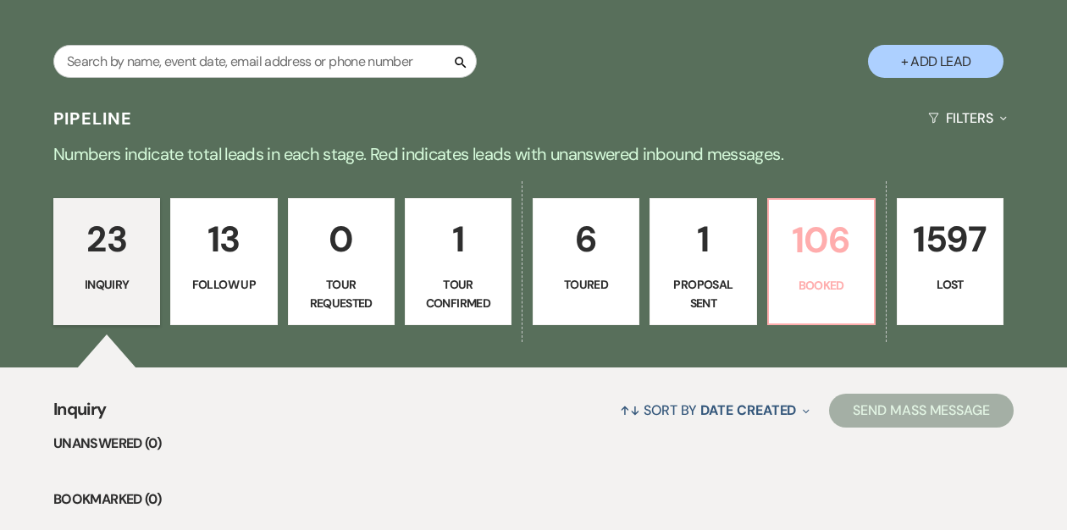
click at [807, 257] on p "106" at bounding box center [821, 240] width 85 height 57
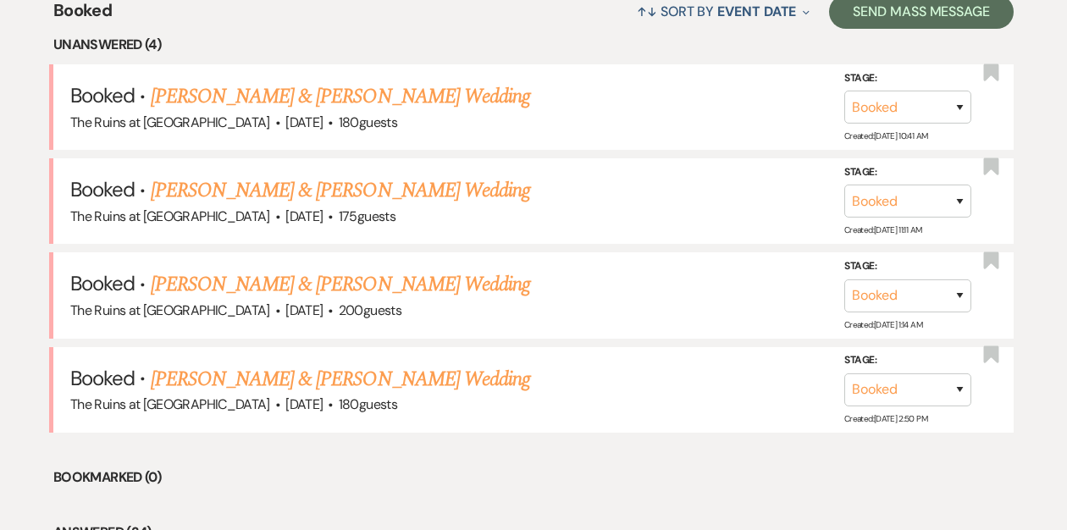
scroll to position [685, 0]
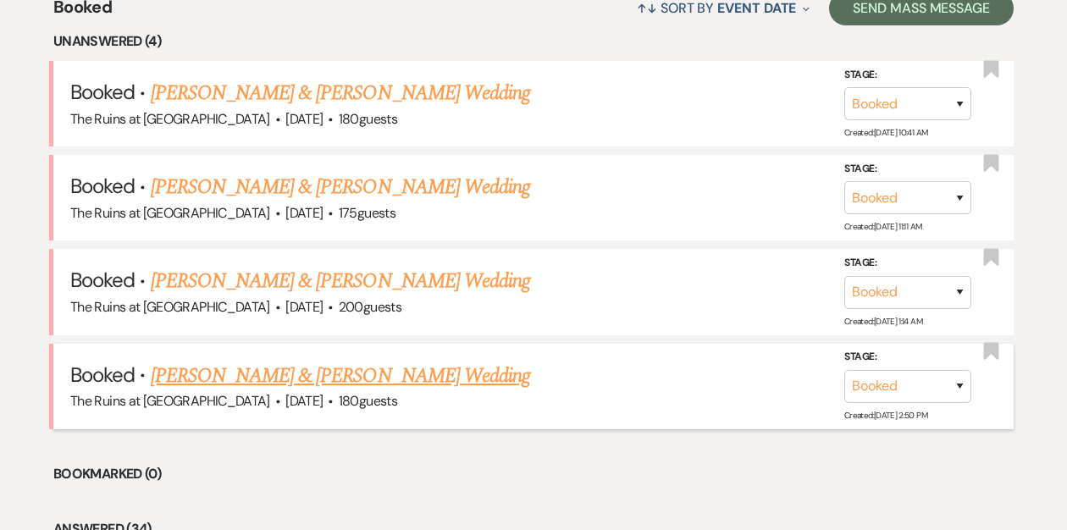
click at [364, 375] on link "[PERSON_NAME] & [PERSON_NAME] Wedding" at bounding box center [340, 376] width 379 height 30
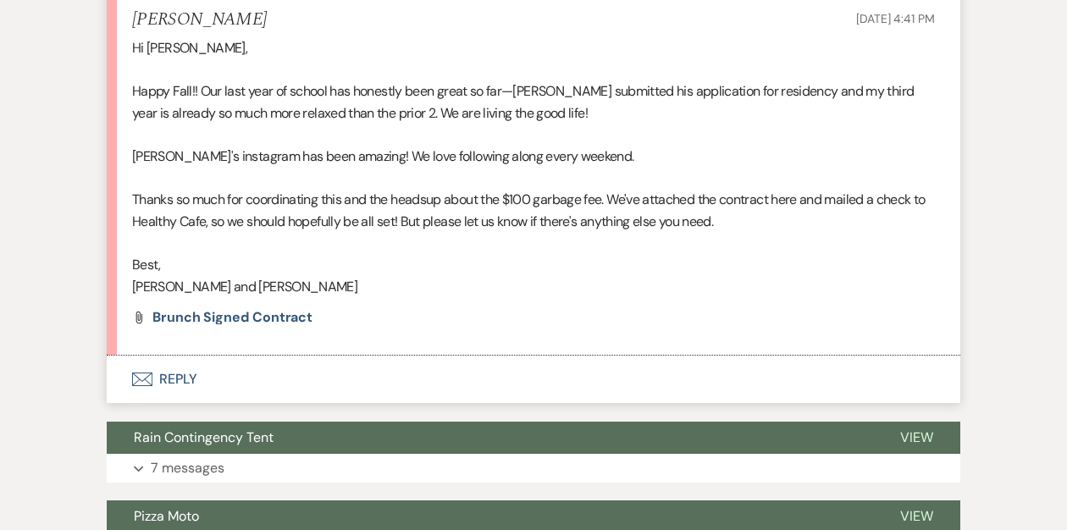
scroll to position [1929, 0]
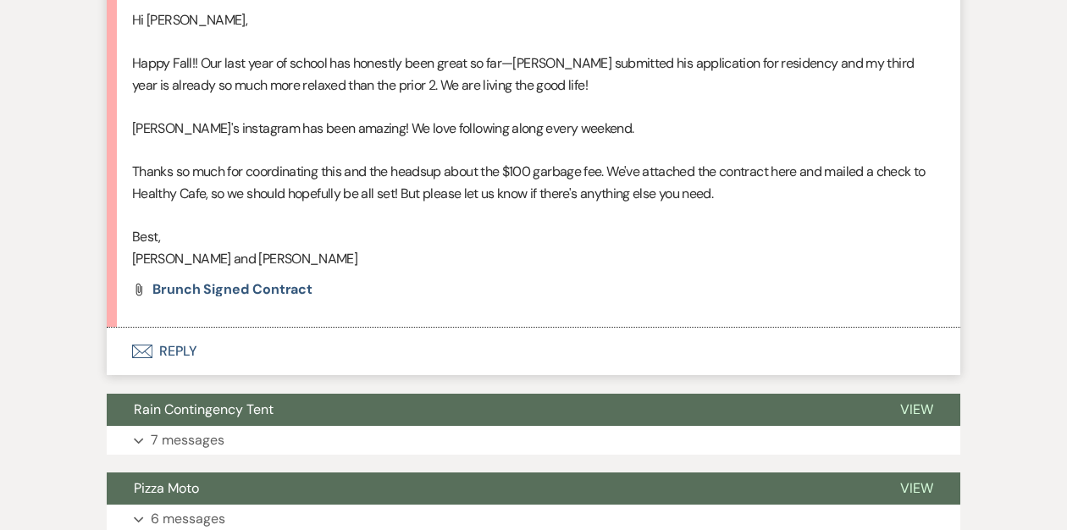
click at [172, 328] on button "Envelope Reply" at bounding box center [534, 351] width 854 height 47
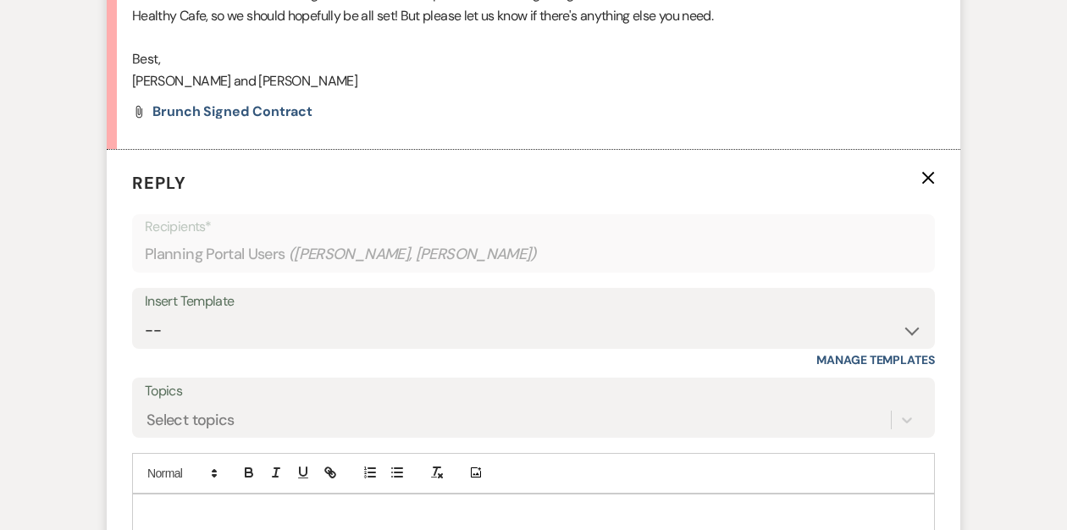
scroll to position [2145, 0]
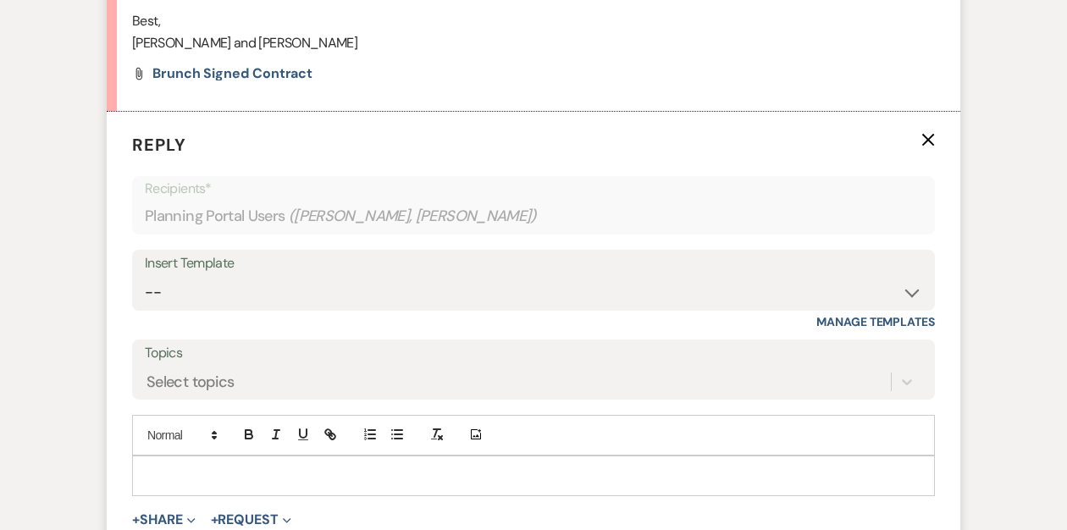
click at [196, 467] on p at bounding box center [534, 476] width 776 height 19
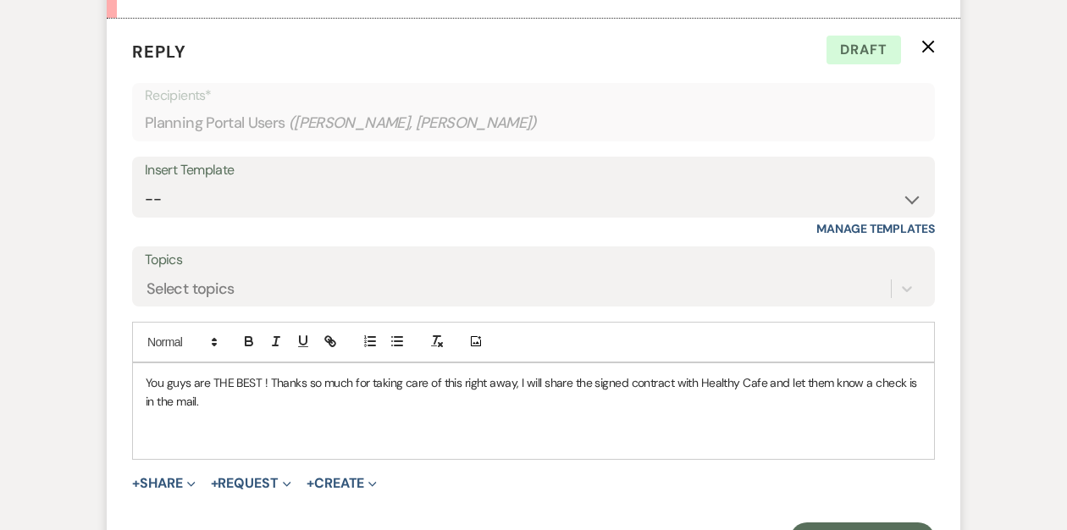
scroll to position [2281, 0]
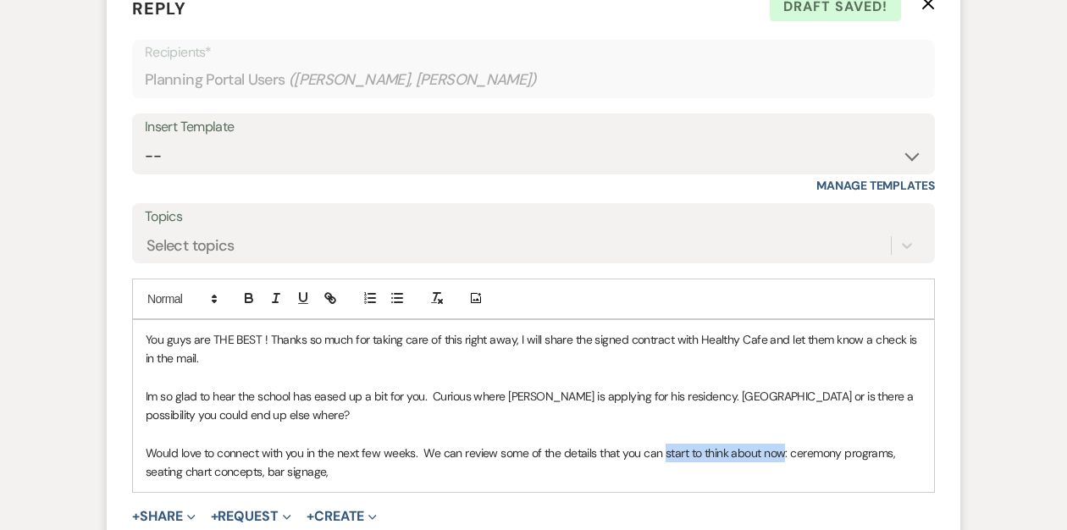
drag, startPoint x: 782, startPoint y: 431, endPoint x: 661, endPoint y: 431, distance: 121.1
click at [661, 444] on p "Would love to connect with you in the next few weeks. We can review some of the…" at bounding box center [534, 463] width 776 height 38
click at [713, 444] on p "Would love to connect with you in the next few weeks. We can review some of the…" at bounding box center [534, 463] width 776 height 38
click at [338, 445] on p "Would love to connect with you in the next few weeks. We can review some of the…" at bounding box center [534, 463] width 776 height 38
click at [334, 450] on p "Would love to connect with you in the next few weeks. We can review some of the…" at bounding box center [534, 463] width 776 height 38
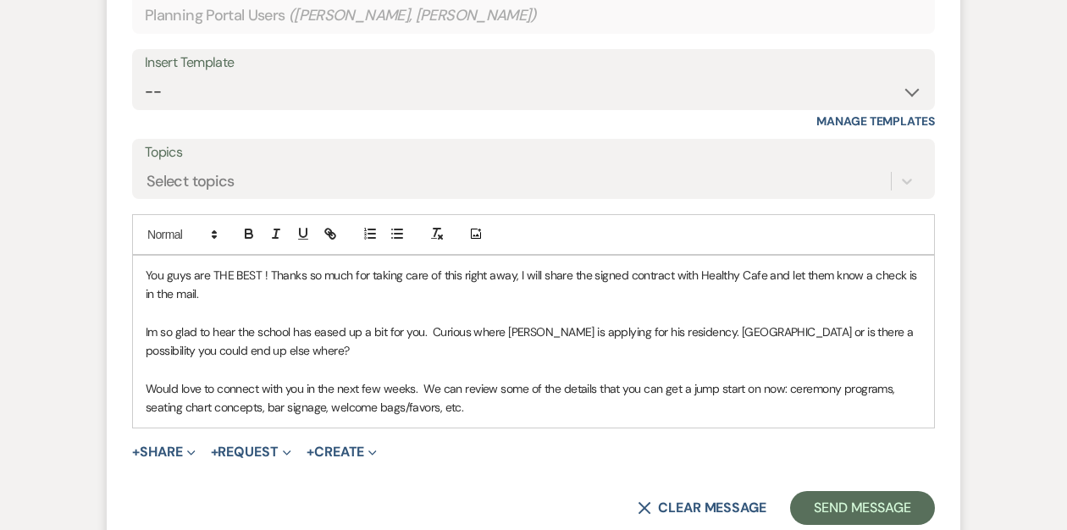
scroll to position [2359, 0]
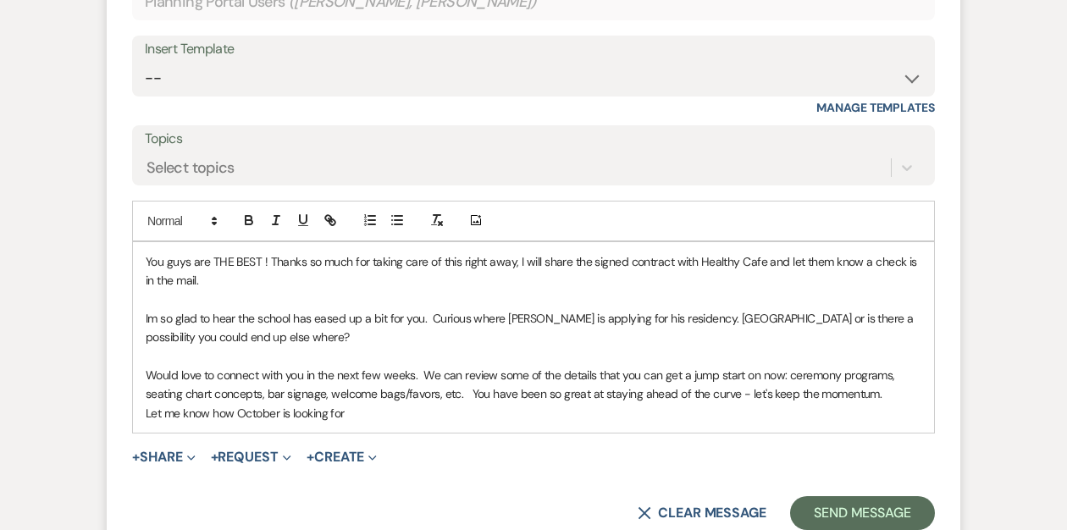
click at [236, 404] on p "Let me know how October is looking for" at bounding box center [534, 413] width 776 height 19
drag, startPoint x: 472, startPoint y: 391, endPoint x: 409, endPoint y: 391, distance: 63.5
click at [409, 404] on p "Let me know how the first couple weeks in October is looking for" at bounding box center [534, 413] width 776 height 19
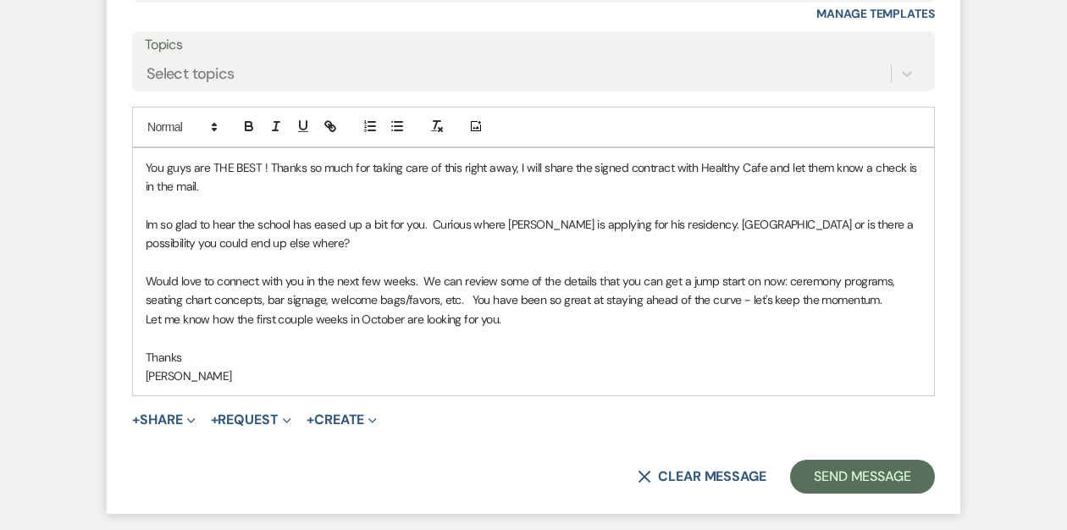
scroll to position [2456, 0]
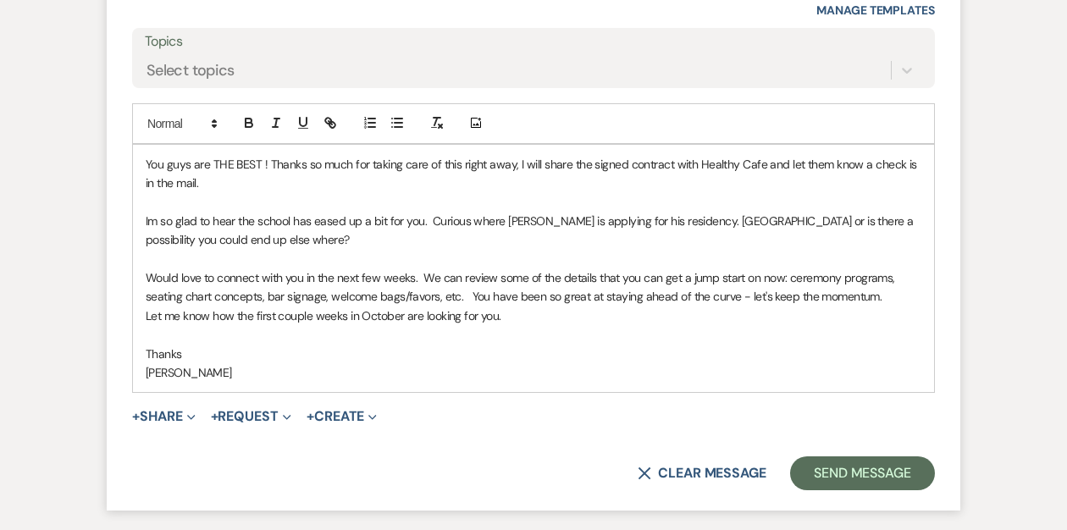
click at [781, 268] on p "Would love to connect with you in the next few weeks. We can review some of the…" at bounding box center [534, 287] width 776 height 38
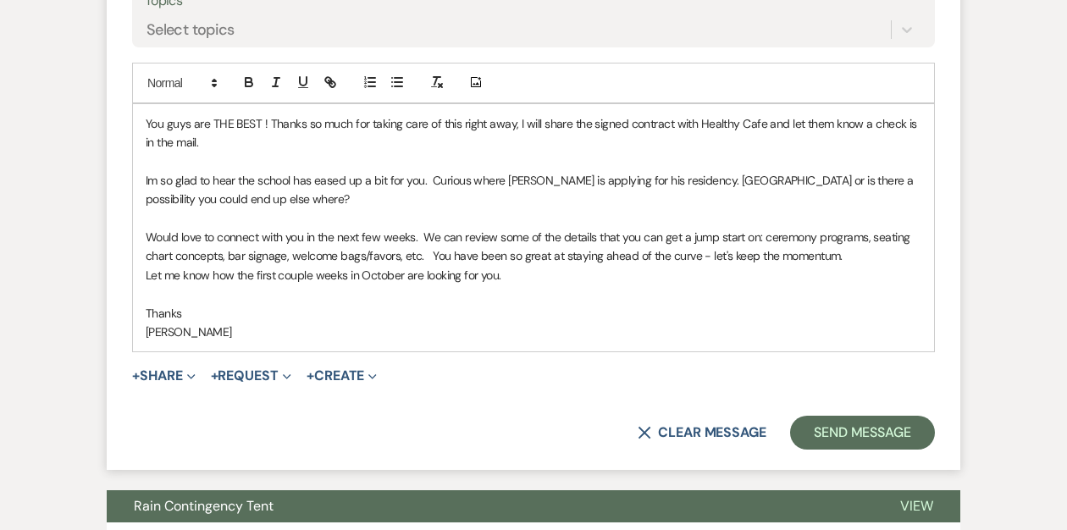
scroll to position [2504, 0]
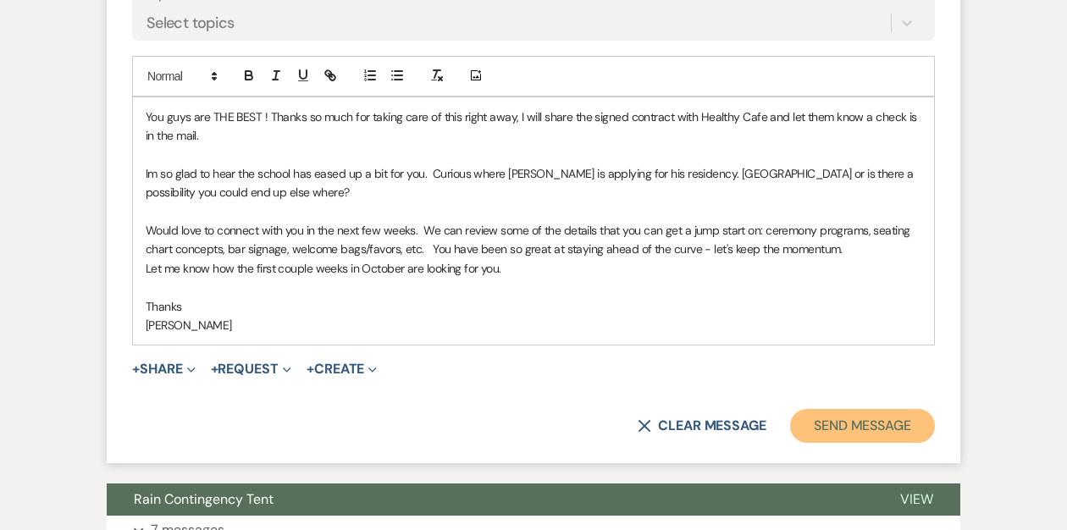
click at [859, 409] on button "Send Message" at bounding box center [862, 426] width 145 height 34
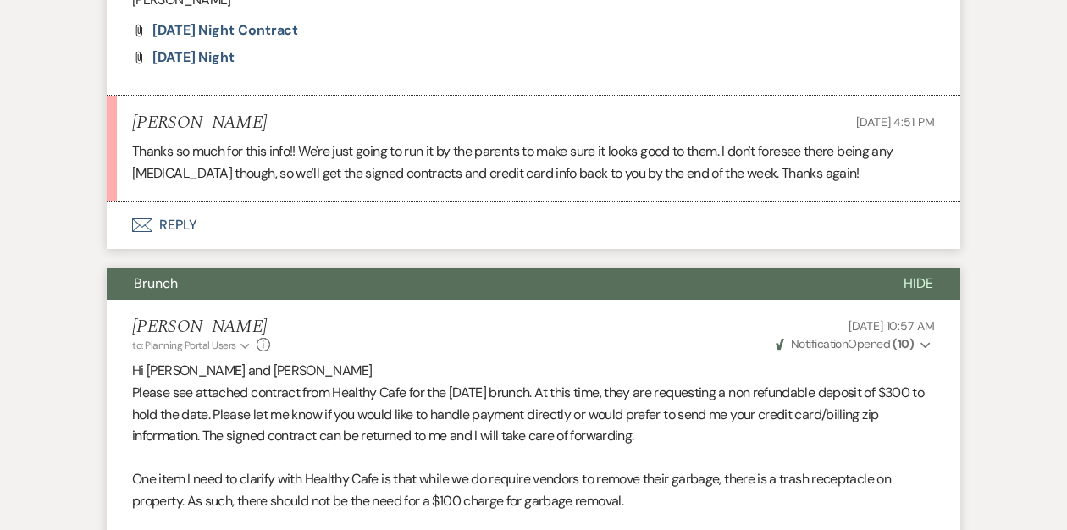
scroll to position [1100, 0]
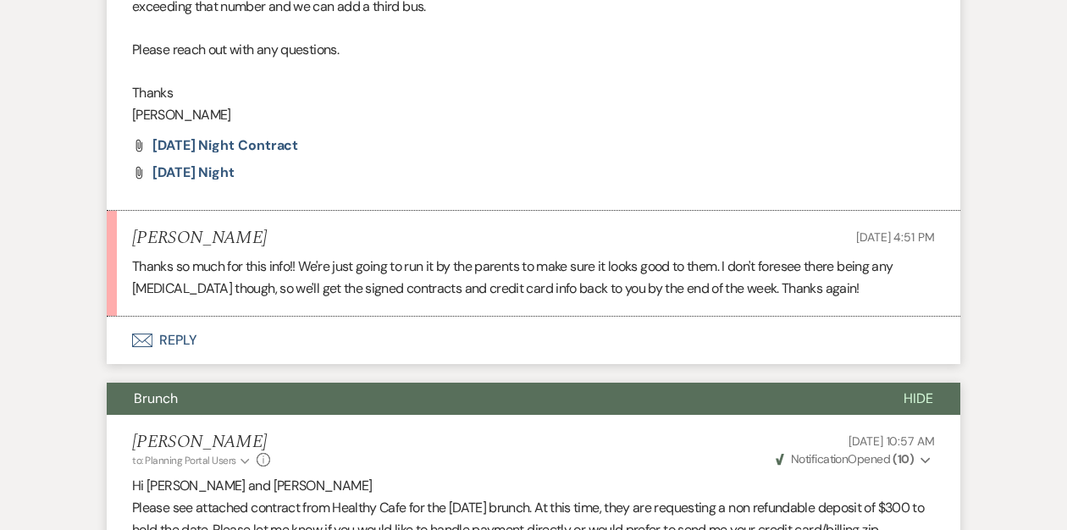
click at [173, 317] on button "Envelope Reply" at bounding box center [534, 340] width 854 height 47
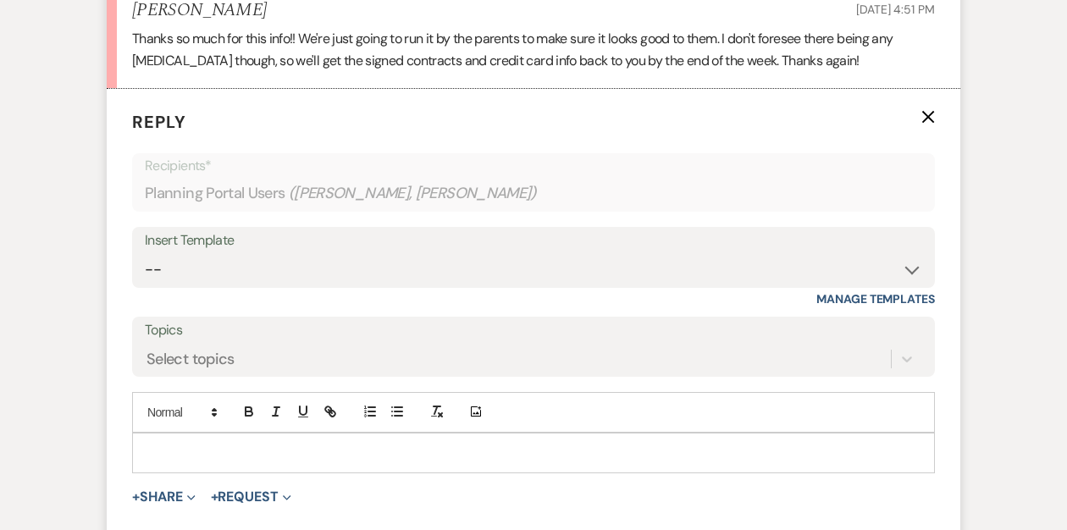
scroll to position [1381, 0]
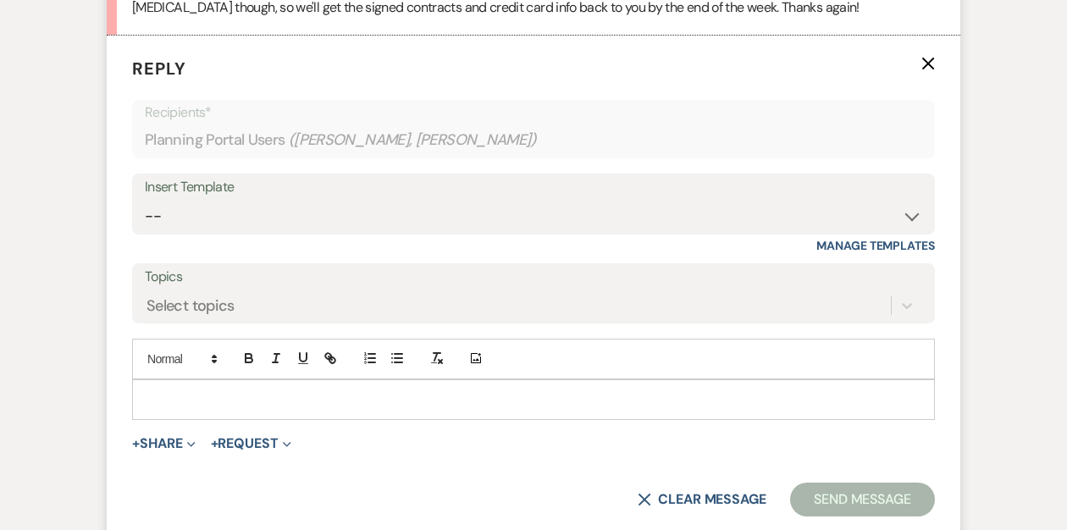
click at [196, 390] on p at bounding box center [534, 399] width 776 height 19
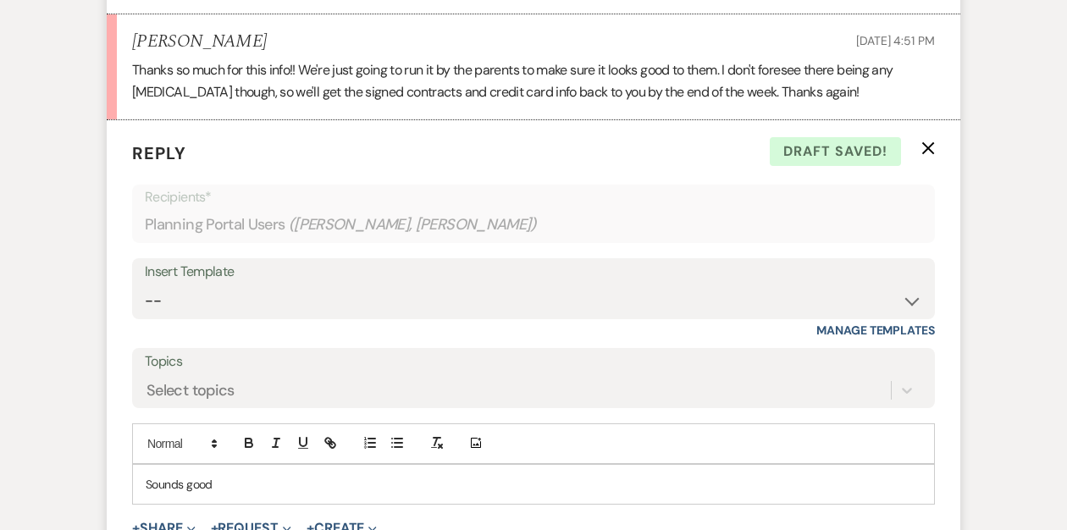
scroll to position [1367, 0]
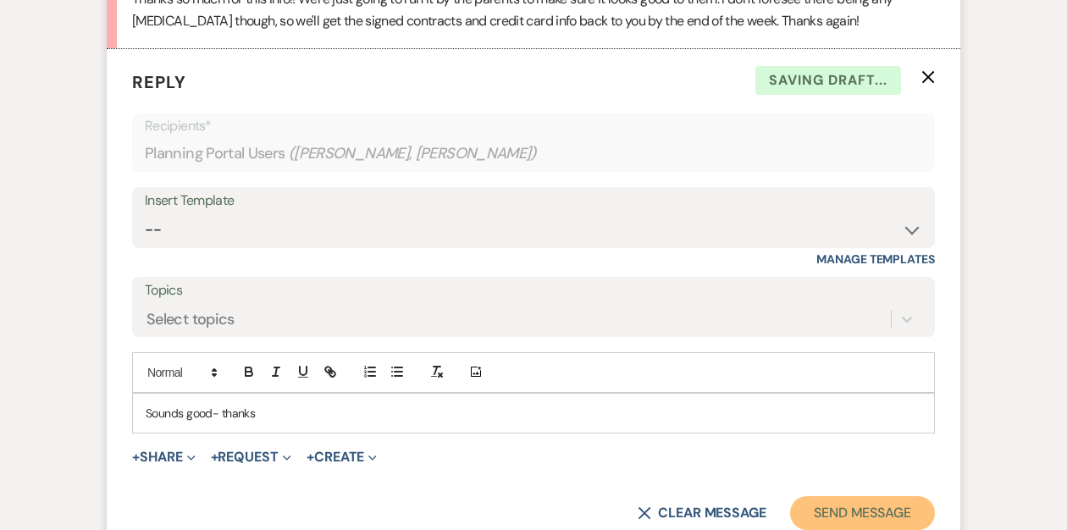
click at [811, 496] on button "Send Message" at bounding box center [862, 513] width 145 height 34
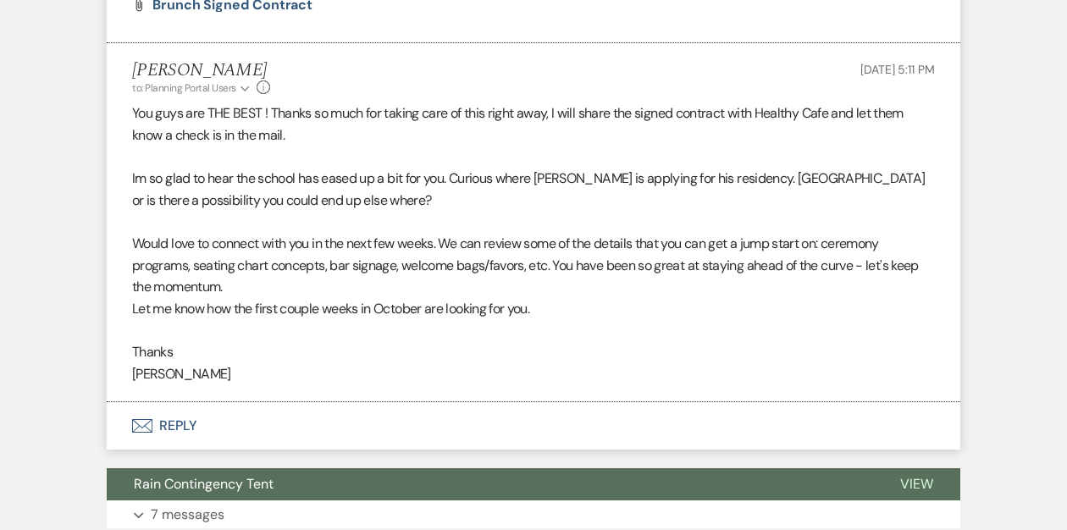
scroll to position [2163, 0]
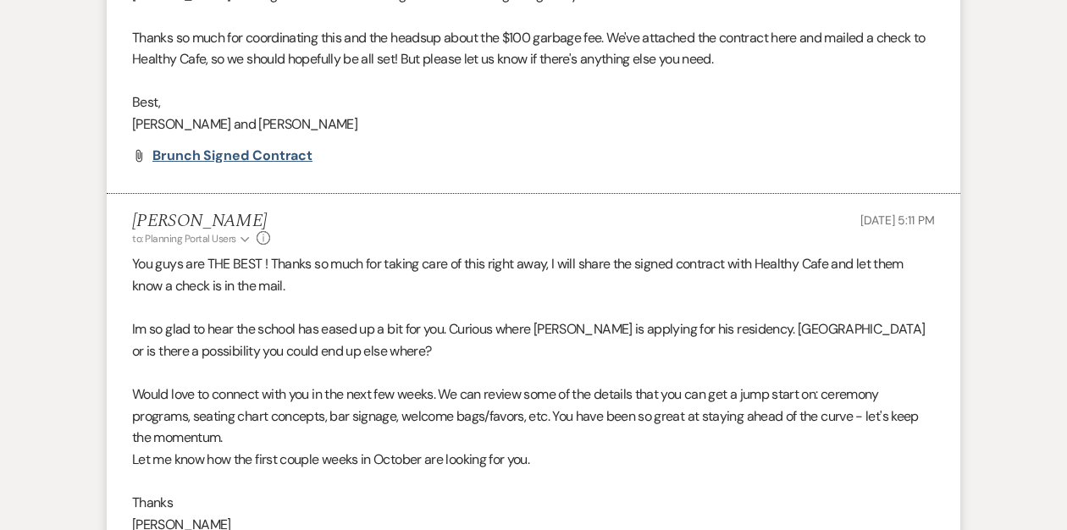
click at [168, 146] on span "Brunch Signed Contract" at bounding box center [232, 155] width 160 height 18
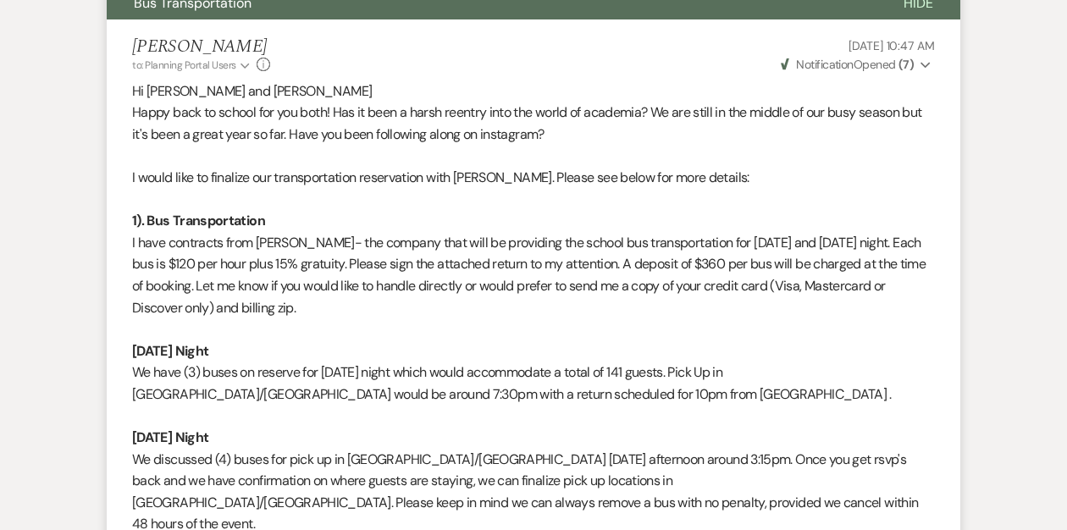
scroll to position [0, 0]
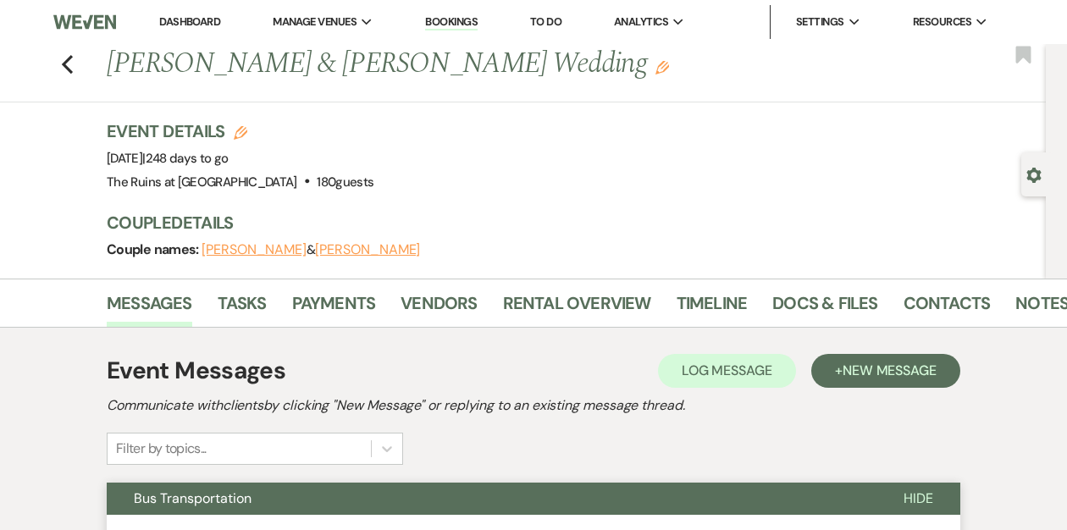
click at [192, 19] on link "Dashboard" at bounding box center [189, 21] width 61 height 14
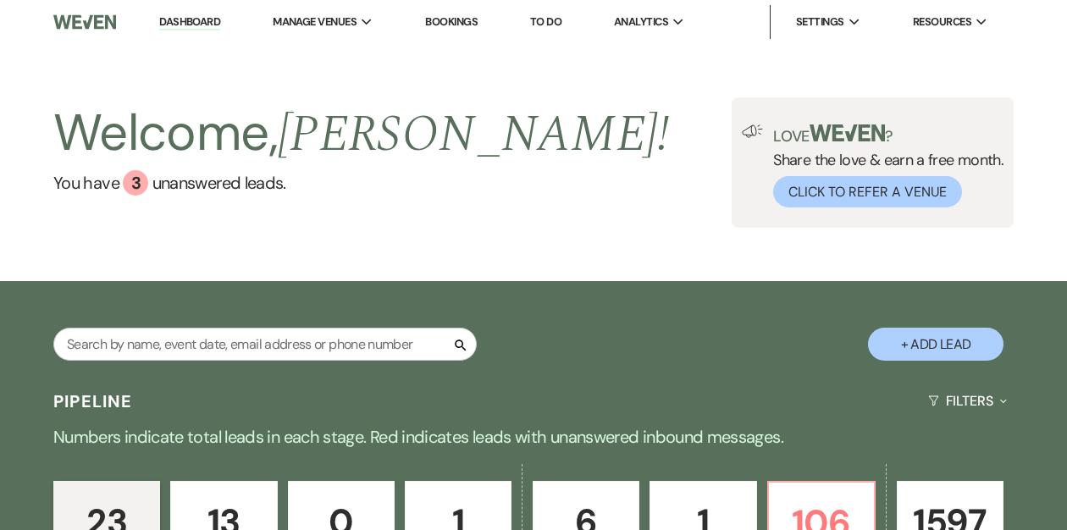
scroll to position [417, 0]
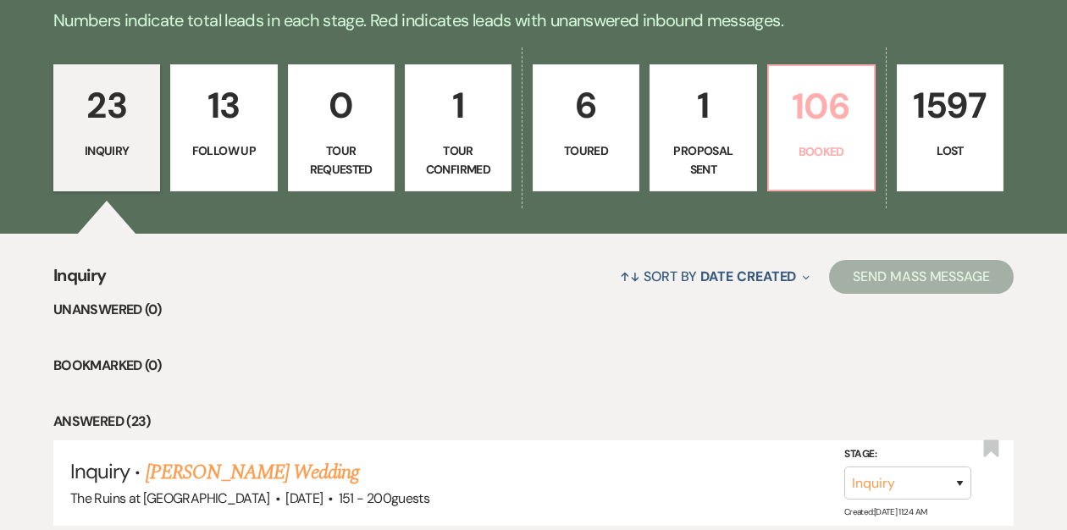
click at [826, 143] on p "Booked" at bounding box center [821, 151] width 85 height 19
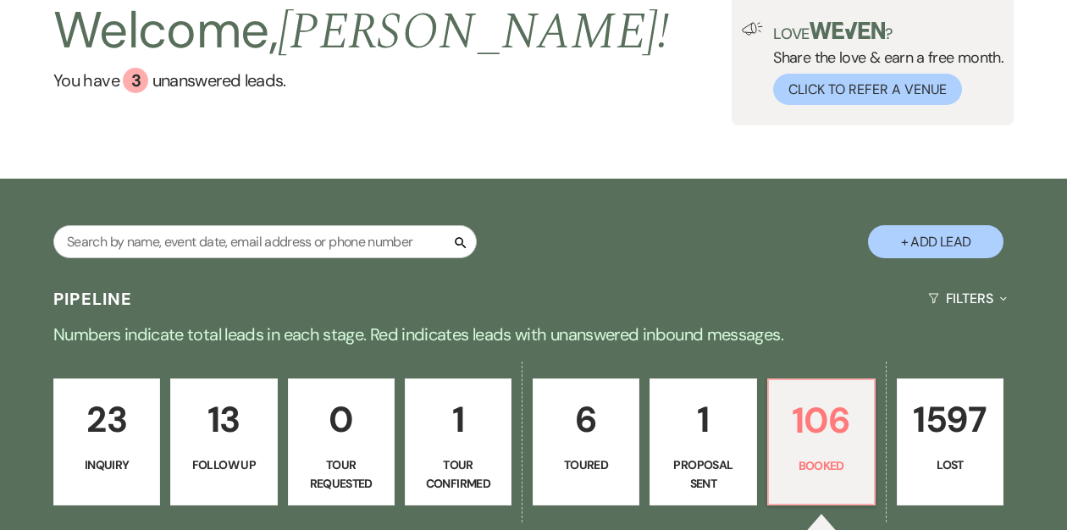
scroll to position [78, 0]
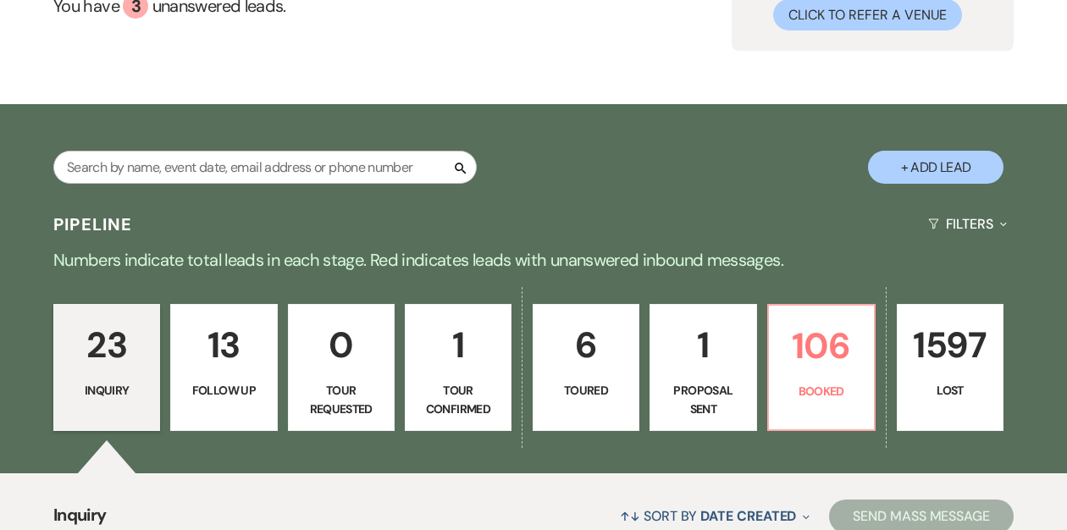
scroll to position [180, 0]
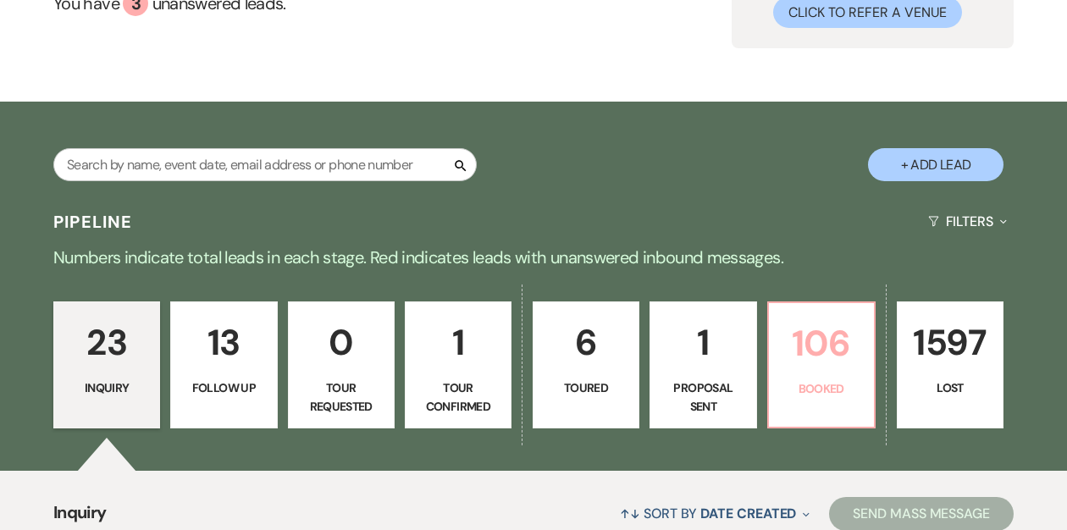
click at [831, 353] on p "106" at bounding box center [821, 343] width 85 height 57
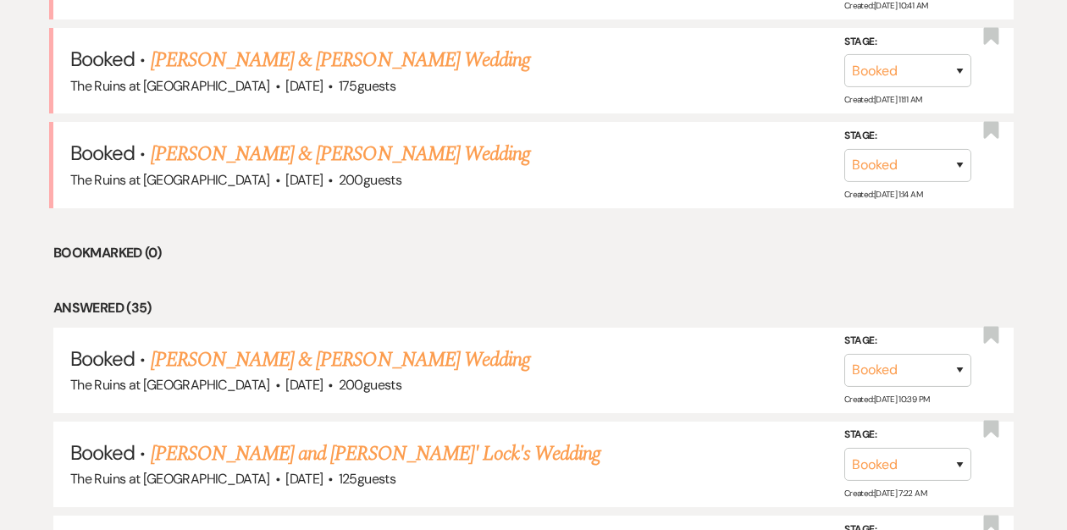
scroll to position [981, 0]
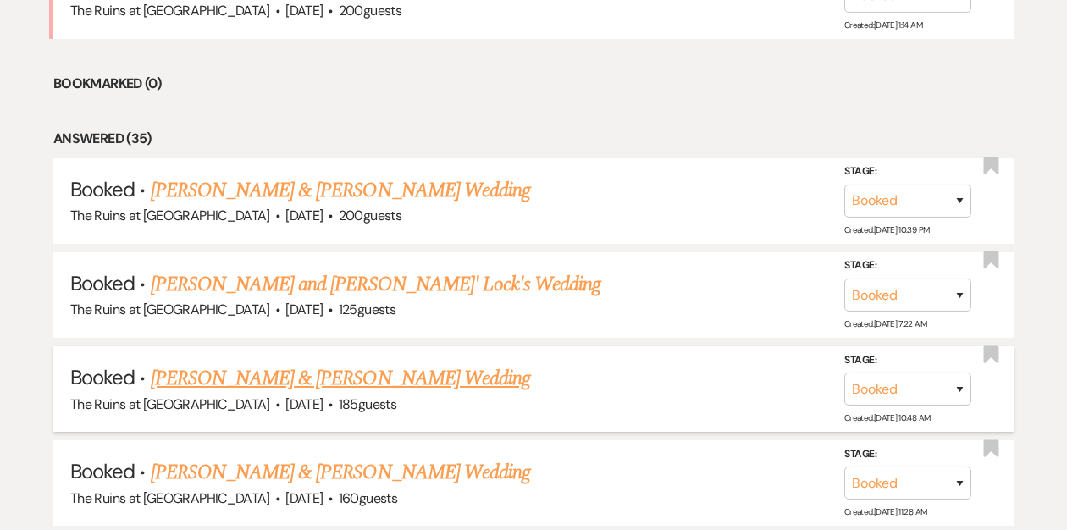
click at [431, 376] on link "[PERSON_NAME] & [PERSON_NAME] Wedding" at bounding box center [340, 378] width 379 height 30
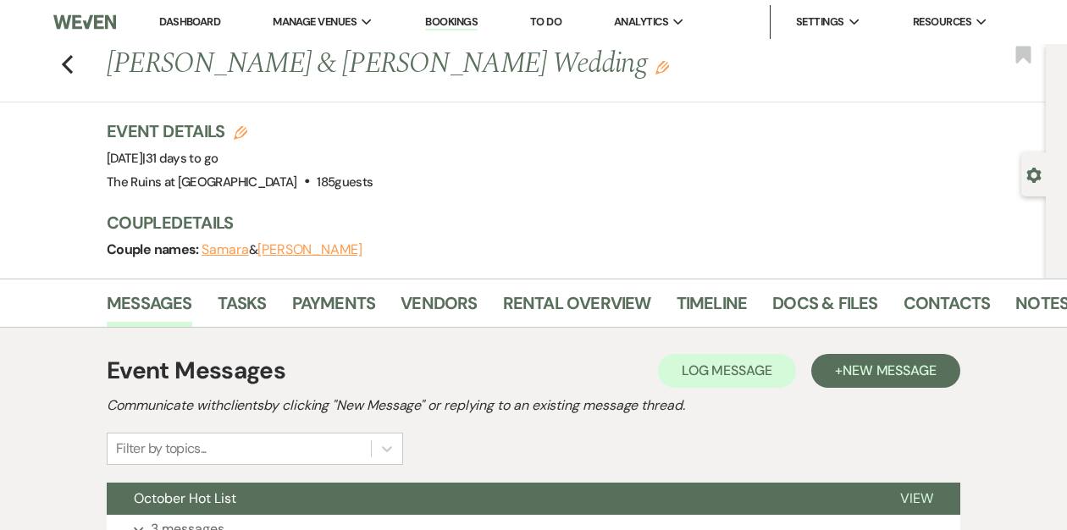
scroll to position [37, 0]
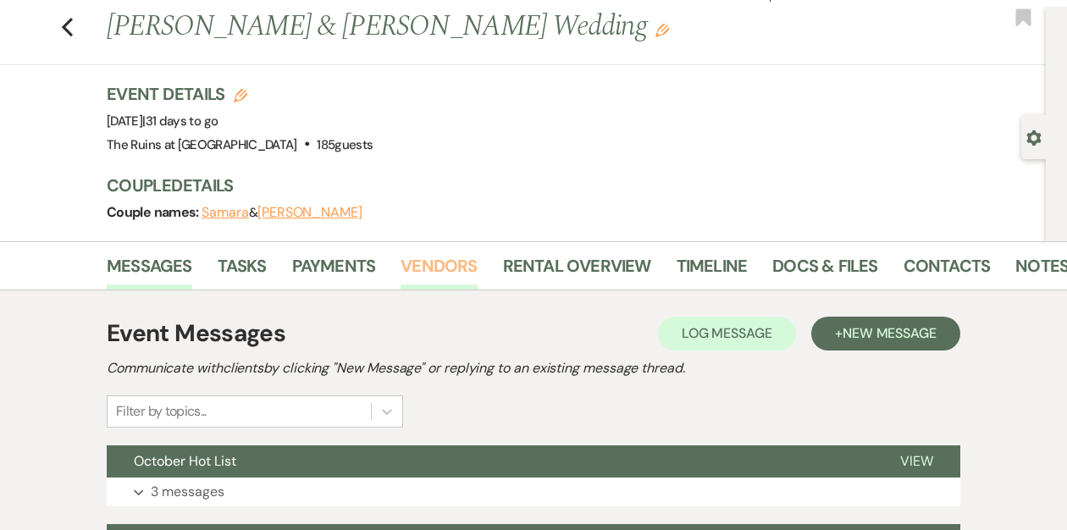
click at [437, 262] on link "Vendors" at bounding box center [439, 270] width 76 height 37
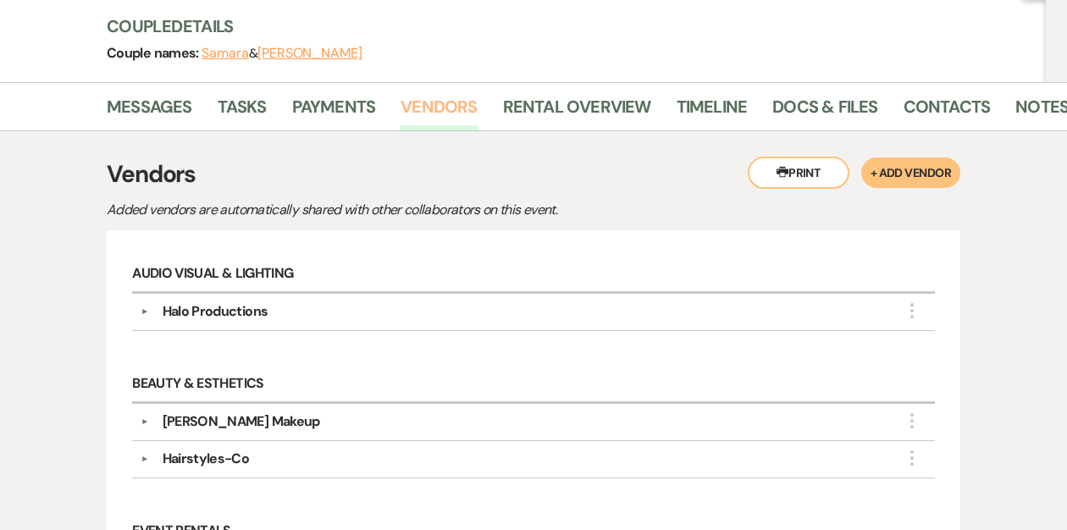
scroll to position [324, 0]
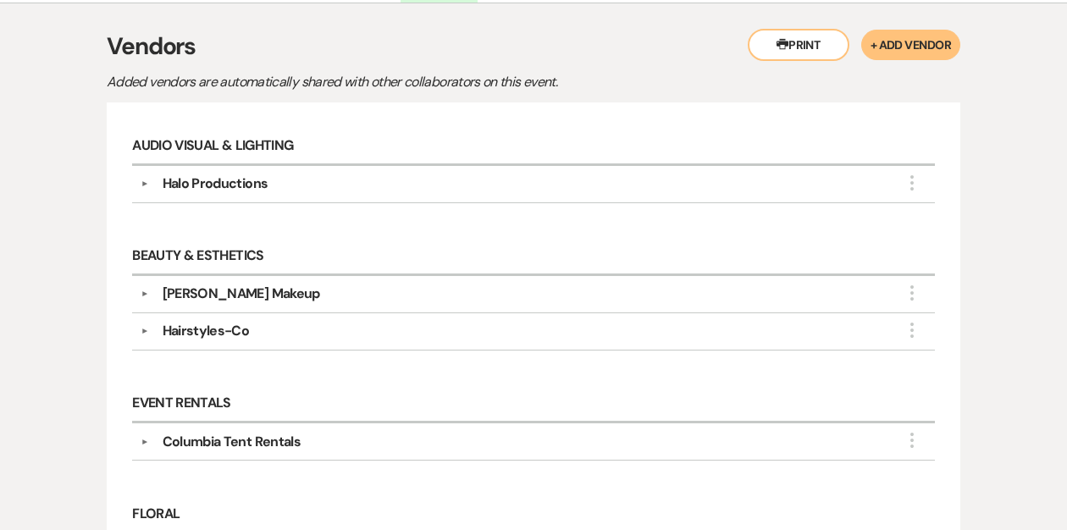
click at [140, 183] on button "▼" at bounding box center [145, 184] width 20 height 8
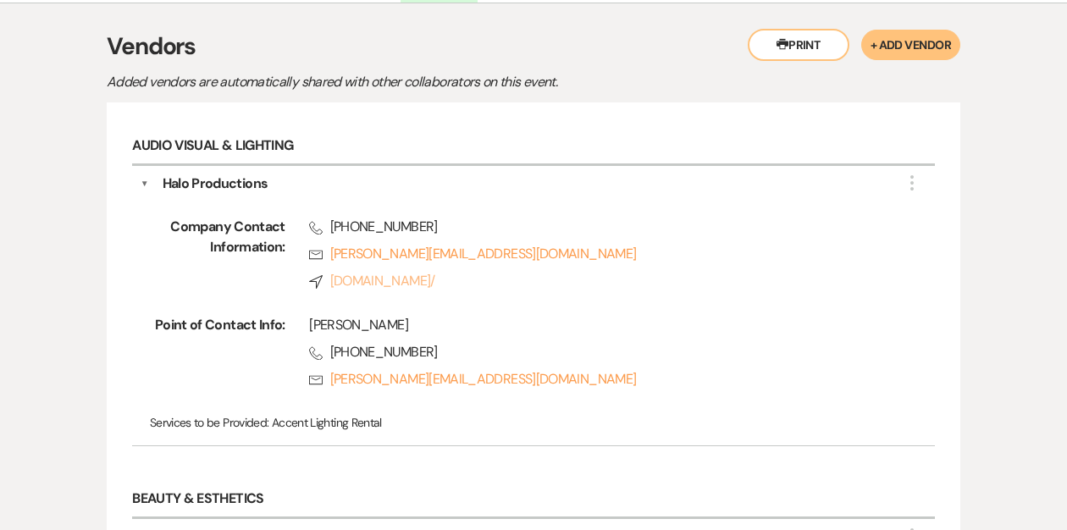
click at [350, 279] on link "Compass [DOMAIN_NAME]/" at bounding box center [597, 281] width 577 height 20
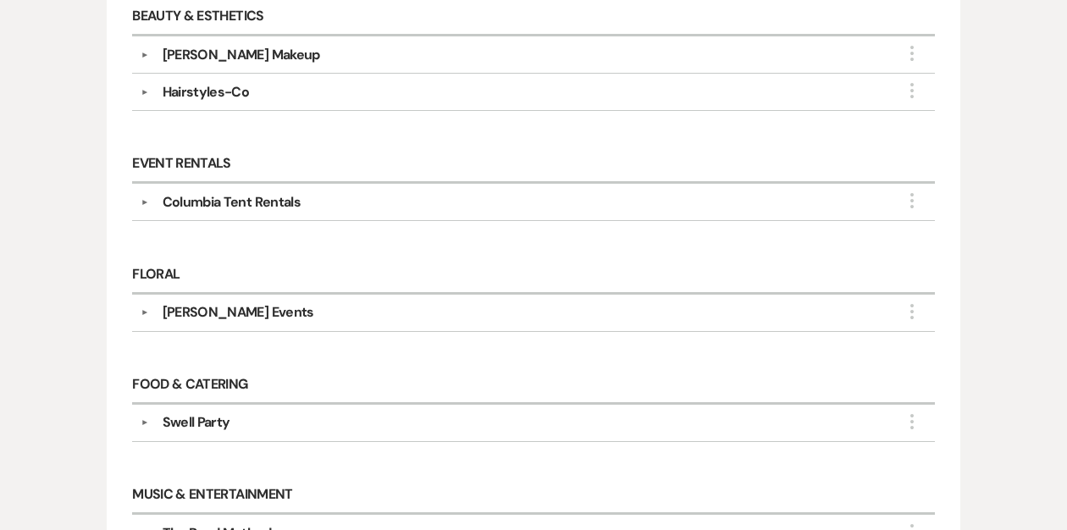
scroll to position [808, 0]
click at [143, 307] on button "▼" at bounding box center [145, 311] width 20 height 8
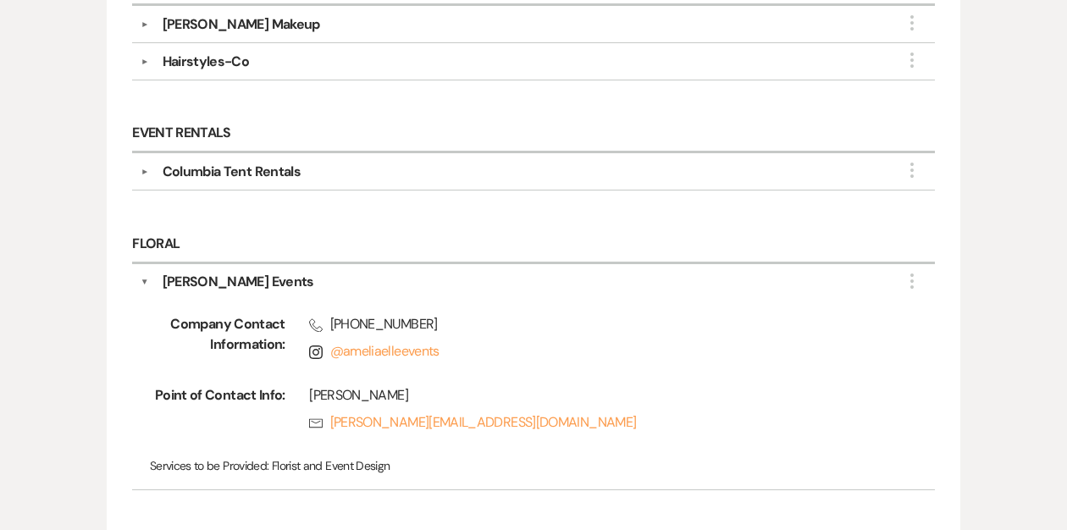
scroll to position [838, 0]
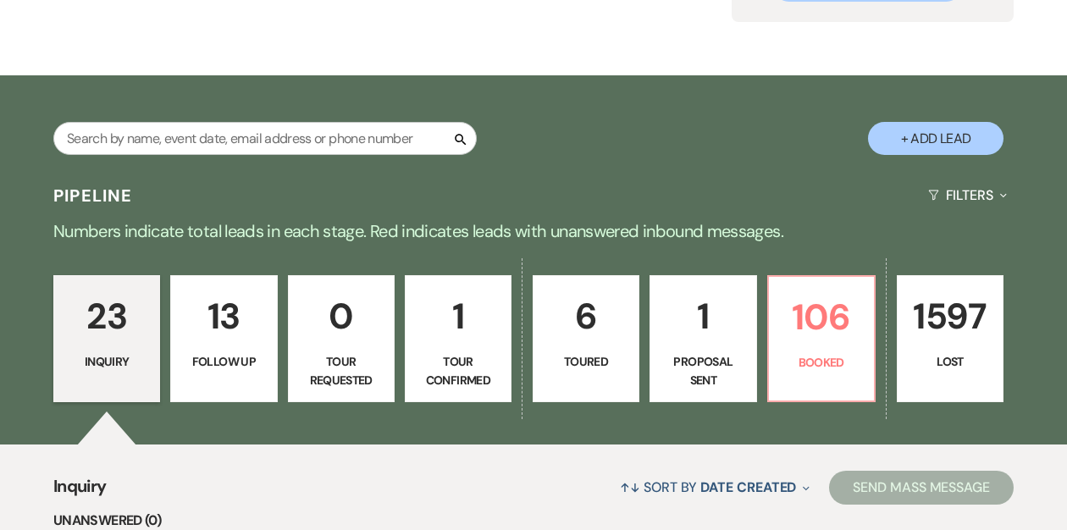
scroll to position [239, 0]
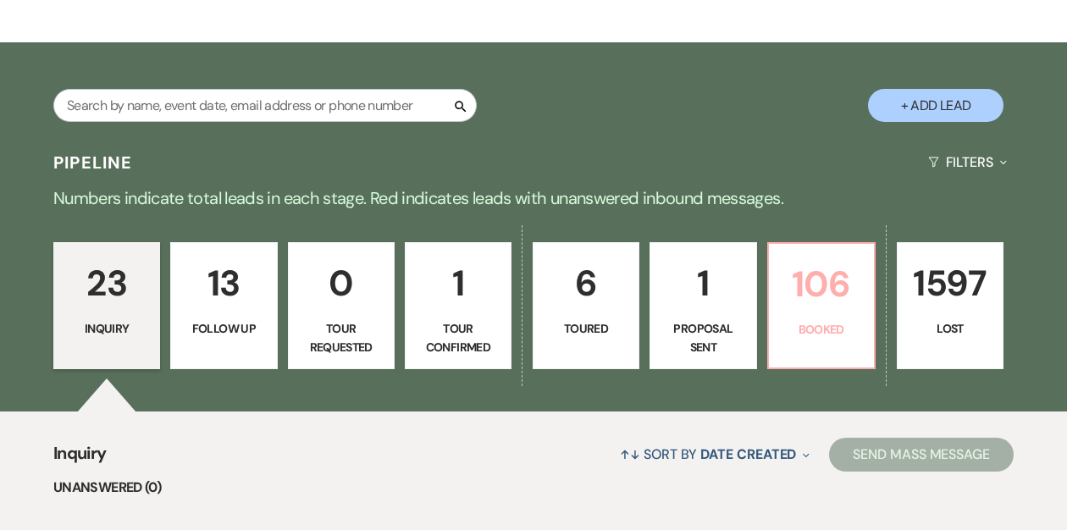
click at [816, 322] on p "Booked" at bounding box center [821, 329] width 85 height 19
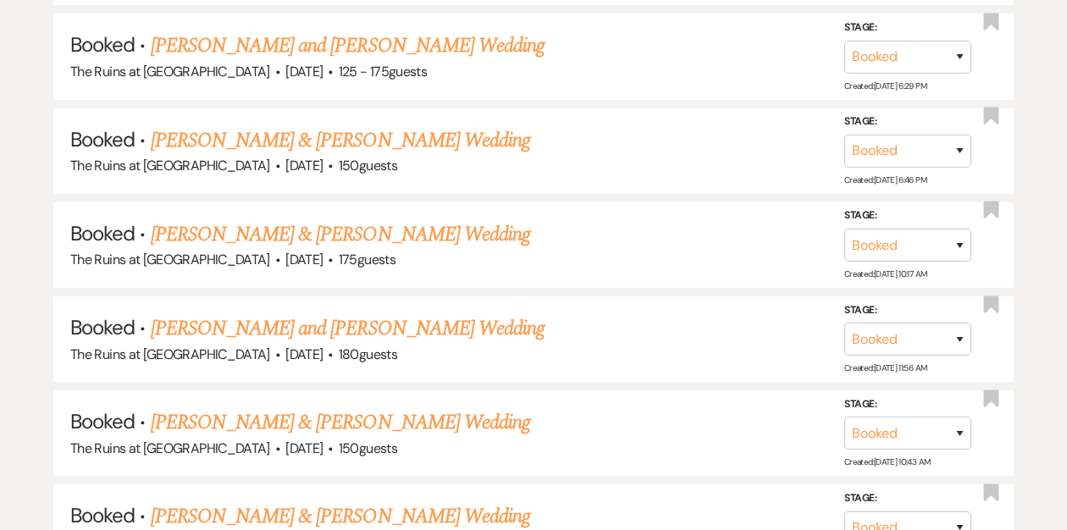
scroll to position [1503, 0]
click at [334, 40] on link "[PERSON_NAME] and [PERSON_NAME] Wedding" at bounding box center [348, 45] width 395 height 30
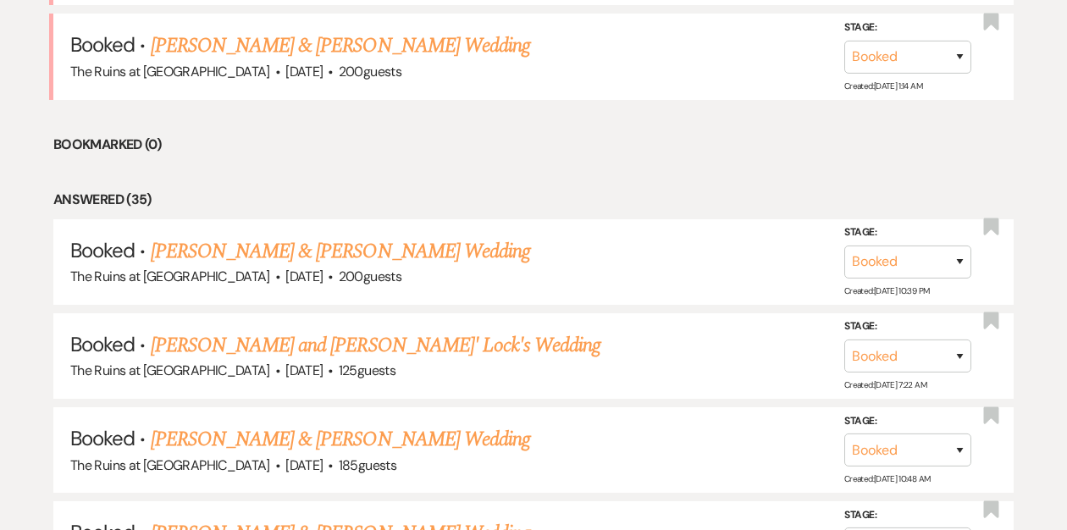
scroll to position [603, 0]
